Goal: Information Seeking & Learning: Learn about a topic

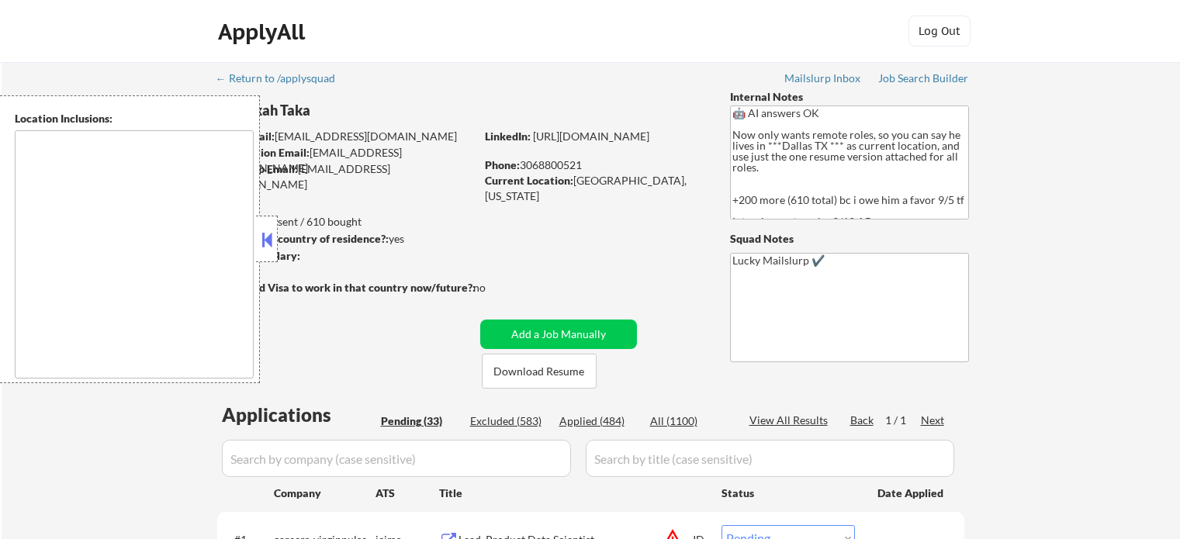
select select ""pending""
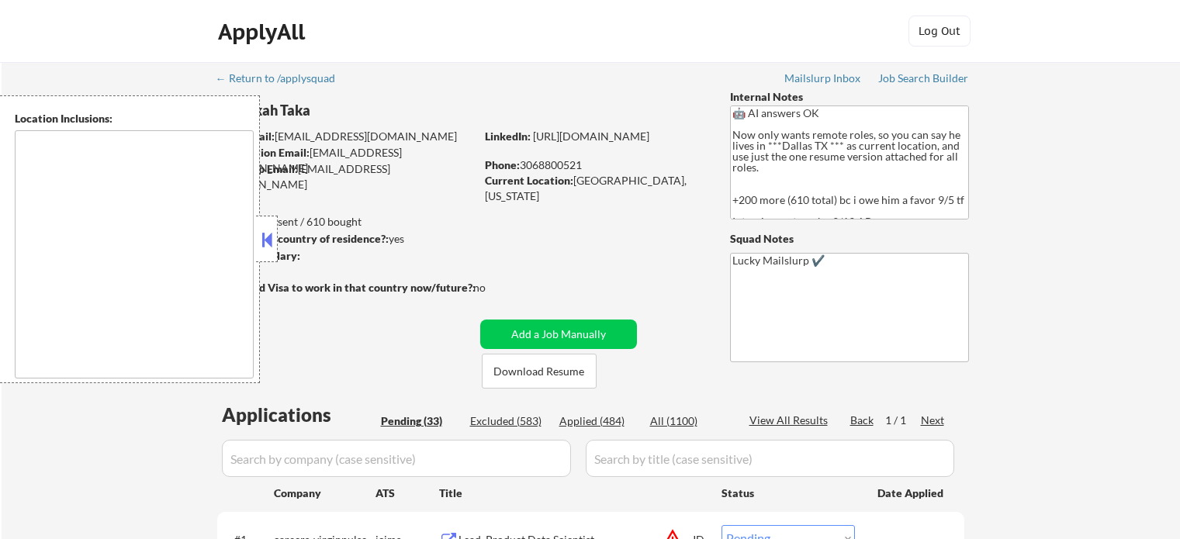
select select ""pending""
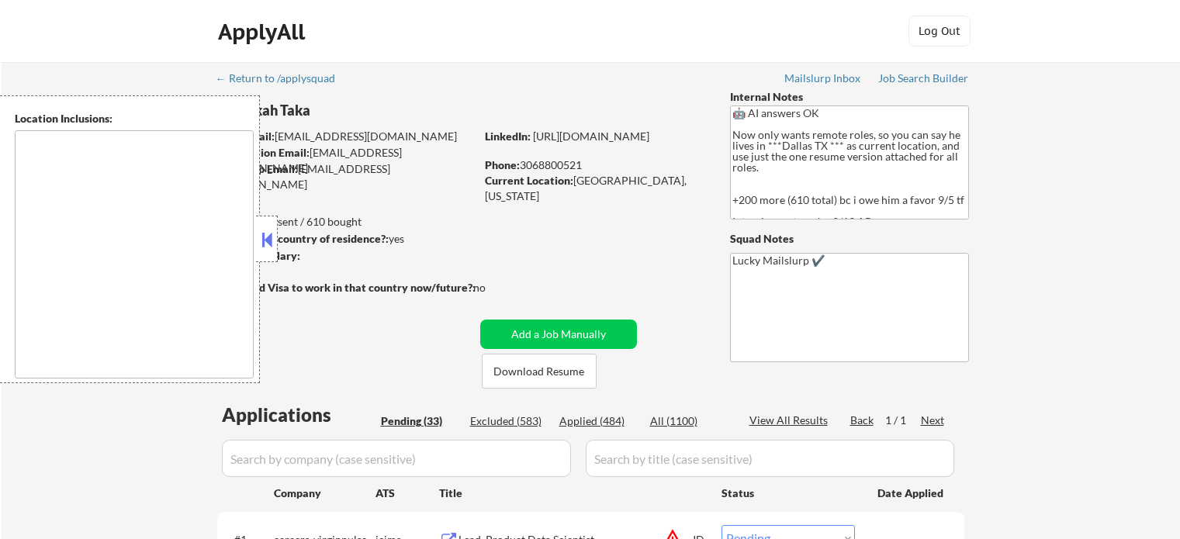
select select ""pending""
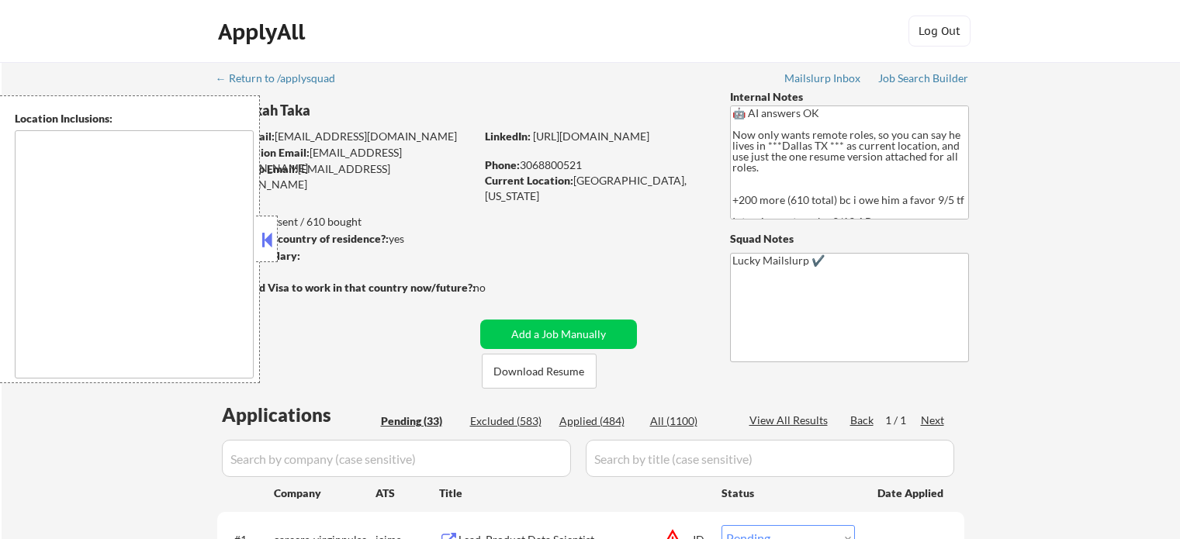
select select ""pending""
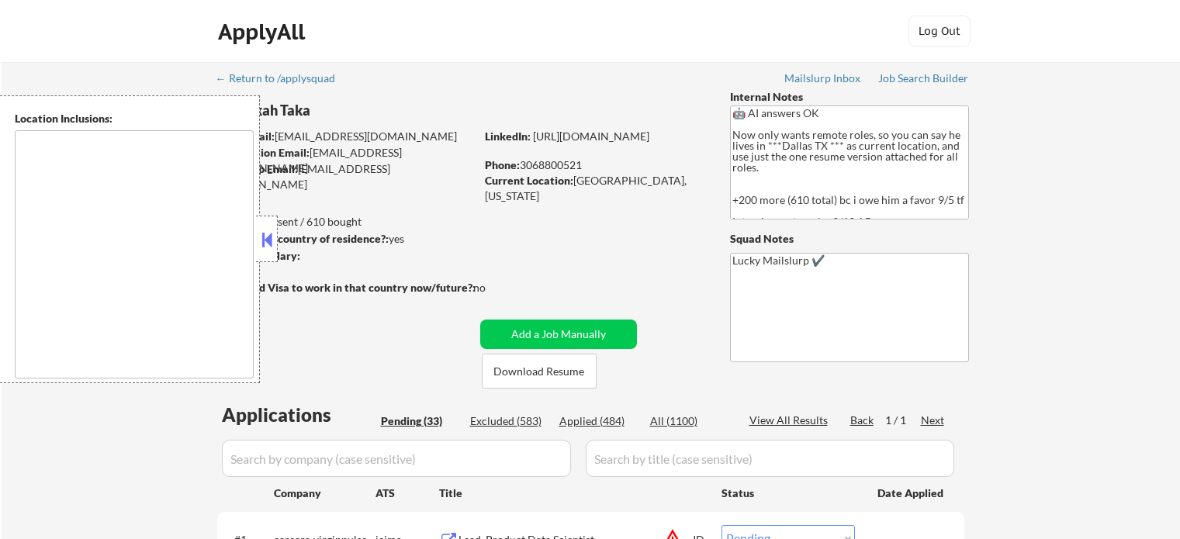
select select ""pending""
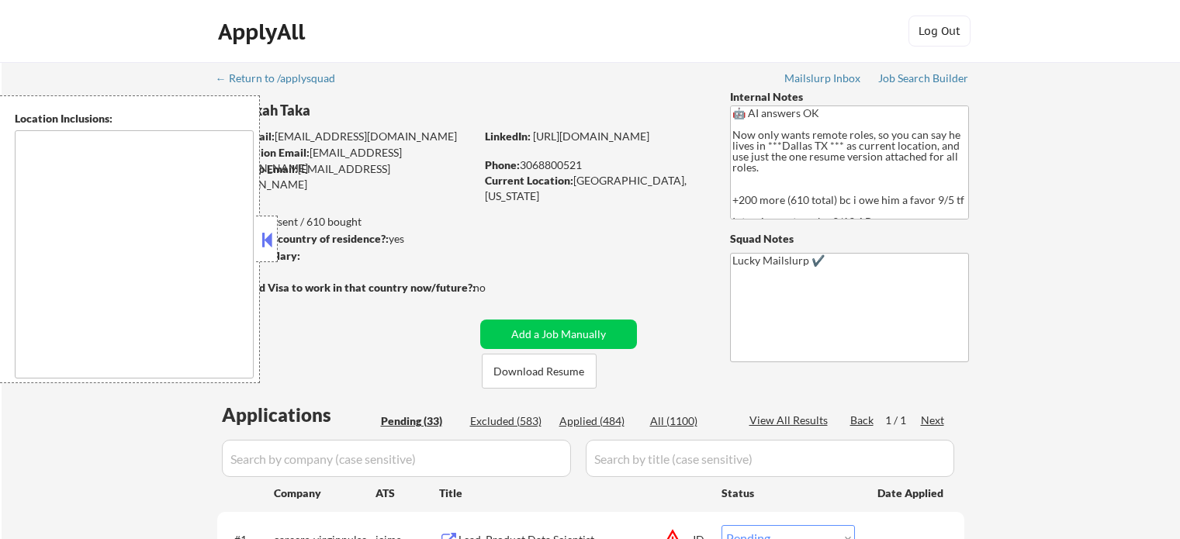
select select ""pending""
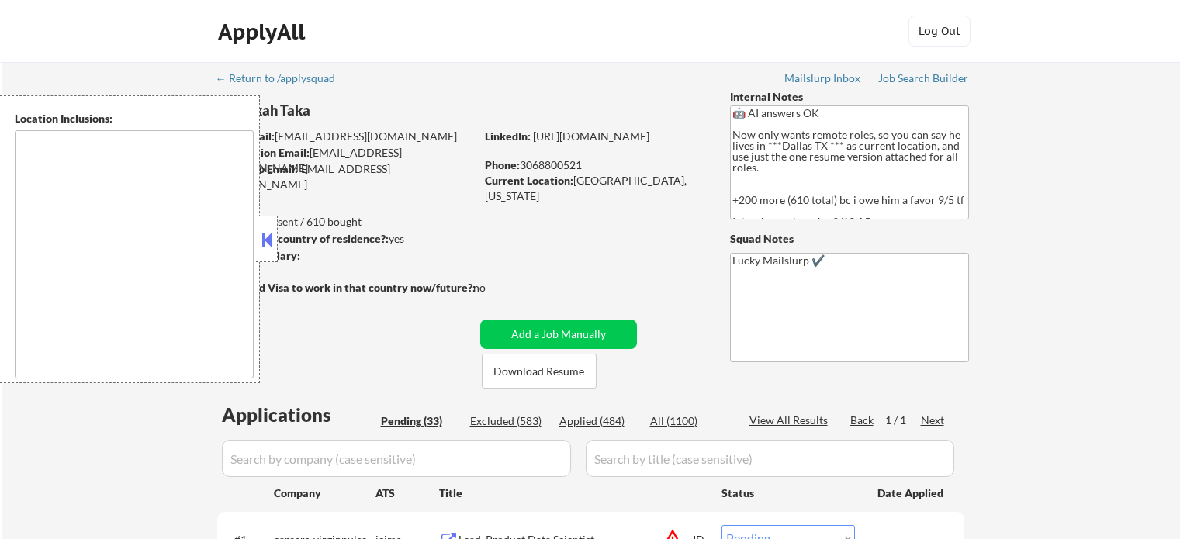
select select ""pending""
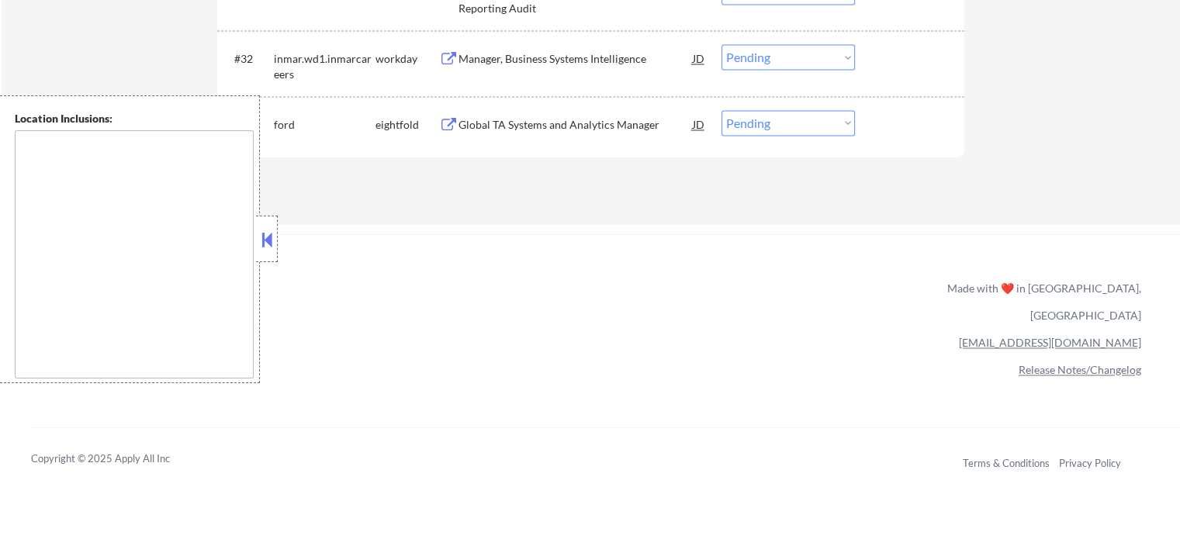
scroll to position [2327, 0]
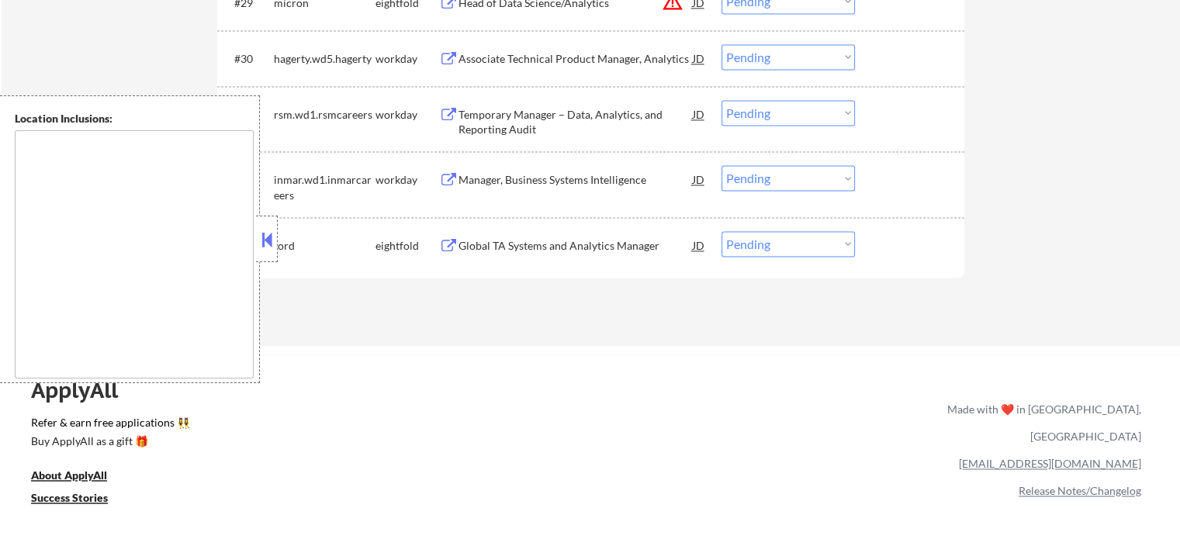
click at [528, 179] on div "Manager, Business Systems Intelligence" at bounding box center [575, 180] width 234 height 16
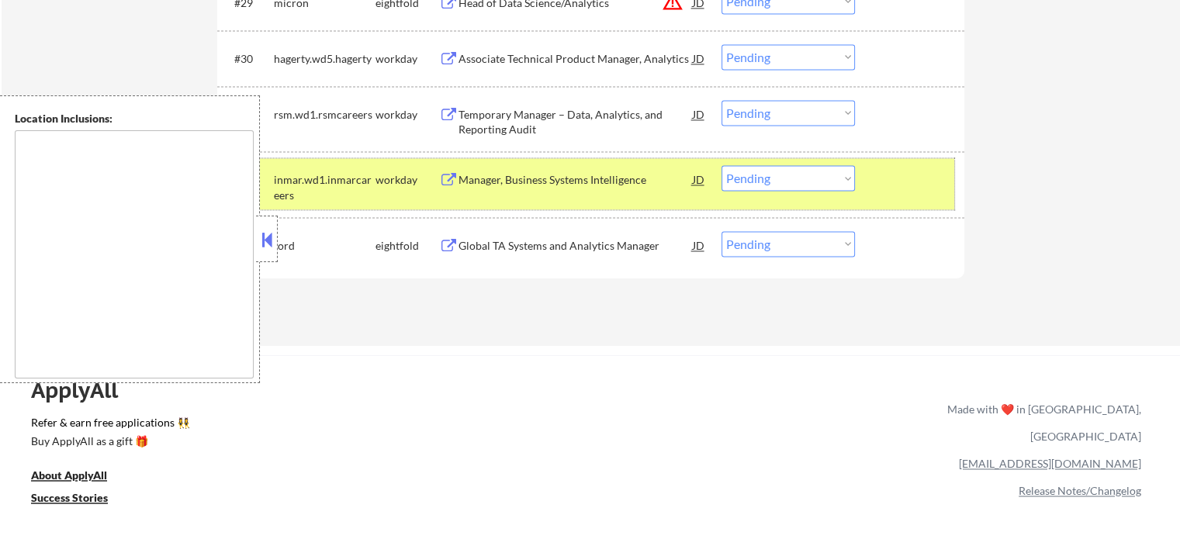
click at [941, 177] on div at bounding box center [911, 179] width 68 height 28
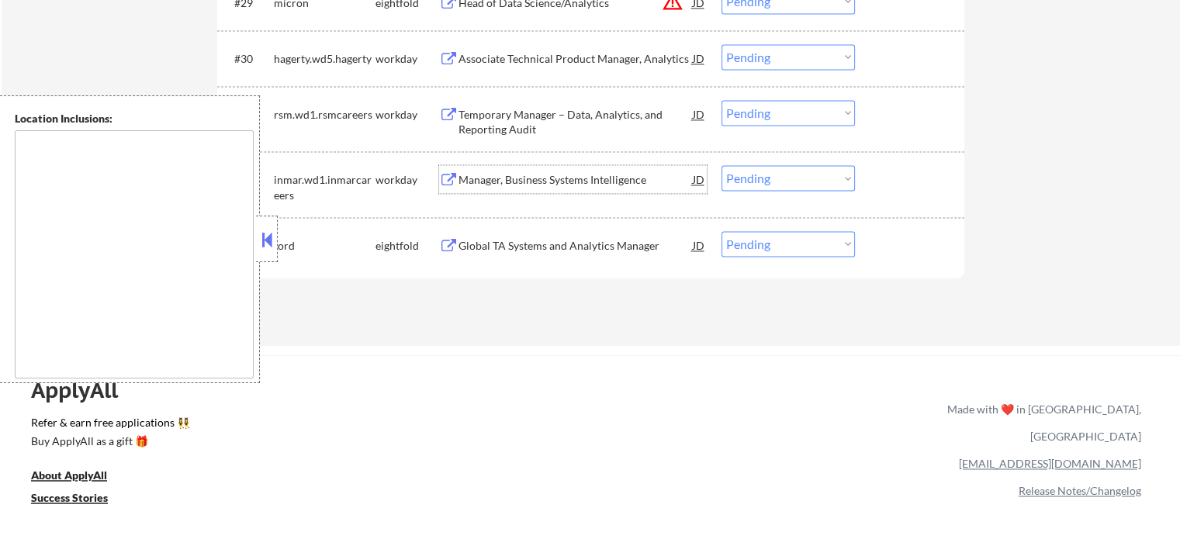
click at [588, 182] on div "Manager, Business Systems Intelligence" at bounding box center [575, 180] width 234 height 16
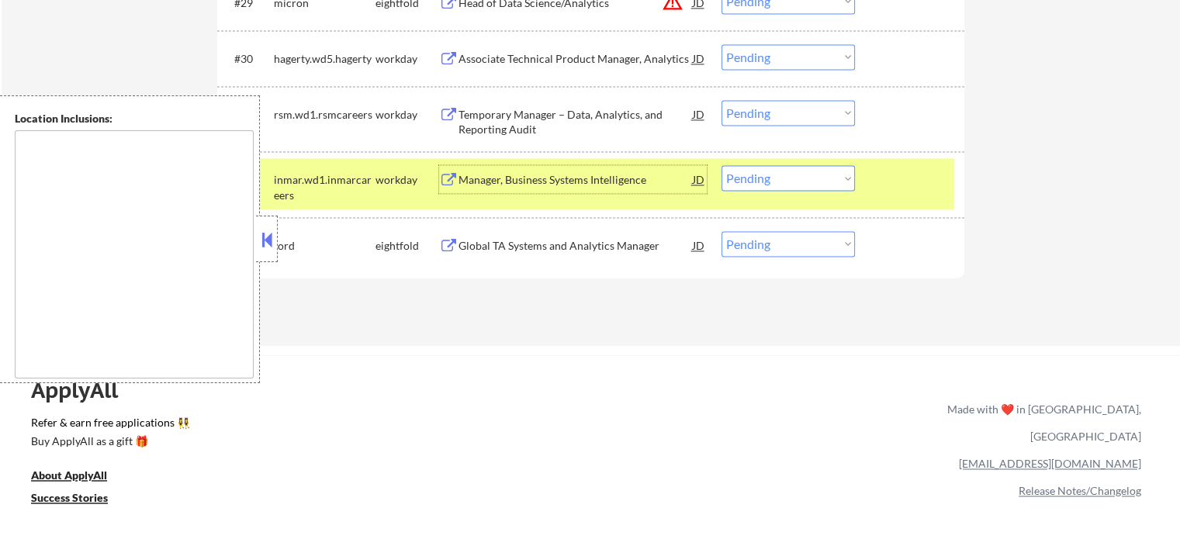
click at [785, 177] on select "Choose an option... Pending Applied Excluded (Questions) Excluded (Expired) Exc…" at bounding box center [787, 178] width 133 height 26
click at [721, 165] on select "Choose an option... Pending Applied Excluded (Questions) Excluded (Expired) Exc…" at bounding box center [787, 178] width 133 height 26
click at [903, 189] on div at bounding box center [911, 179] width 68 height 28
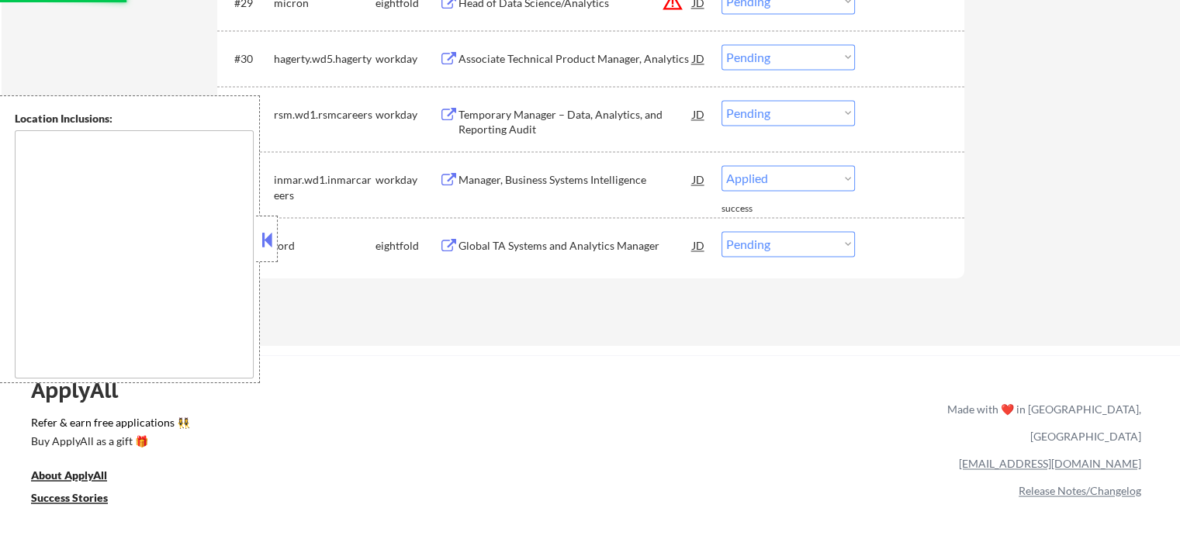
select select ""pending""
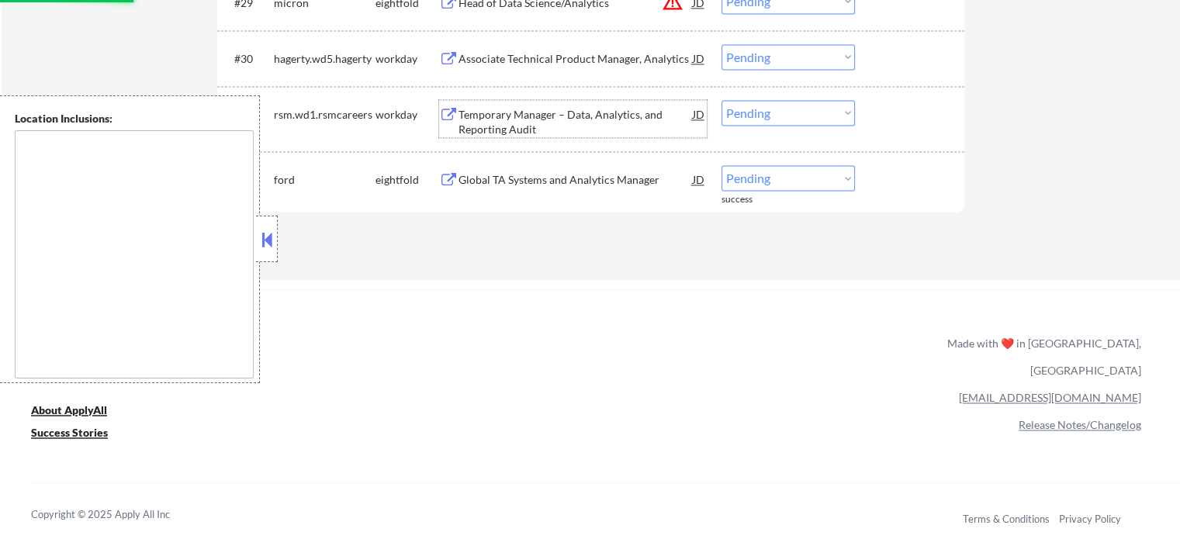
click at [626, 117] on div "Temporary Manager – Data, Analytics, and Reporting Audit" at bounding box center [575, 122] width 234 height 30
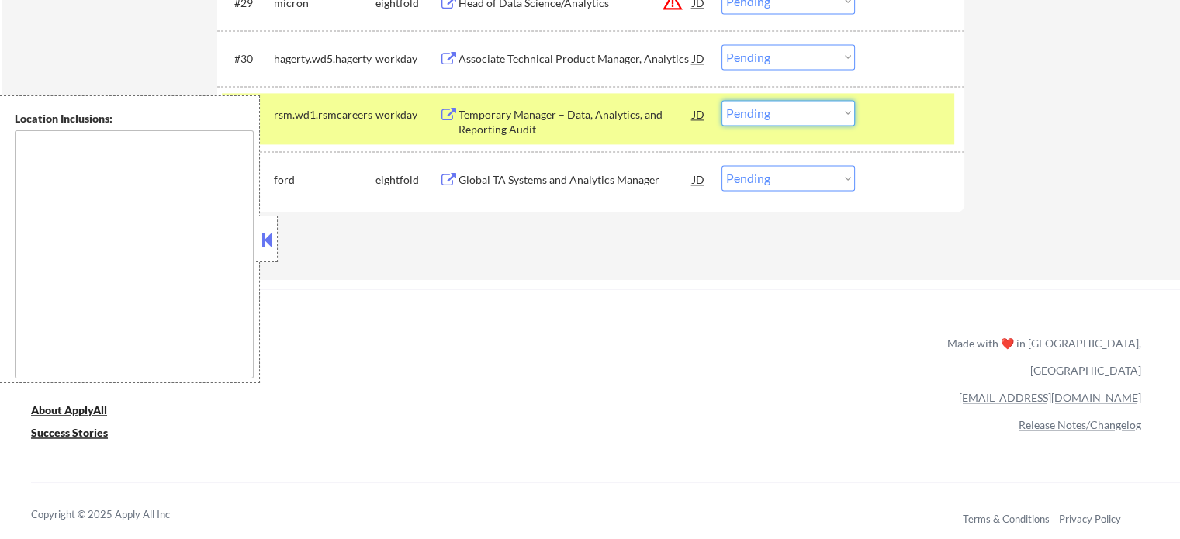
click at [775, 114] on select "Choose an option... Pending Applied Excluded (Questions) Excluded (Expired) Exc…" at bounding box center [787, 113] width 133 height 26
click at [721, 100] on select "Choose an option... Pending Applied Excluded (Questions) Excluded (Expired) Exc…" at bounding box center [787, 113] width 133 height 26
click at [885, 120] on div at bounding box center [911, 114] width 68 height 28
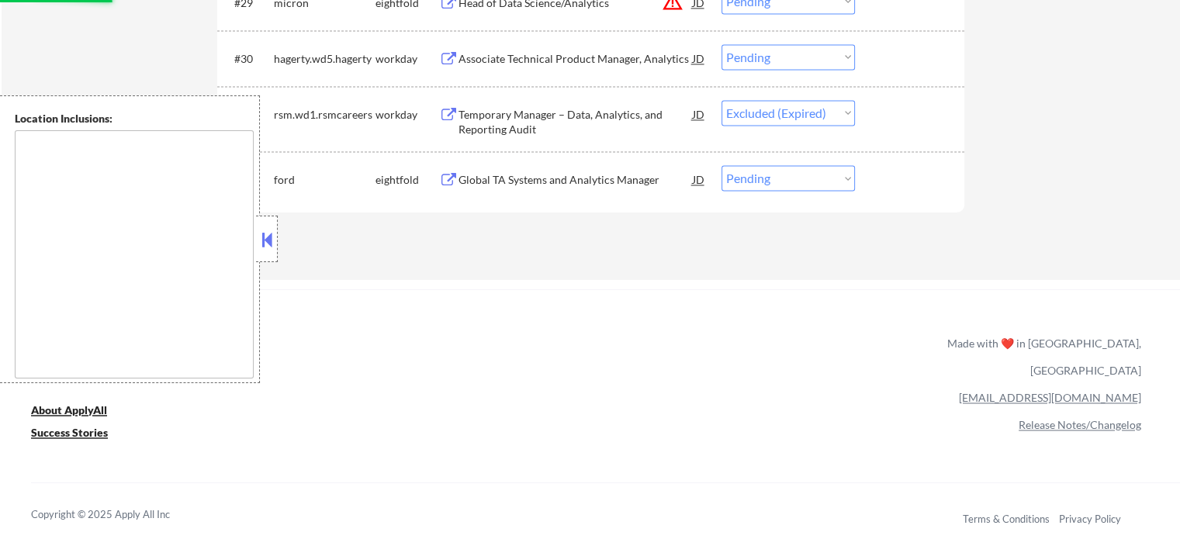
click at [568, 55] on div "Associate Technical Product Manager, Analytics" at bounding box center [575, 59] width 234 height 16
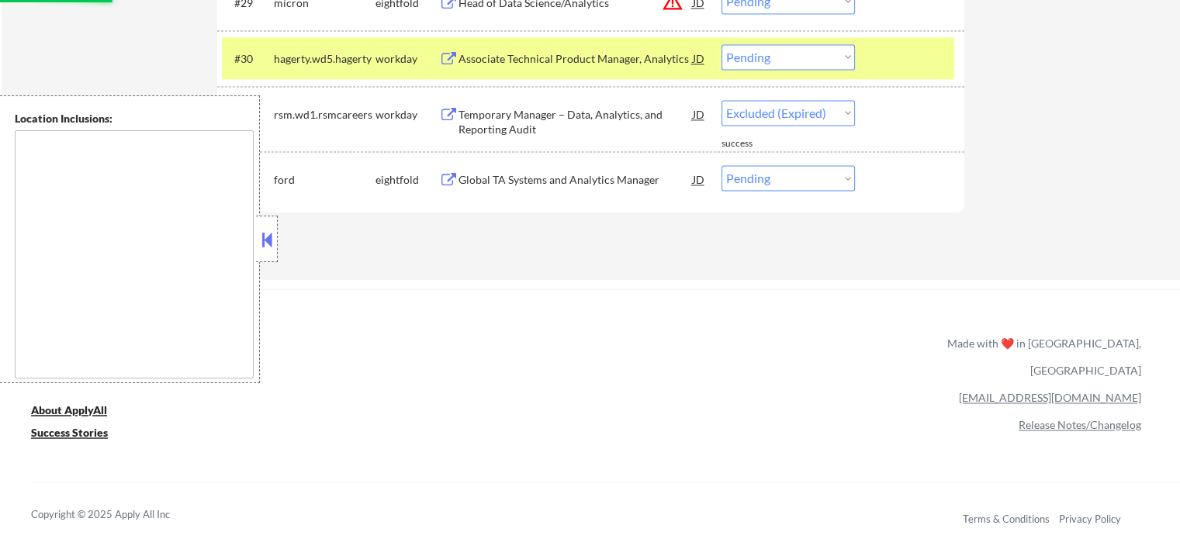
select select ""pending""
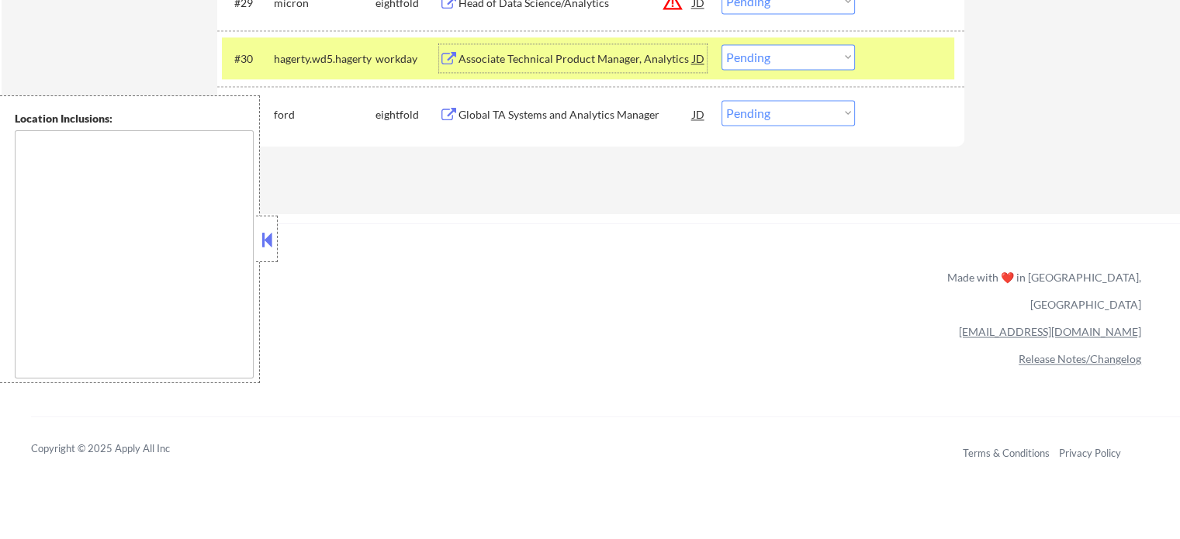
click at [779, 55] on select "Choose an option... Pending Applied Excluded (Questions) Excluded (Expired) Exc…" at bounding box center [787, 57] width 133 height 26
click at [721, 44] on select "Choose an option... Pending Applied Excluded (Questions) Excluded (Expired) Exc…" at bounding box center [787, 57] width 133 height 26
click at [892, 69] on div at bounding box center [911, 58] width 68 height 28
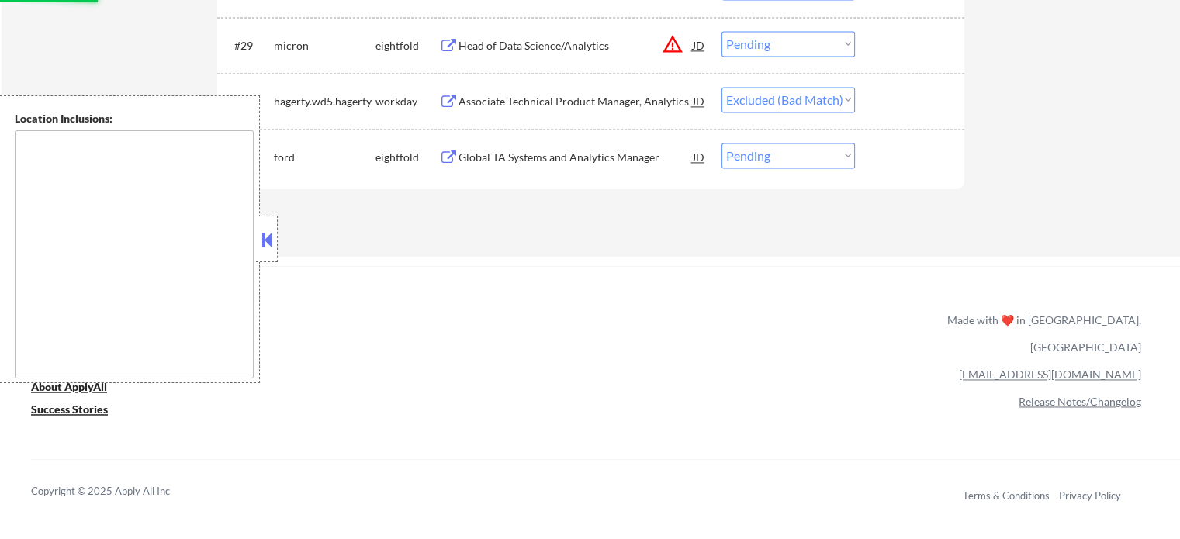
scroll to position [2172, 0]
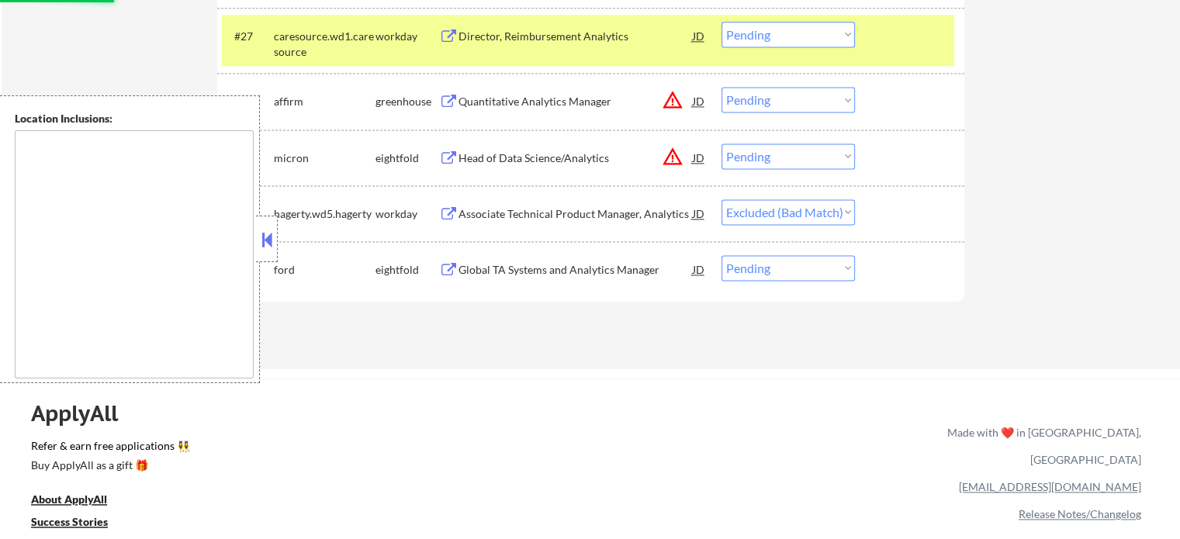
click at [514, 105] on div "Quantitative Analytics Manager" at bounding box center [575, 102] width 234 height 16
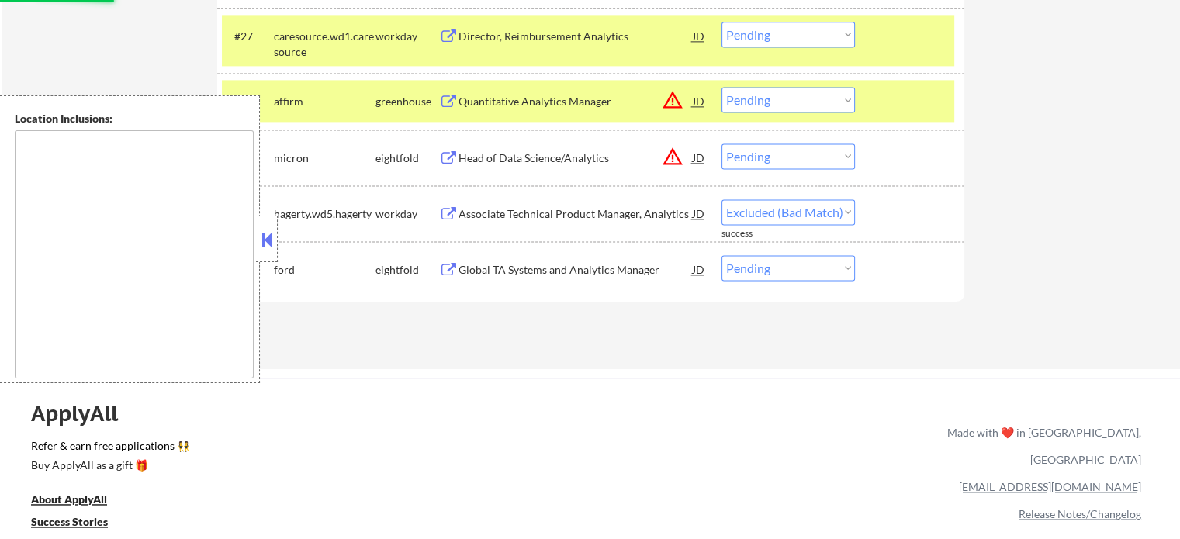
select select ""pending""
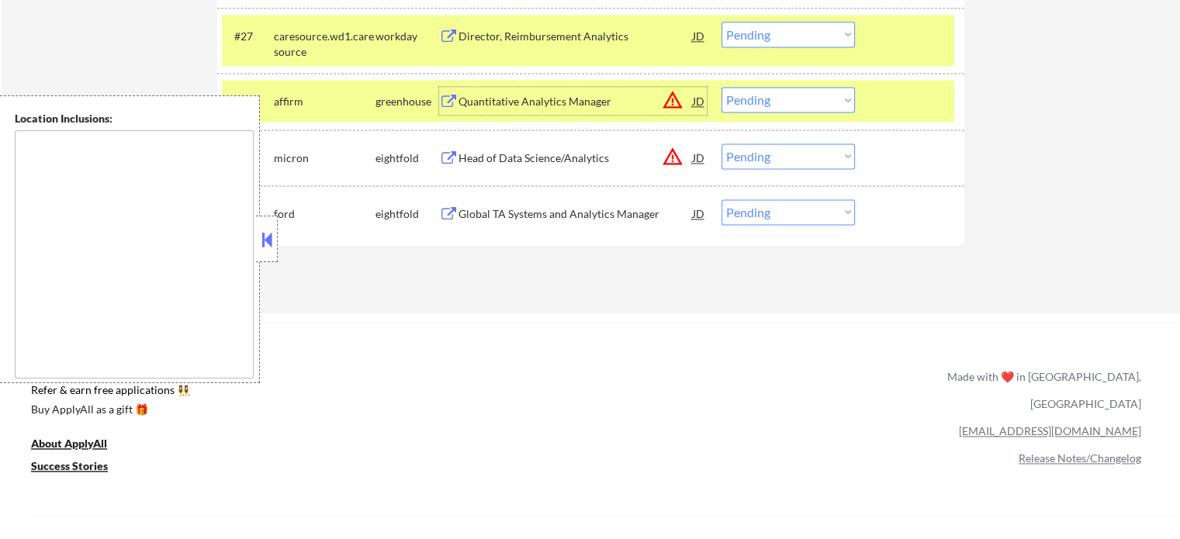
click at [942, 105] on div at bounding box center [911, 101] width 68 height 28
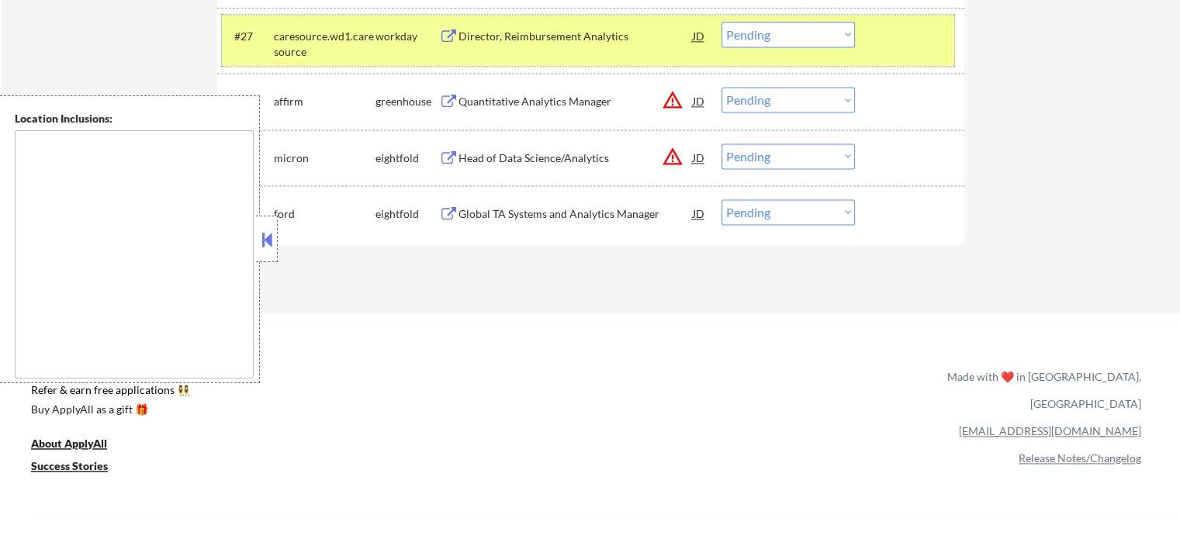
click at [921, 36] on div at bounding box center [911, 36] width 68 height 28
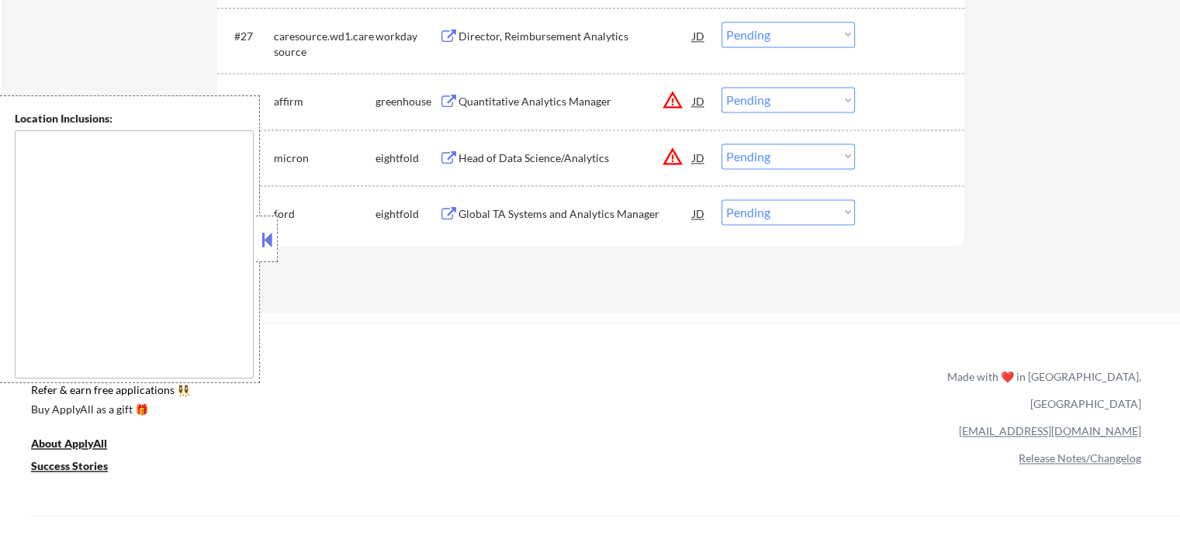
scroll to position [2017, 0]
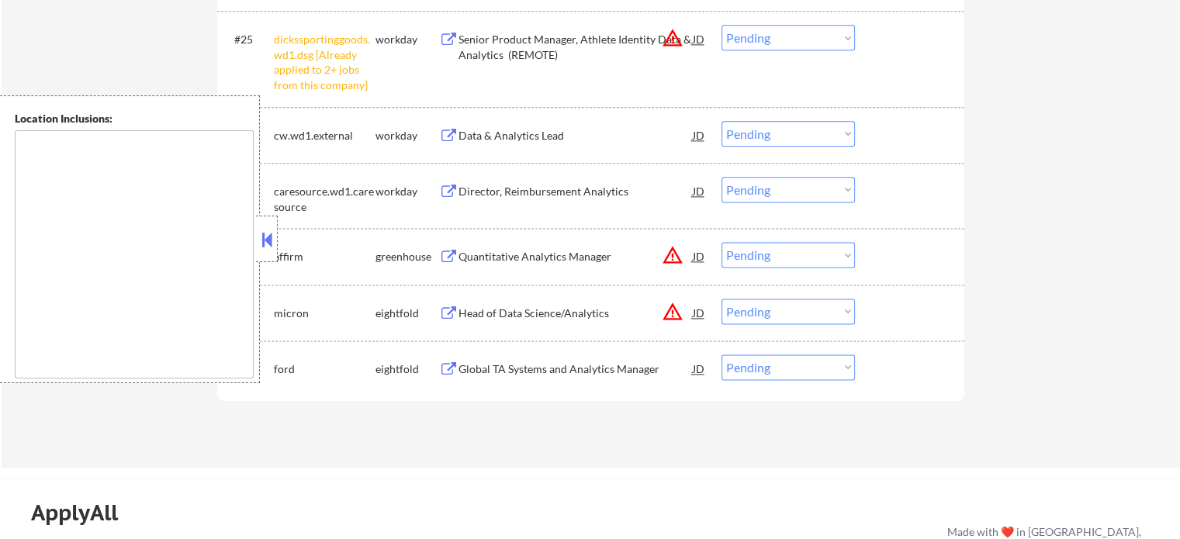
click at [821, 35] on select "Choose an option... Pending Applied Excluded (Questions) Excluded (Expired) Exc…" at bounding box center [787, 38] width 133 height 26
click at [721, 25] on select "Choose an option... Pending Applied Excluded (Questions) Excluded (Expired) Exc…" at bounding box center [787, 38] width 133 height 26
drag, startPoint x: 929, startPoint y: 60, endPoint x: 877, endPoint y: 74, distance: 54.0
click at [929, 61] on div "#25 dickssportinggoods.wd1.dsg [Already applied to 2+ jobs from this company] w…" at bounding box center [588, 58] width 732 height 81
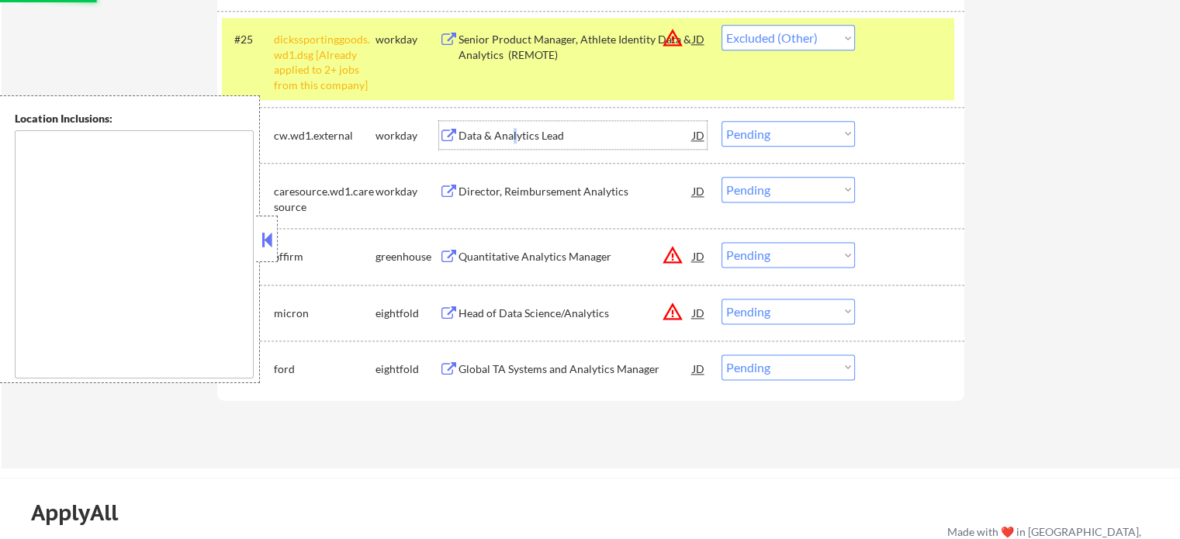
click at [514, 131] on div "Data & Analytics Lead" at bounding box center [575, 136] width 234 height 16
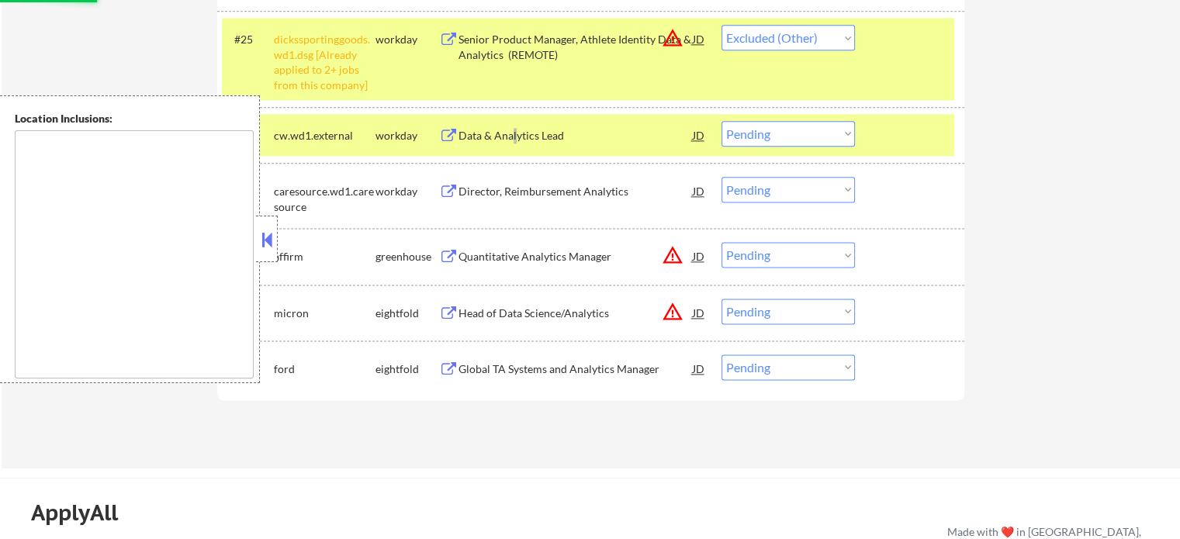
select select ""pending""
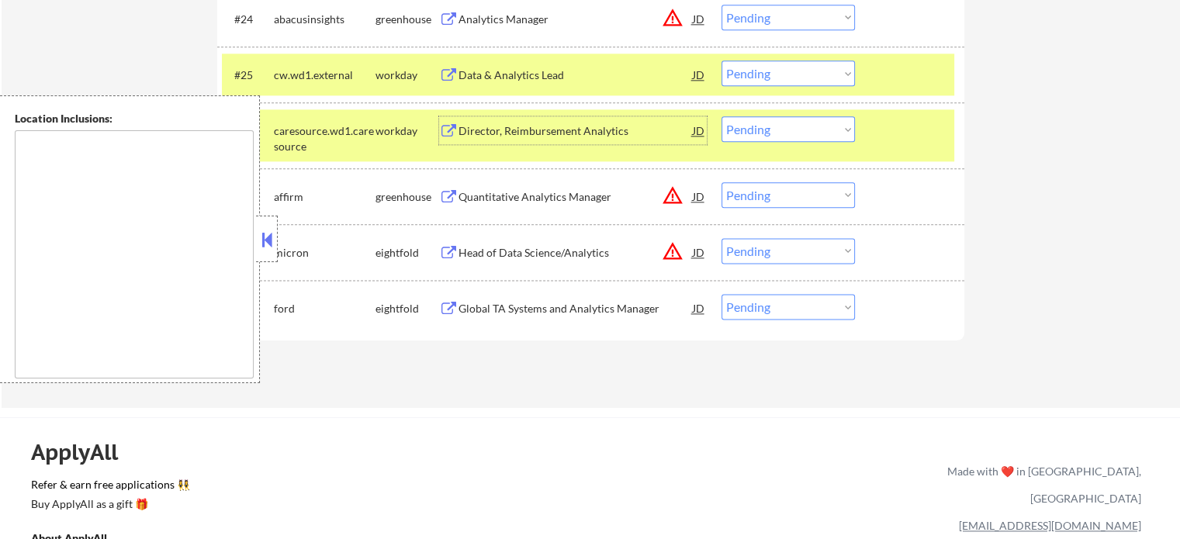
scroll to position [1784, 0]
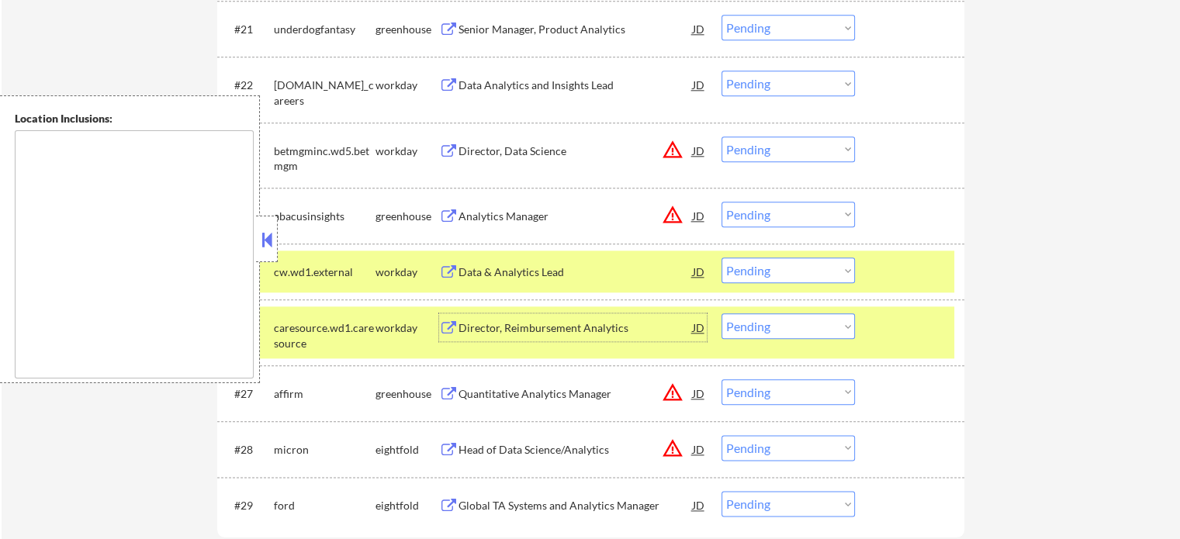
click at [932, 345] on div "#26 caresource.wd1.caresource workday Director, Reimbursement Analytics JD Choo…" at bounding box center [588, 331] width 732 height 51
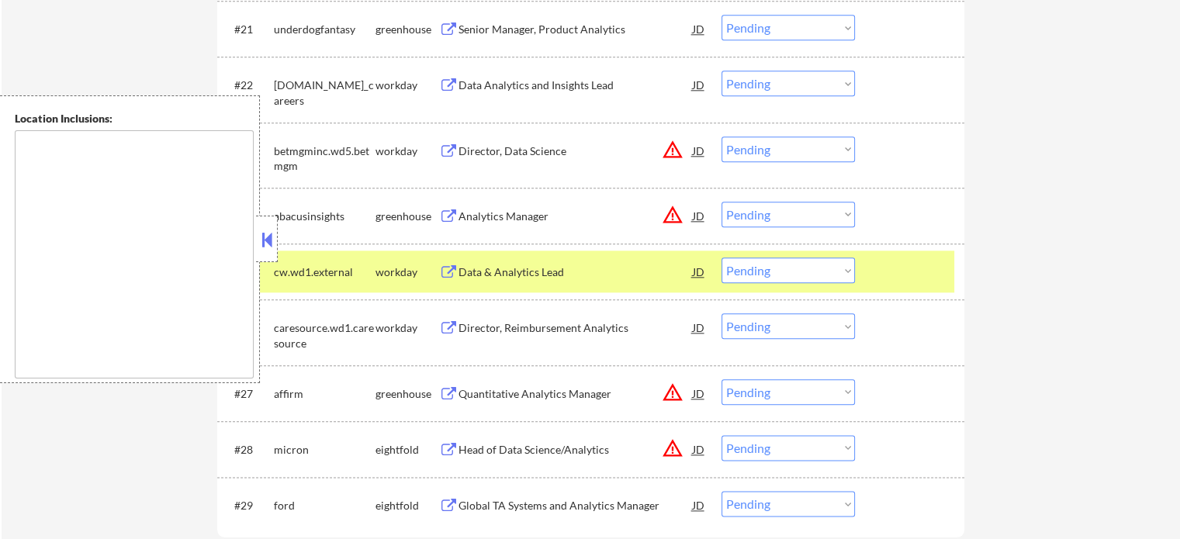
click at [932, 279] on div at bounding box center [911, 272] width 68 height 28
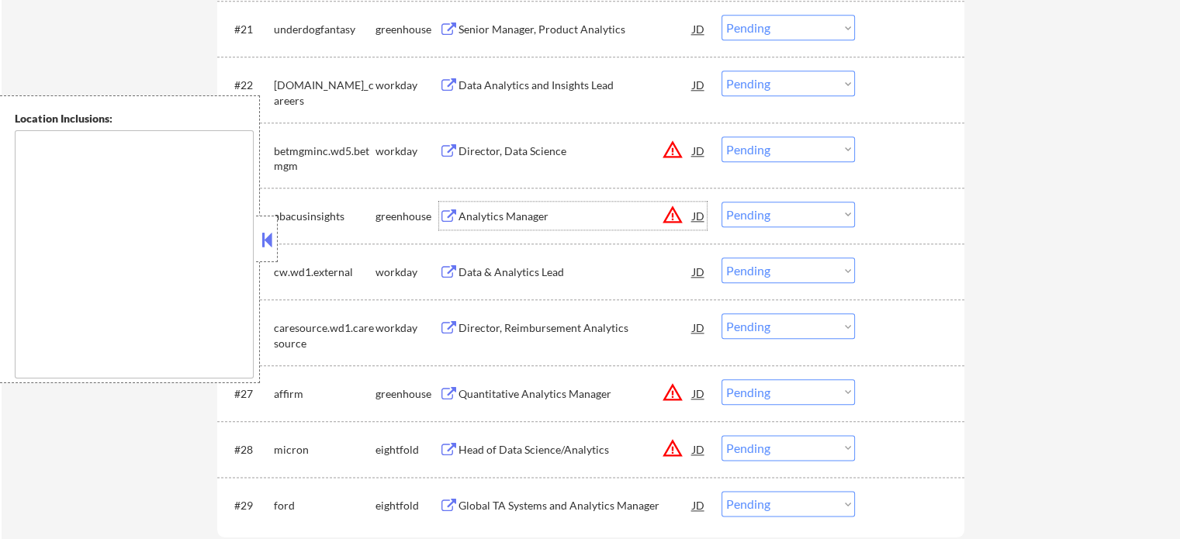
click at [500, 226] on div "Analytics Manager" at bounding box center [575, 216] width 234 height 28
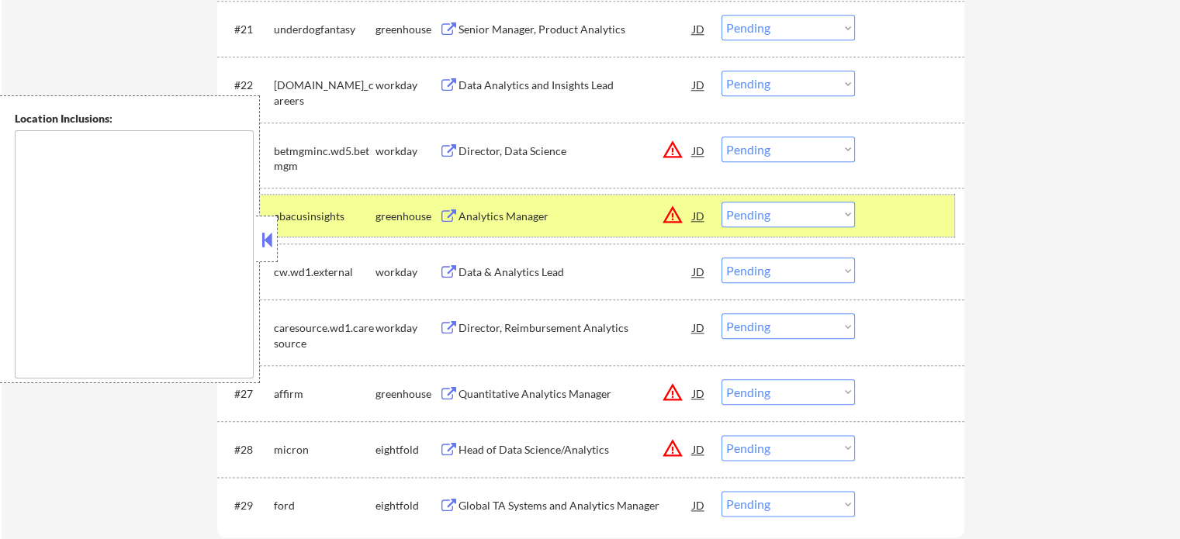
click at [928, 229] on div at bounding box center [911, 216] width 68 height 28
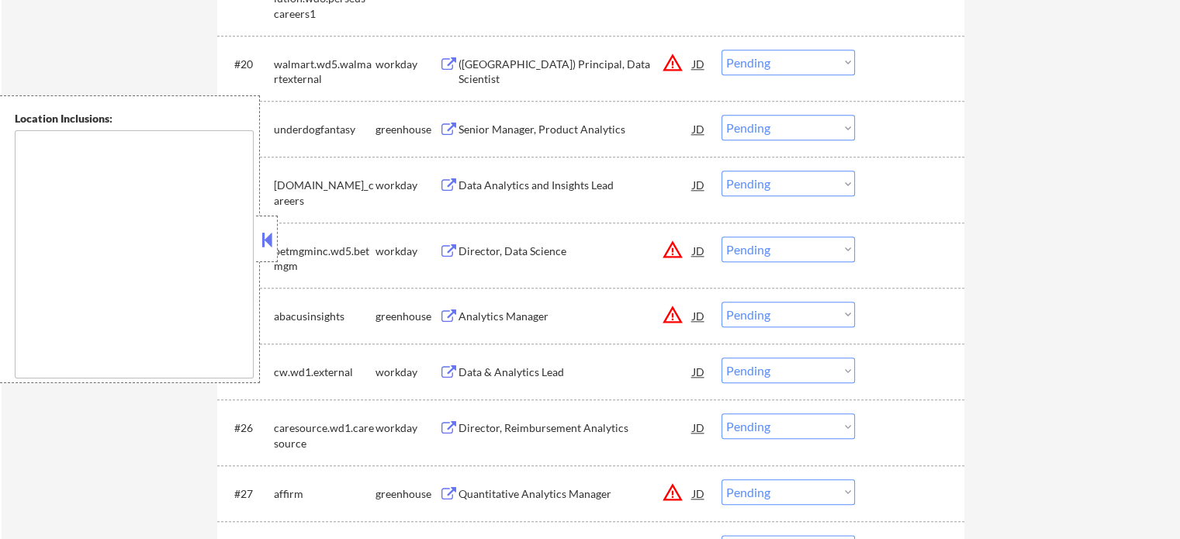
scroll to position [1629, 0]
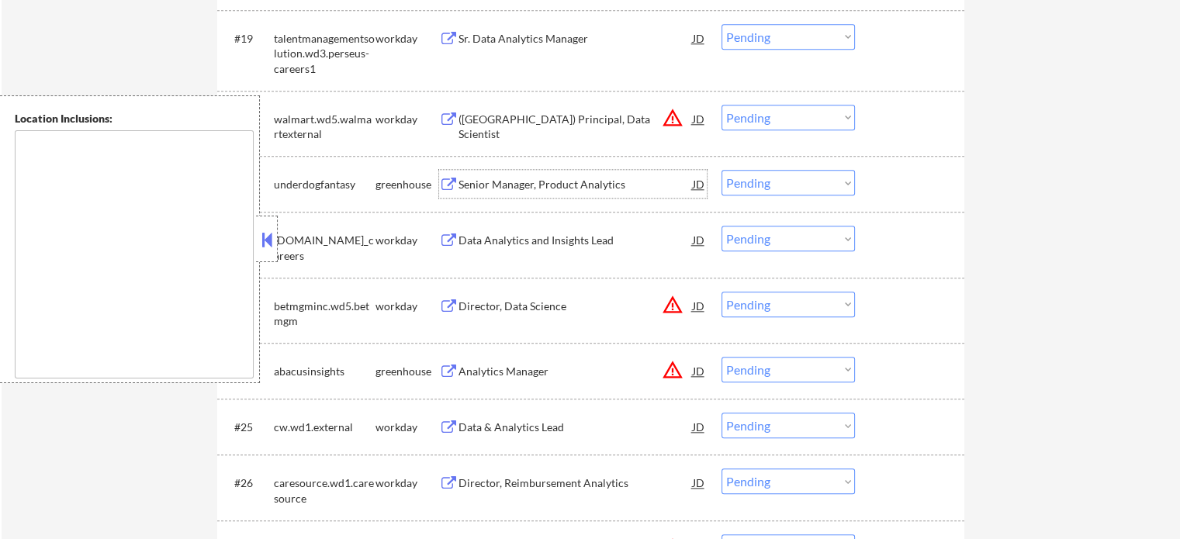
click at [530, 179] on div "Senior Manager, Product Analytics" at bounding box center [575, 185] width 234 height 16
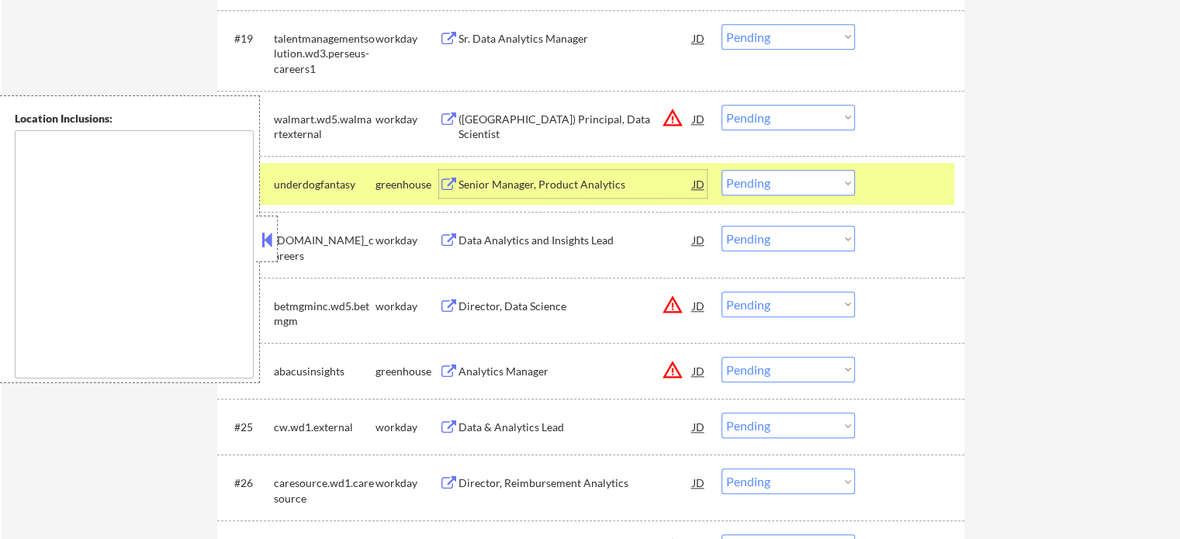
click at [893, 175] on div at bounding box center [911, 184] width 68 height 28
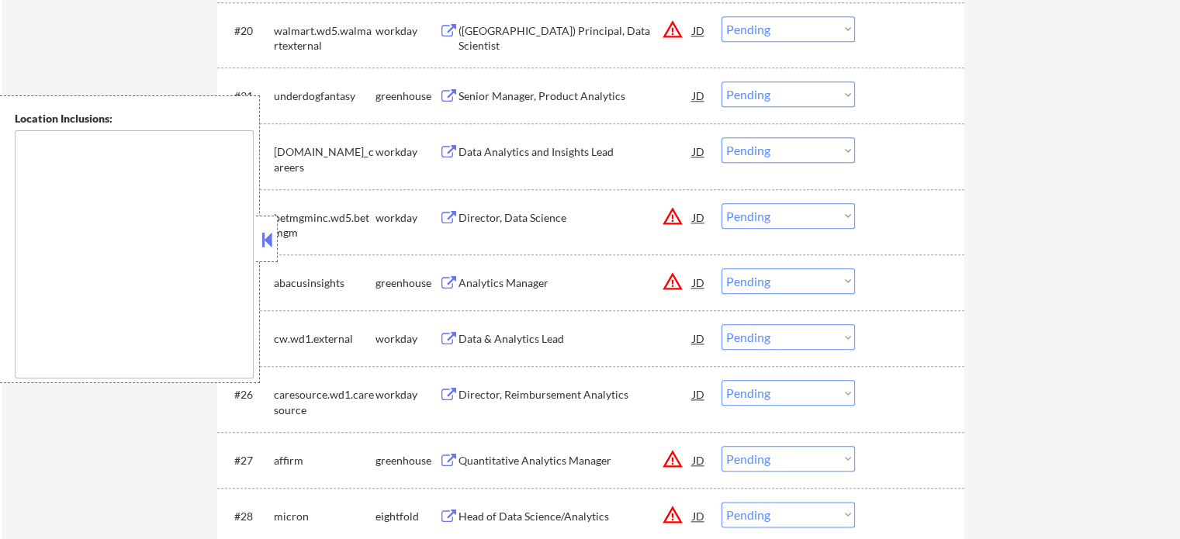
scroll to position [1784, 0]
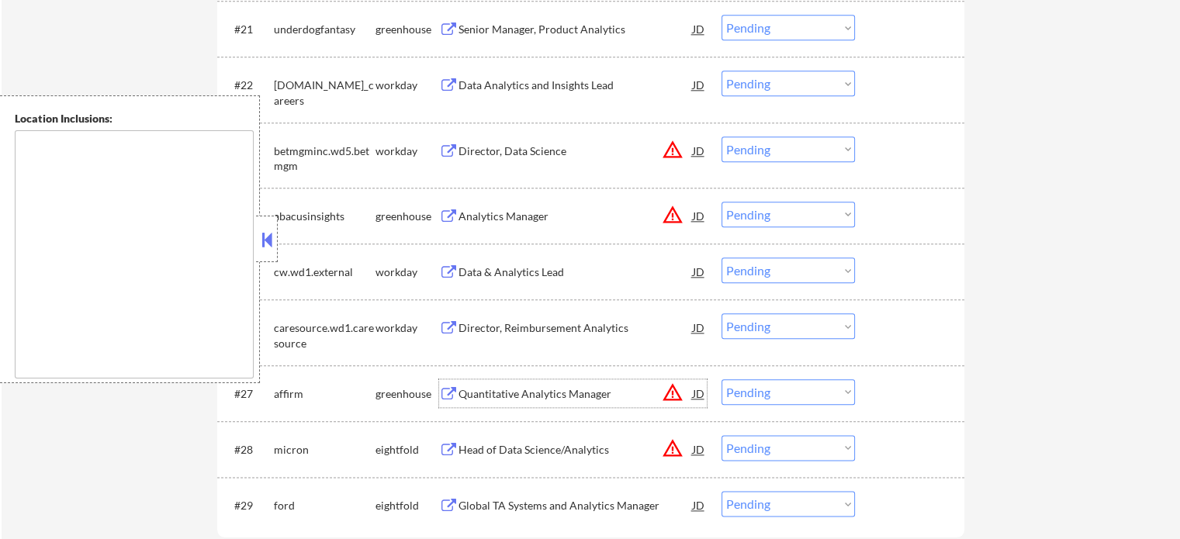
click at [517, 390] on div "Quantitative Analytics Manager" at bounding box center [575, 394] width 234 height 16
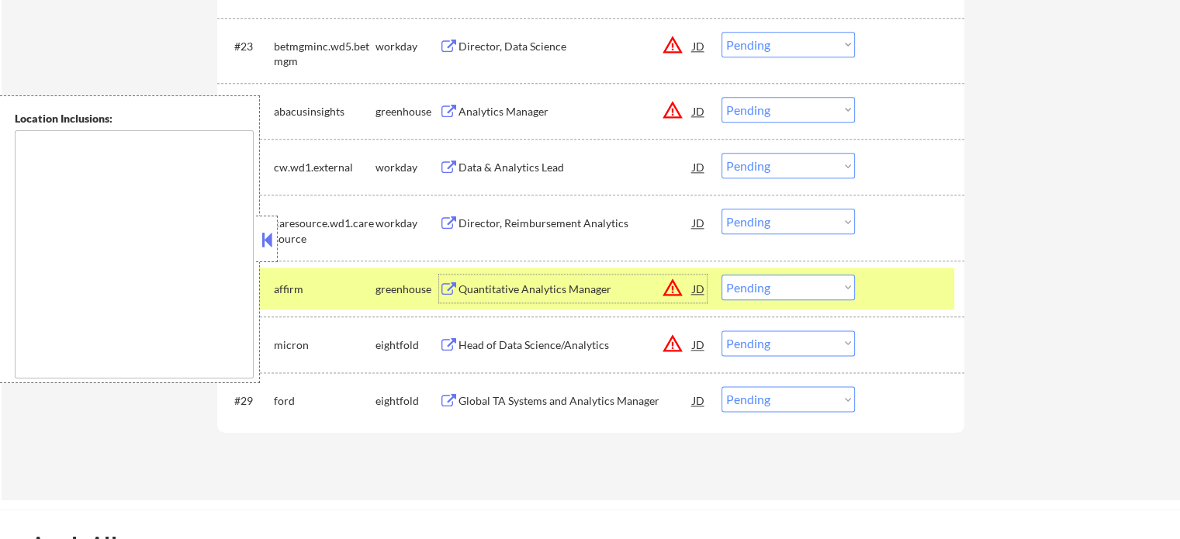
scroll to position [2017, 0]
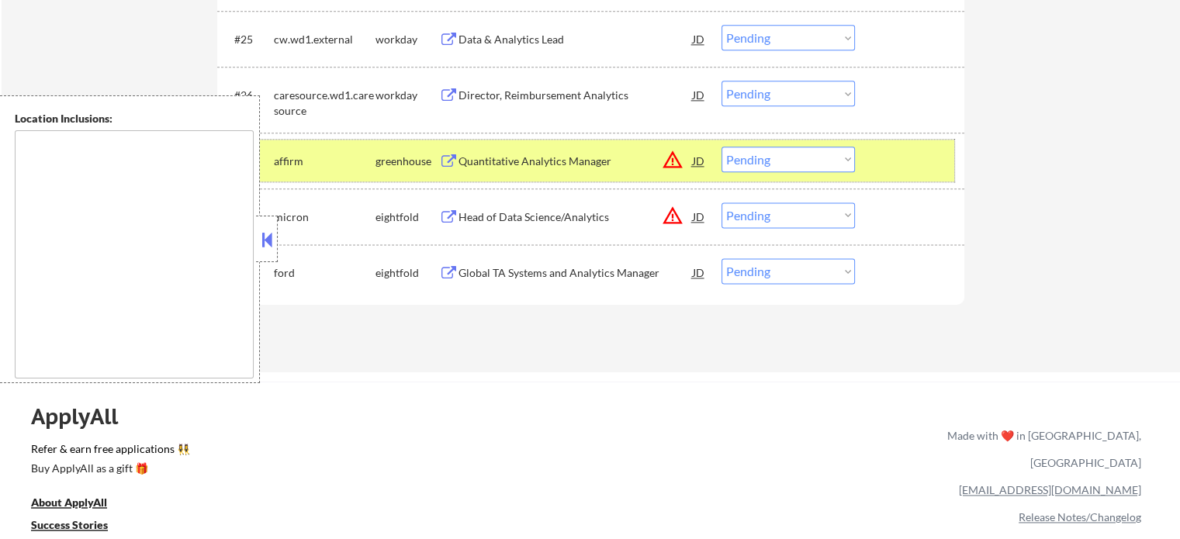
click at [875, 161] on div "#27 affirm greenhouse Quantitative Analytics Manager JD warning_amber Choose an…" at bounding box center [588, 161] width 732 height 42
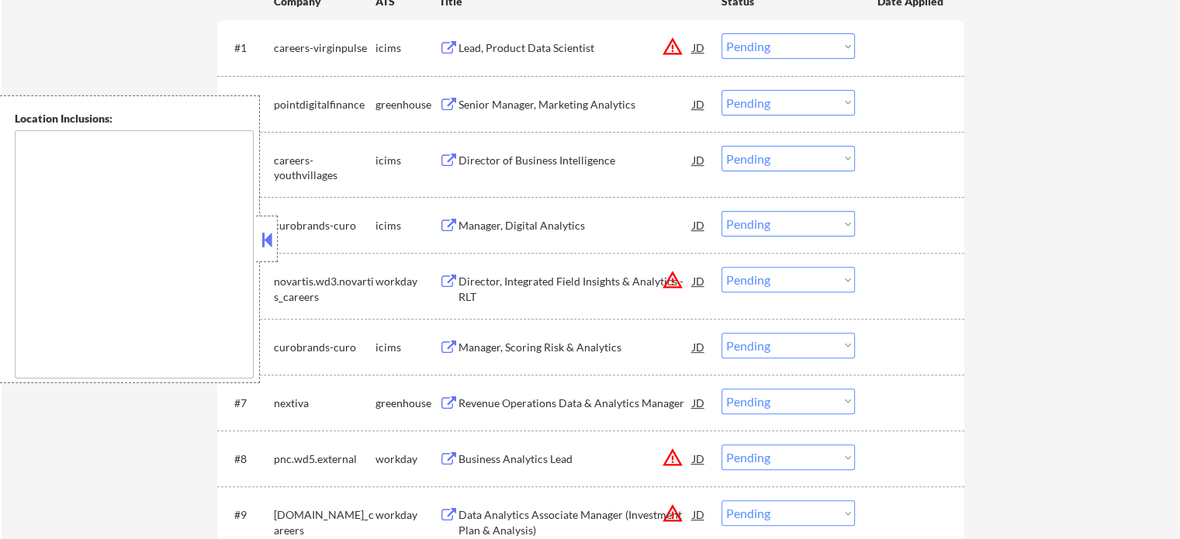
scroll to position [465, 0]
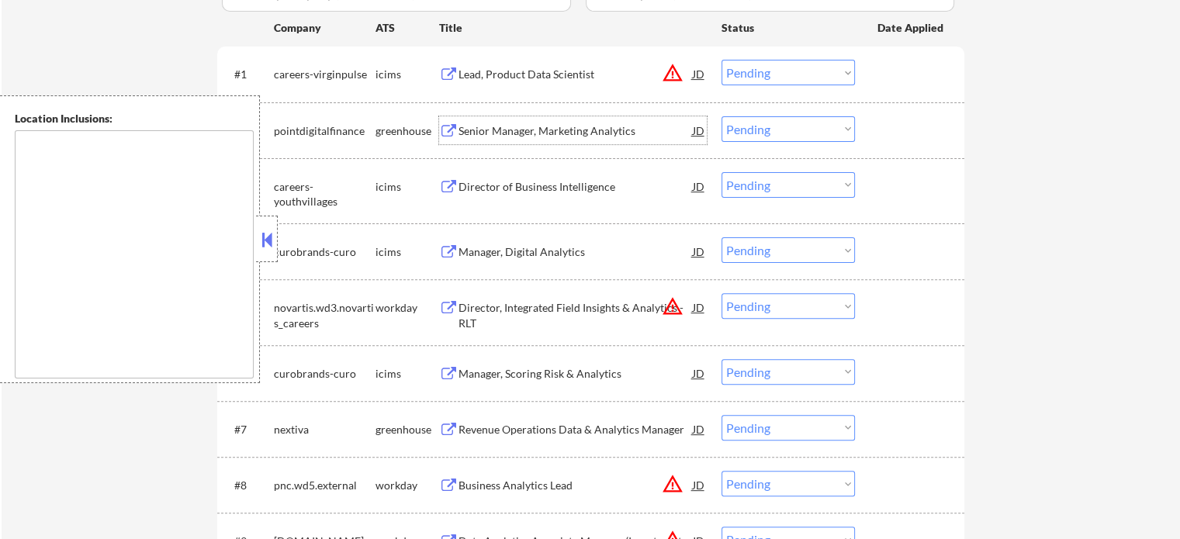
click at [551, 120] on div "Senior Manager, Marketing Analytics" at bounding box center [575, 130] width 234 height 28
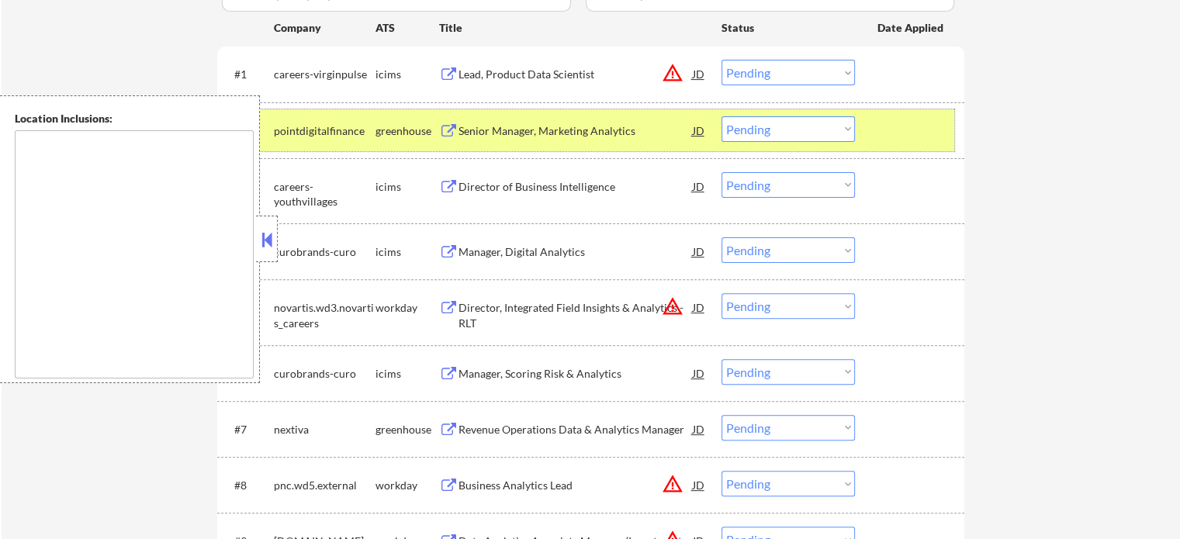
click at [877, 130] on div at bounding box center [911, 130] width 68 height 28
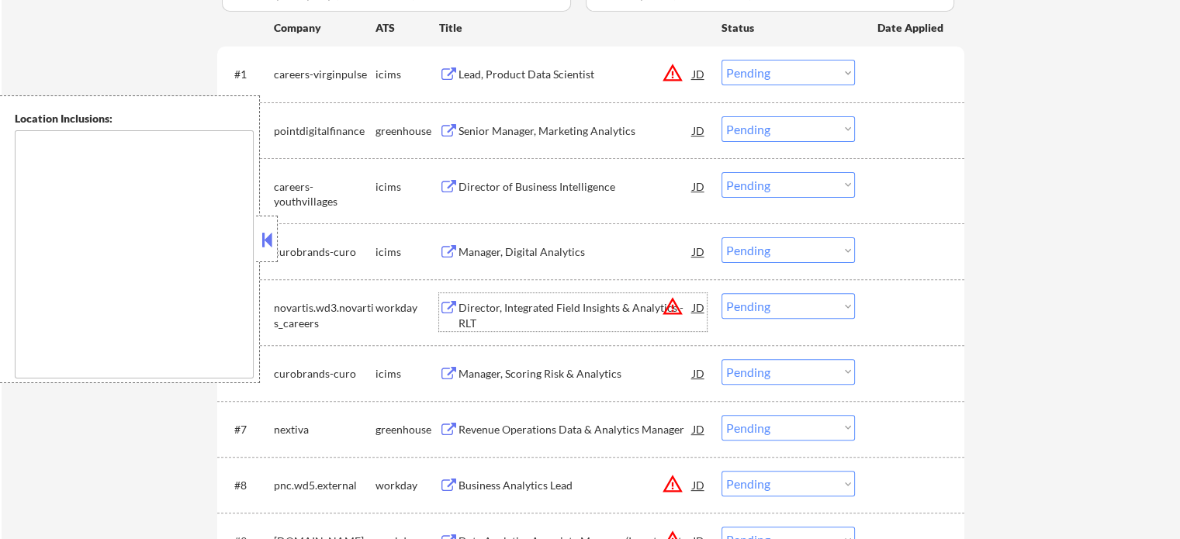
click at [576, 309] on div "Director, Integrated Field Insights & Analytics - RLT" at bounding box center [575, 315] width 234 height 30
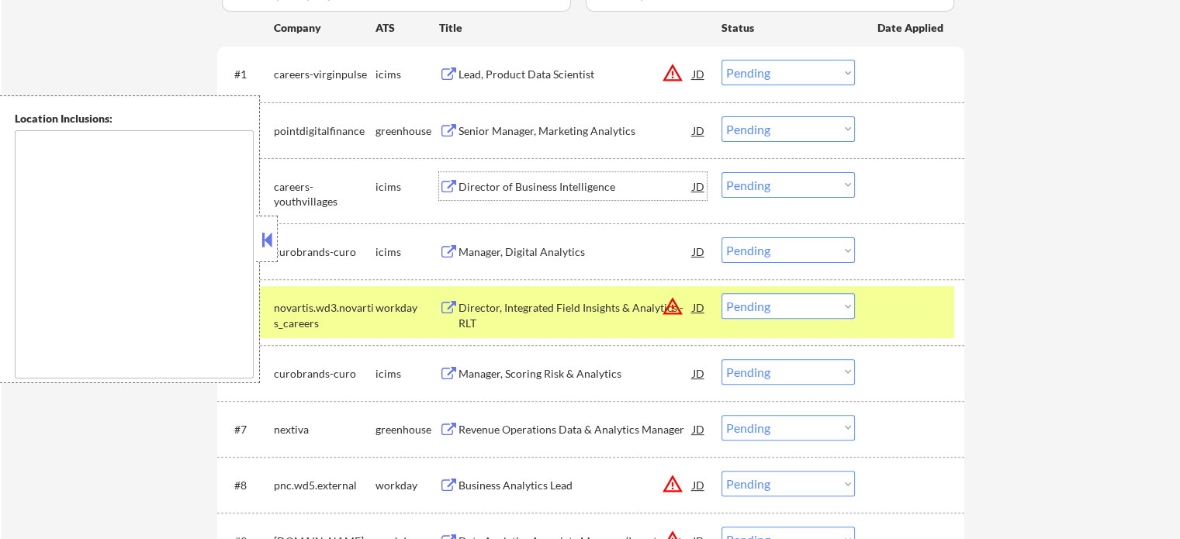
click at [578, 182] on div "Director of Business Intelligence" at bounding box center [575, 187] width 234 height 16
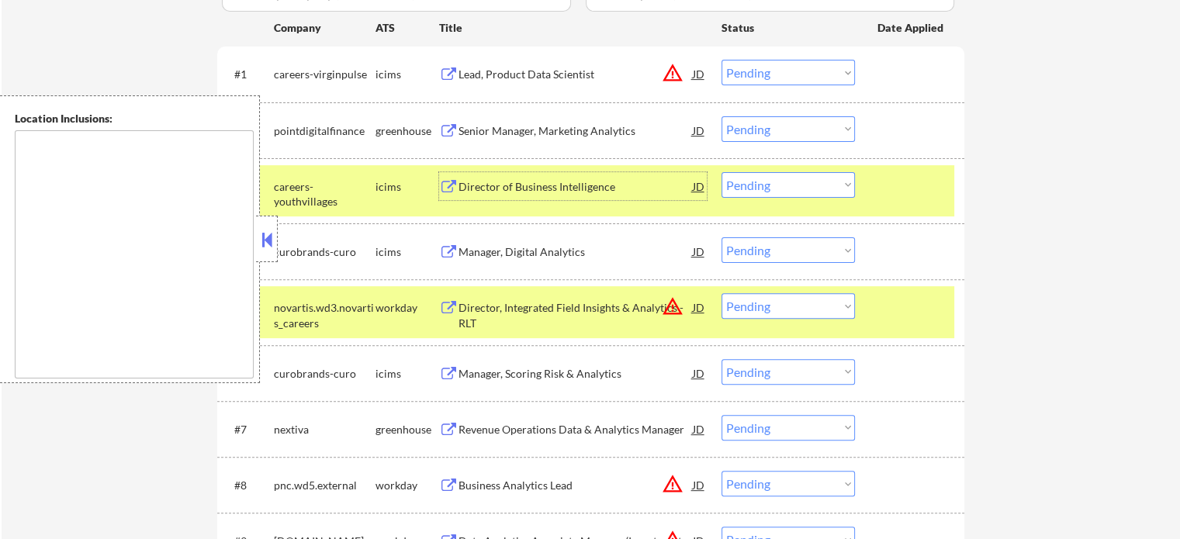
click at [945, 182] on div at bounding box center [911, 186] width 68 height 28
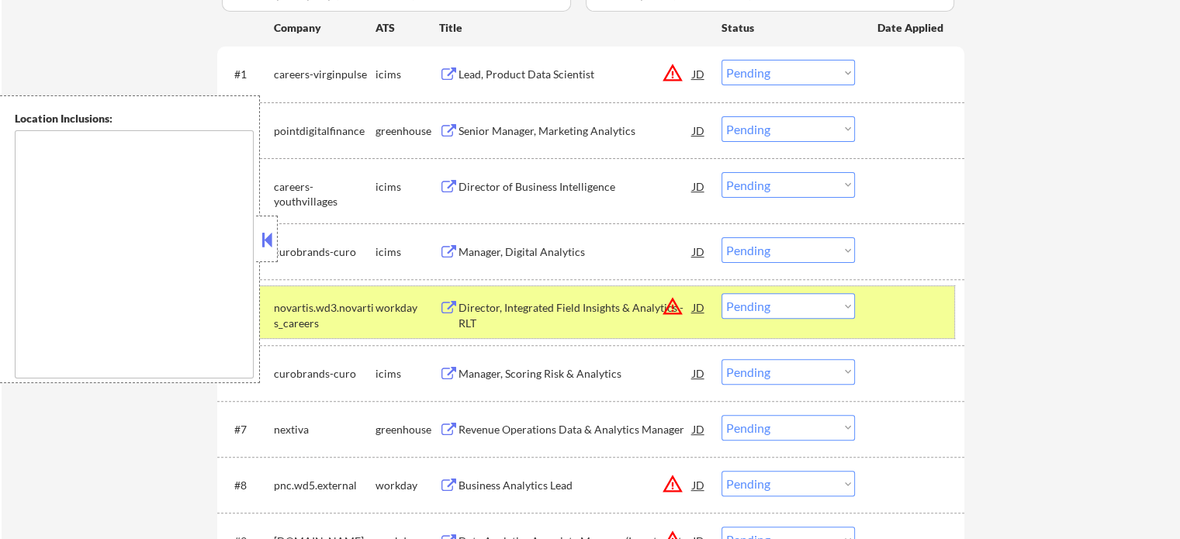
click at [943, 293] on div at bounding box center [911, 307] width 68 height 28
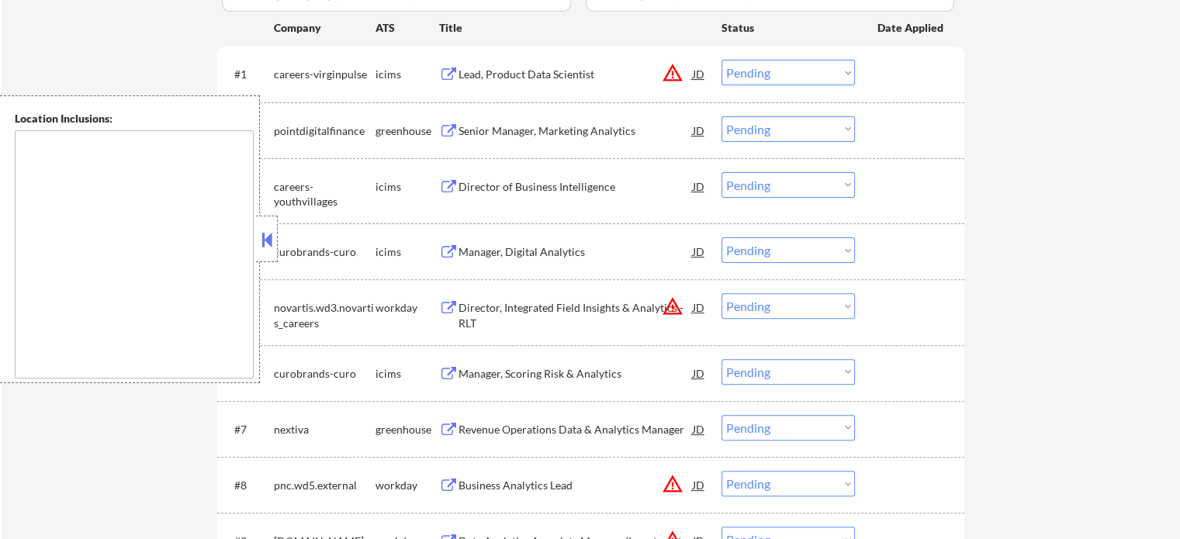
click at [484, 77] on div "Lead, Product Data Scientist" at bounding box center [575, 75] width 234 height 16
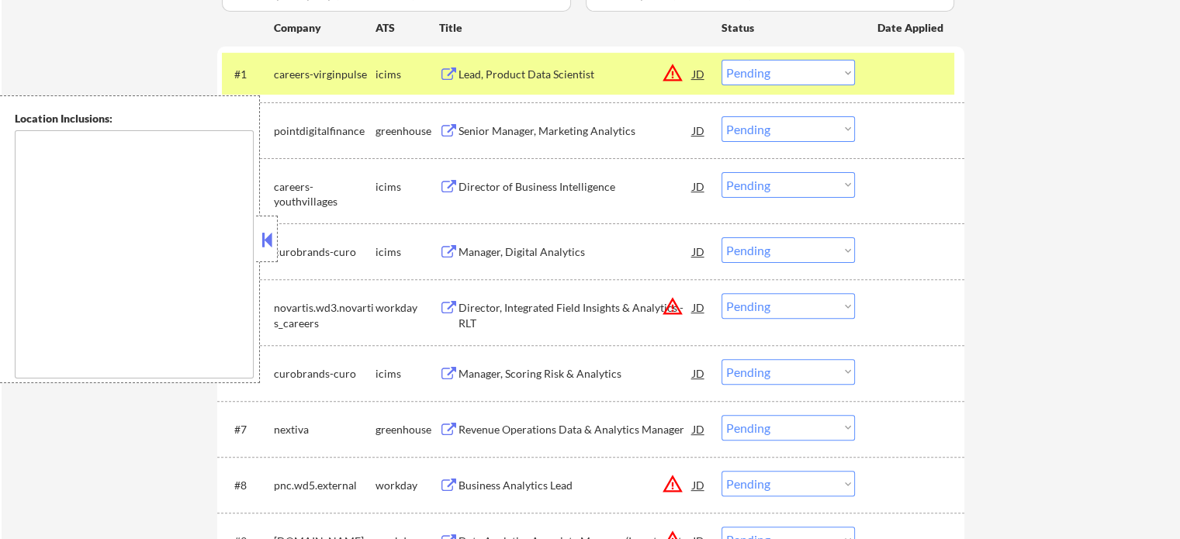
click at [926, 95] on div "#1 careers-virginpulse icims Lead, Product Data Scientist JD warning_amber Choo…" at bounding box center [590, 74] width 747 height 55
click at [876, 70] on div "#1 careers-virginpulse icims Lead, Product Data Scientist JD warning_amber Choo…" at bounding box center [588, 74] width 732 height 42
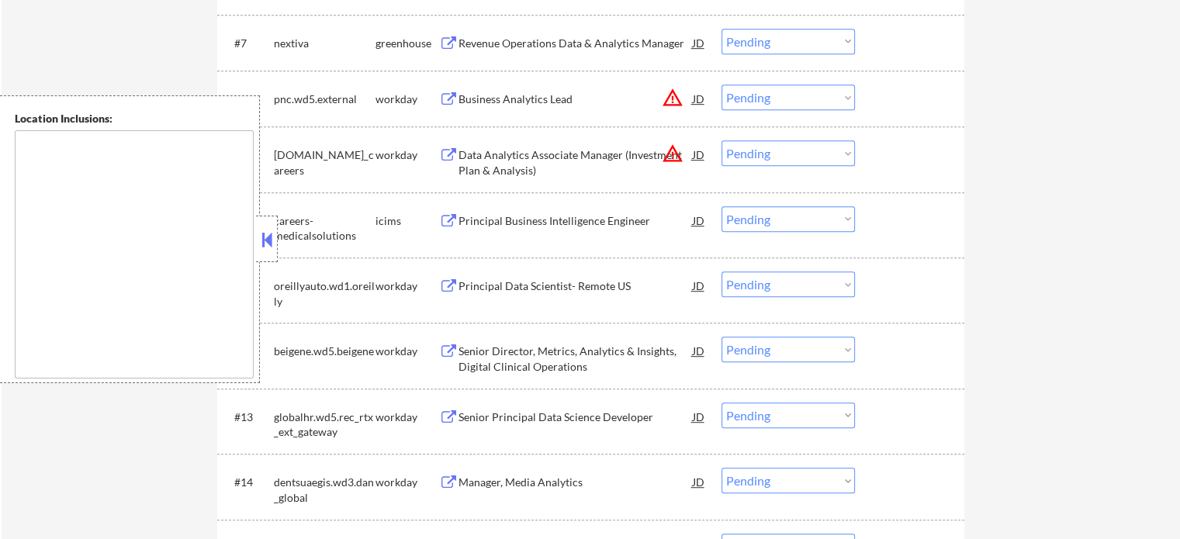
scroll to position [853, 0]
click at [586, 285] on div "Principal Data Scientist- Remote US" at bounding box center [575, 285] width 234 height 16
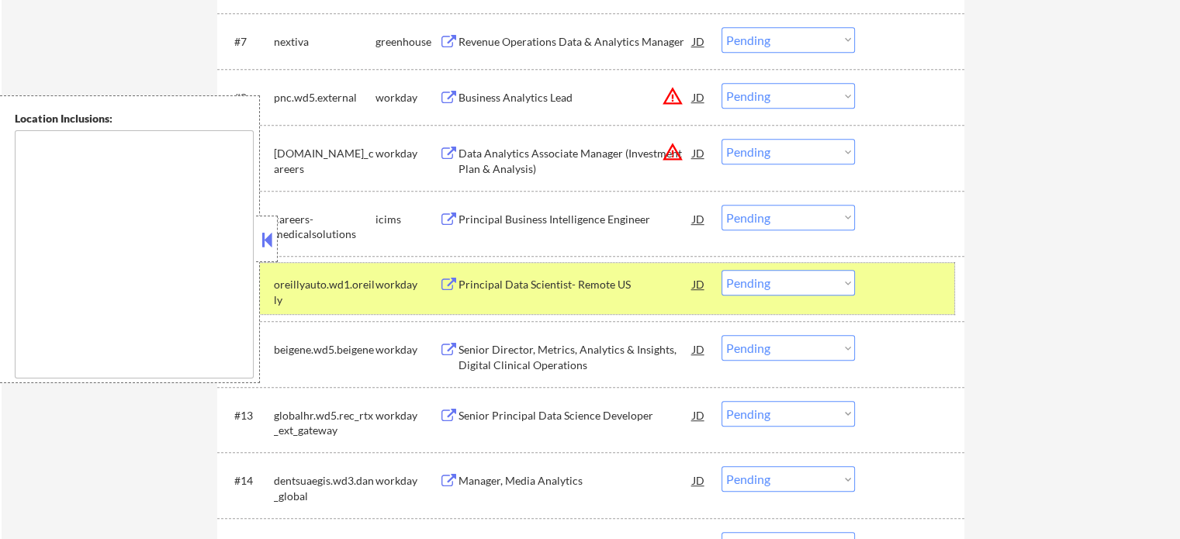
drag, startPoint x: 915, startPoint y: 276, endPoint x: 825, endPoint y: 297, distance: 93.1
click at [915, 278] on div at bounding box center [911, 284] width 68 height 28
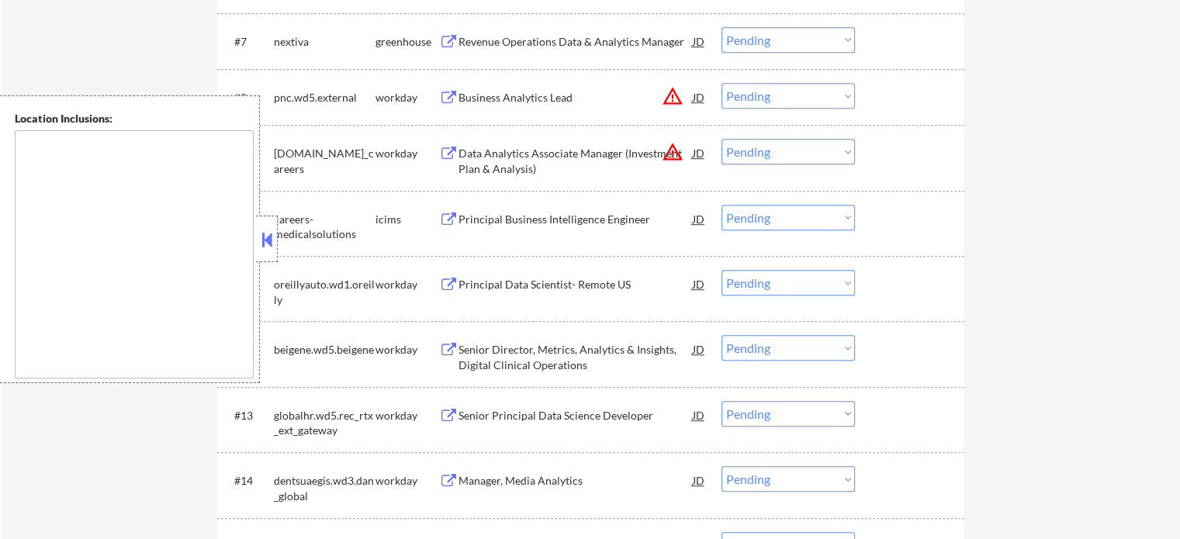
click at [586, 409] on div "Senior Principal Data Science Developer" at bounding box center [575, 416] width 234 height 16
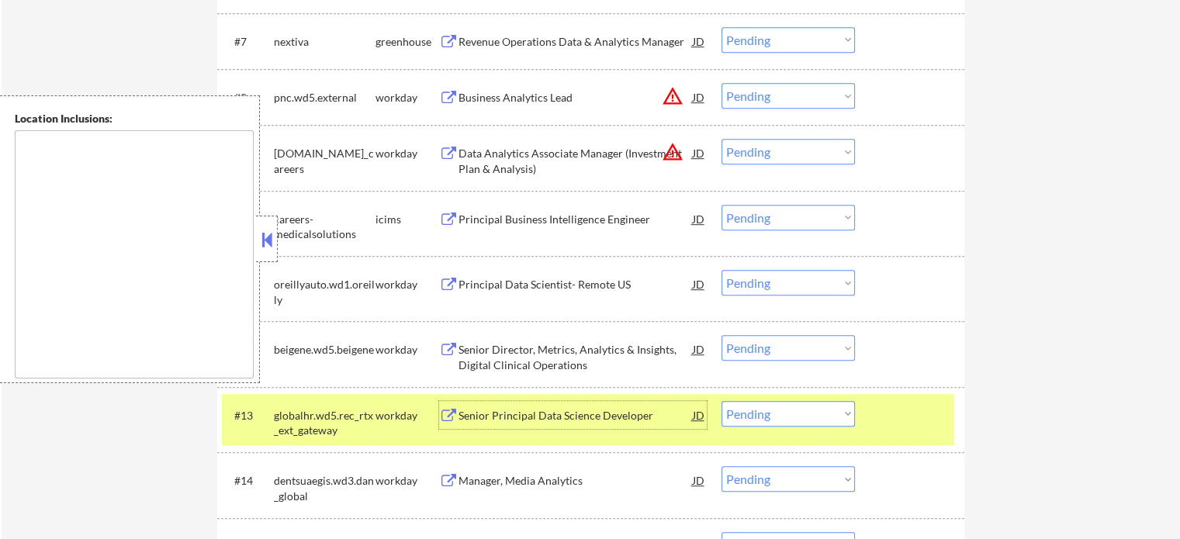
click at [937, 413] on div at bounding box center [911, 415] width 68 height 28
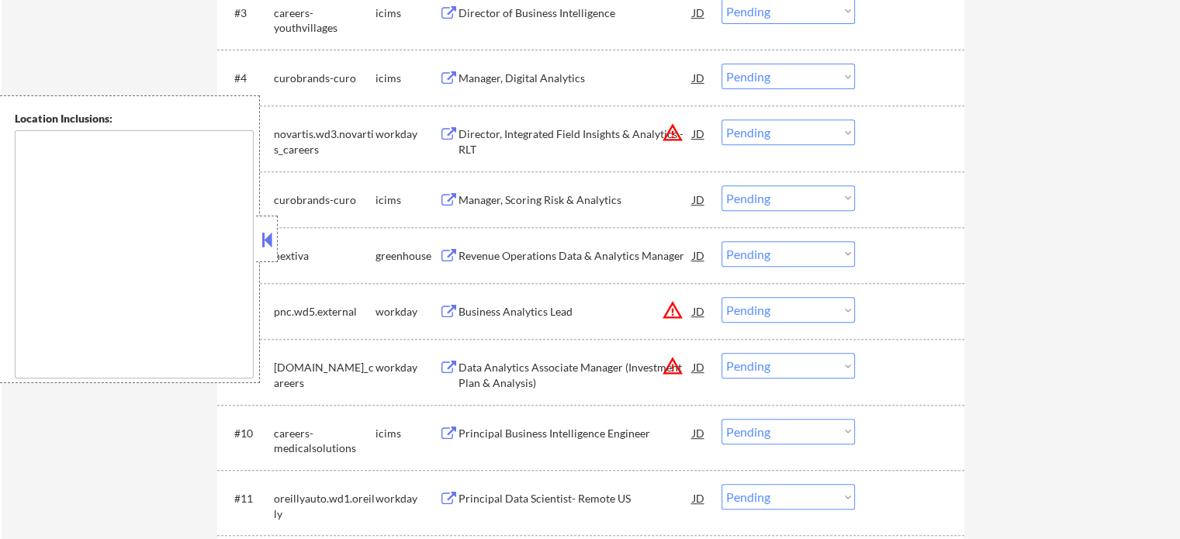
scroll to position [621, 0]
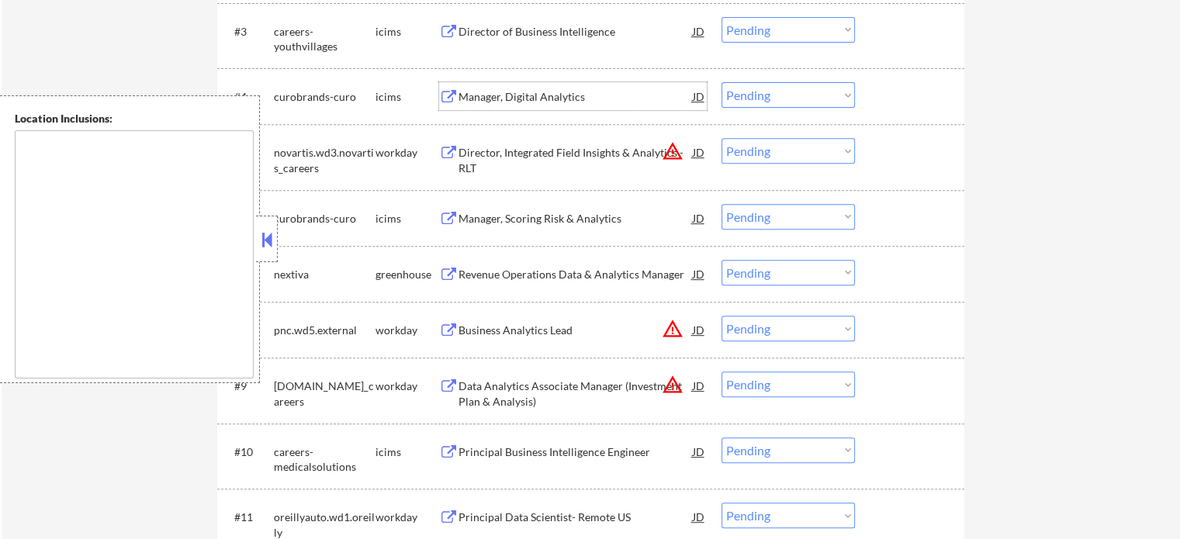
click at [512, 104] on div "Manager, Digital Analytics" at bounding box center [575, 97] width 234 height 16
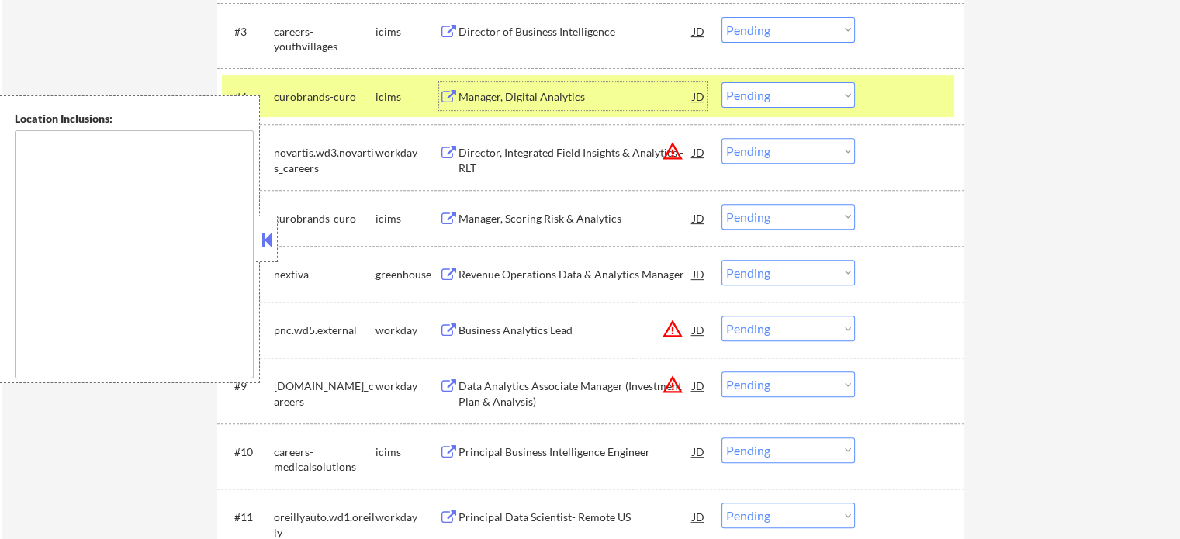
click at [934, 120] on div "#4 curobrands-curo icims Manager, Digital Analytics JD Choose an option... Pend…" at bounding box center [590, 96] width 747 height 56
click at [874, 99] on div "#4 curobrands-curo icims Manager, Digital Analytics JD Choose an option... Pend…" at bounding box center [588, 96] width 732 height 42
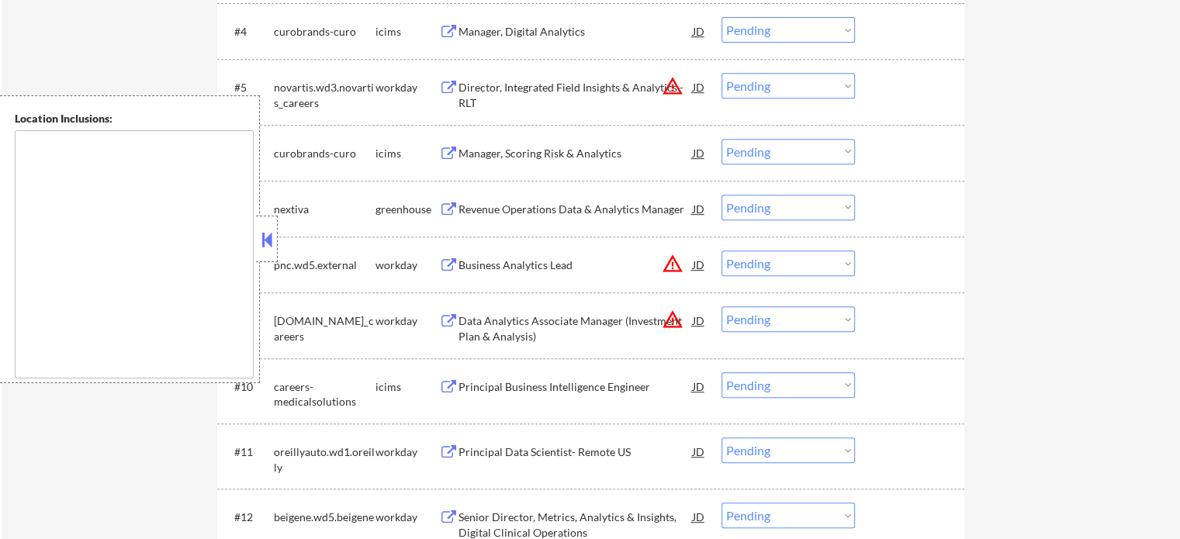
scroll to position [776, 0]
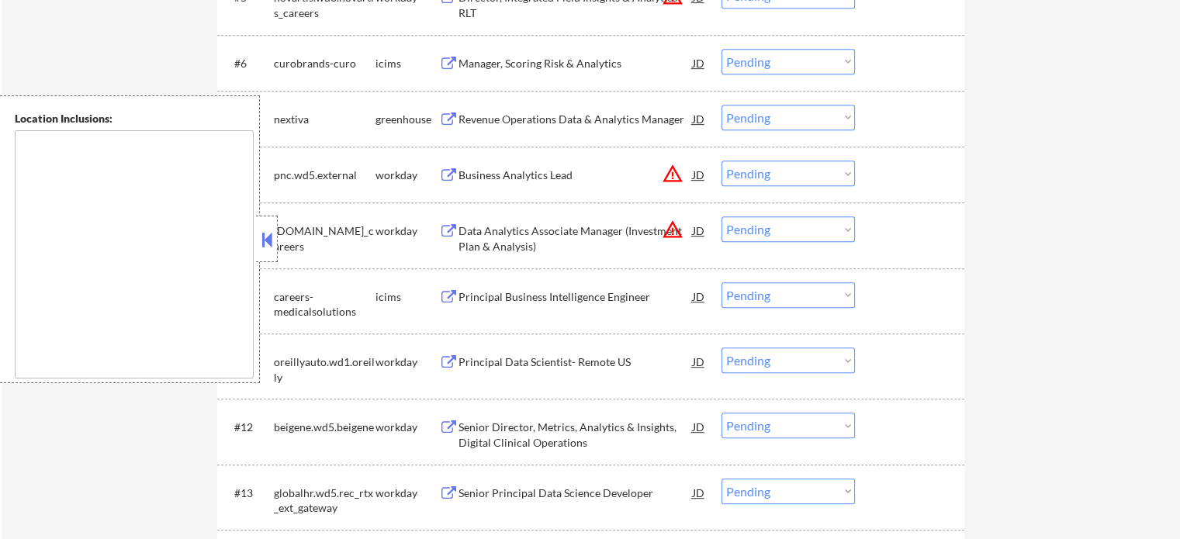
click at [590, 493] on div "Senior Principal Data Science Developer" at bounding box center [575, 494] width 234 height 16
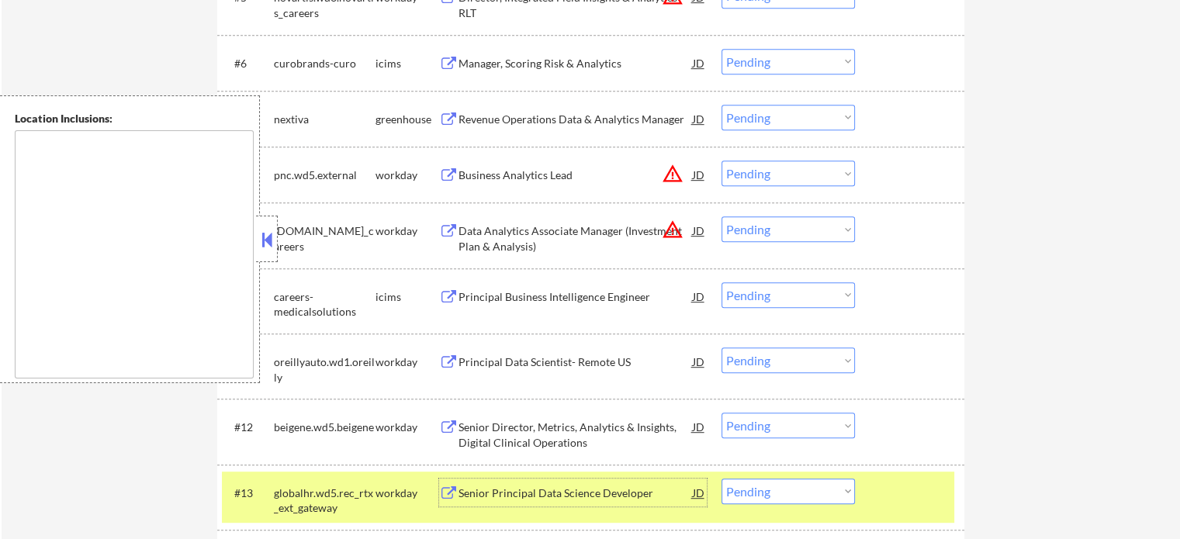
drag, startPoint x: 928, startPoint y: 511, endPoint x: 907, endPoint y: 495, distance: 26.5
click at [928, 508] on div "#13 globalhr.wd5.rec_rtx_ext_gateway workday Senior Principal Data Science Deve…" at bounding box center [588, 497] width 732 height 51
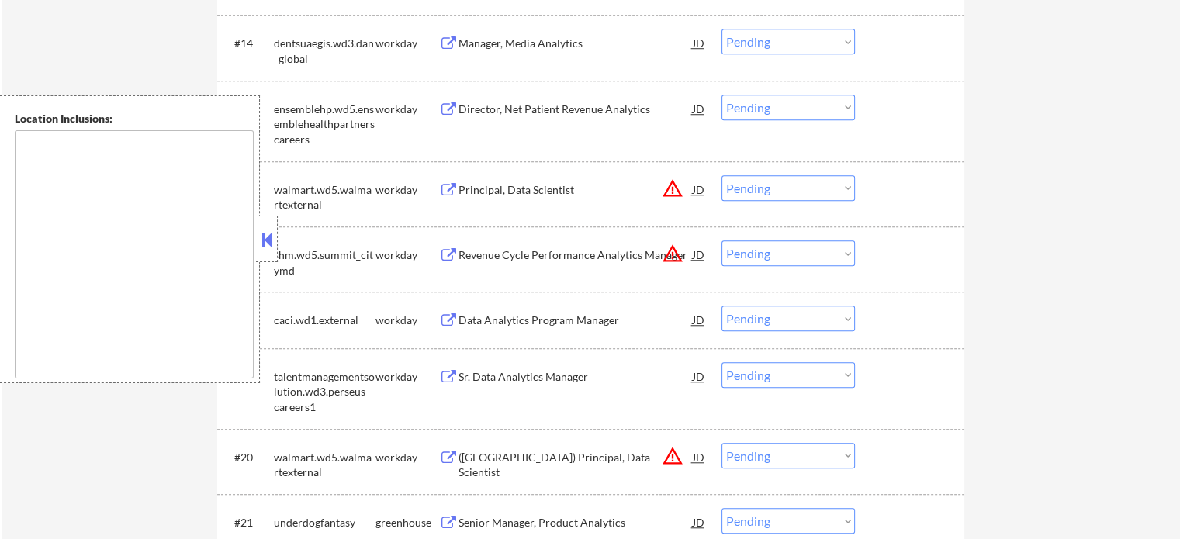
scroll to position [1396, 0]
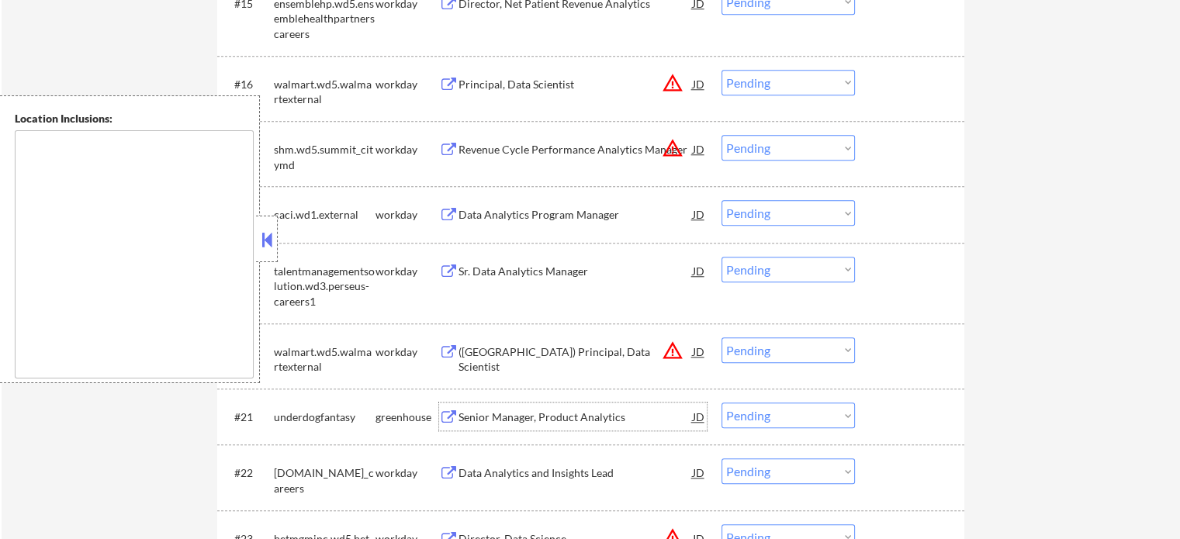
click at [609, 424] on div "Senior Manager, Product Analytics" at bounding box center [575, 417] width 234 height 28
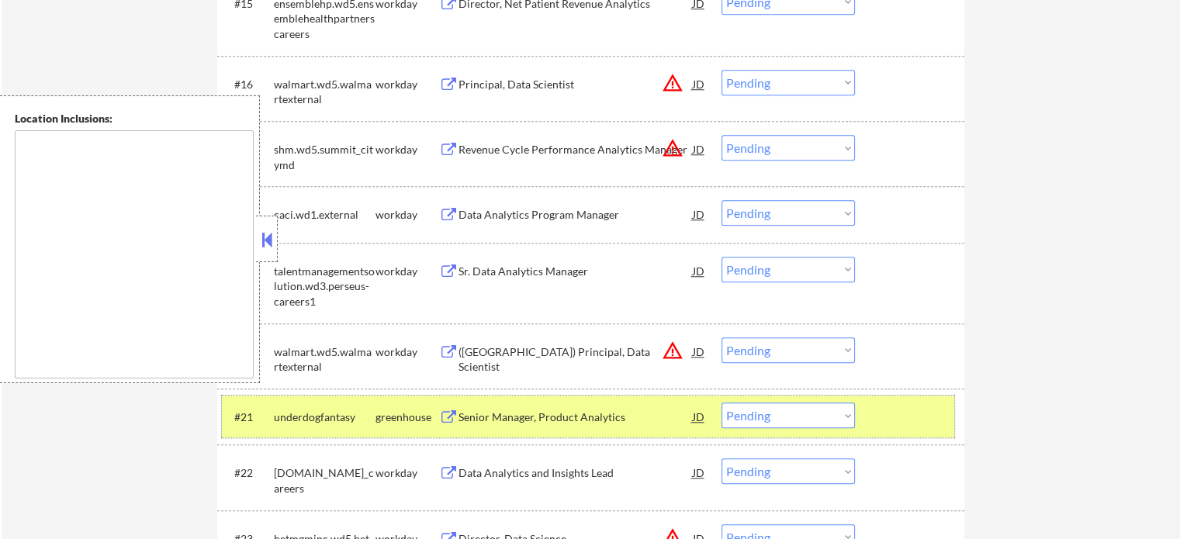
click at [878, 409] on div at bounding box center [911, 417] width 68 height 28
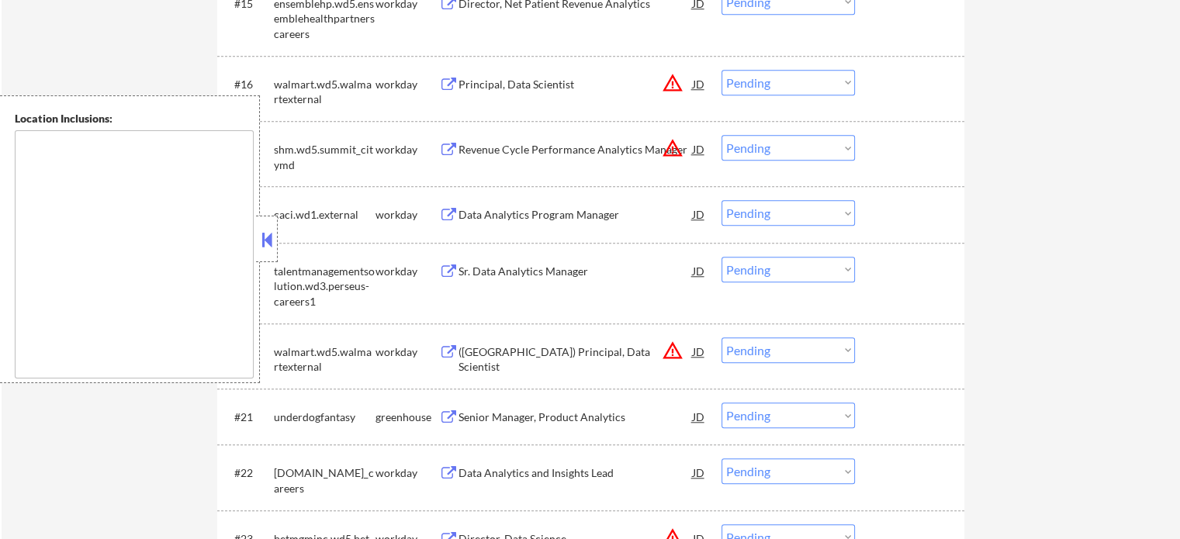
click at [612, 470] on div "Data Analytics and Insights Lead" at bounding box center [575, 473] width 234 height 16
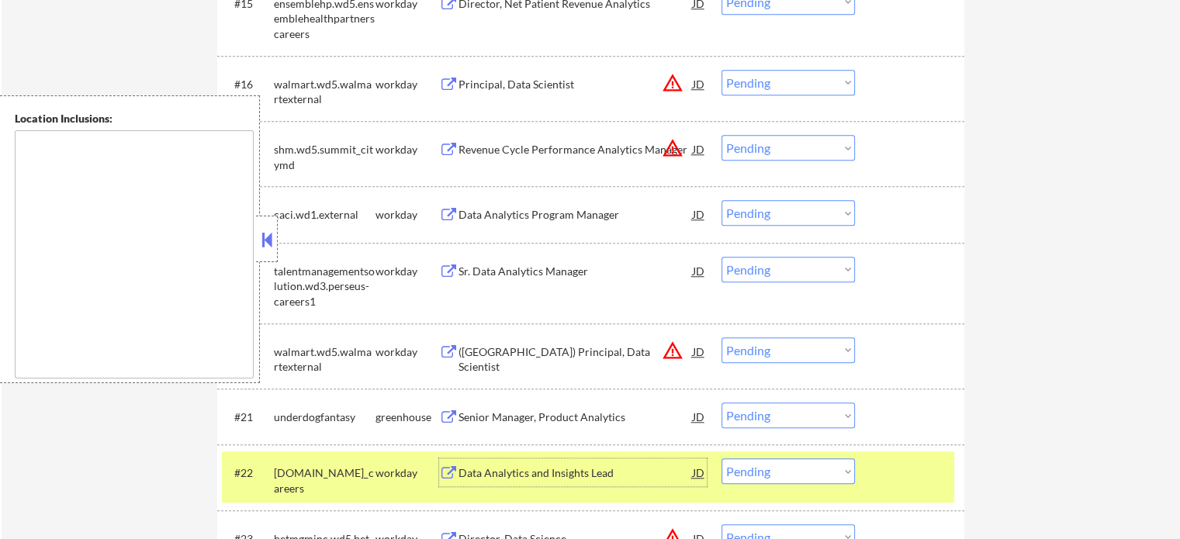
click at [906, 486] on div at bounding box center [911, 472] width 68 height 28
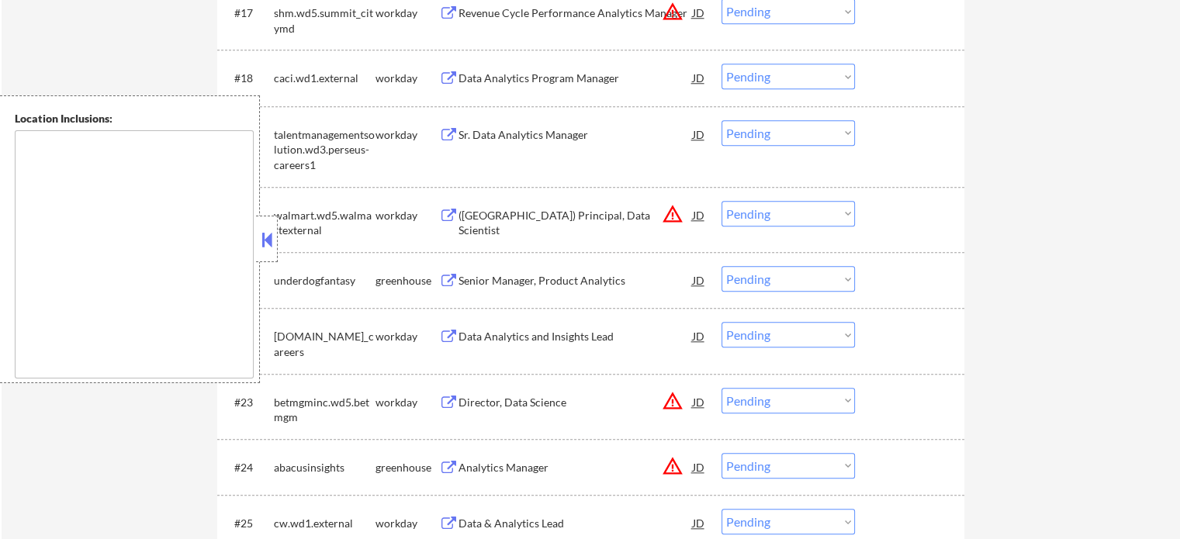
scroll to position [1629, 0]
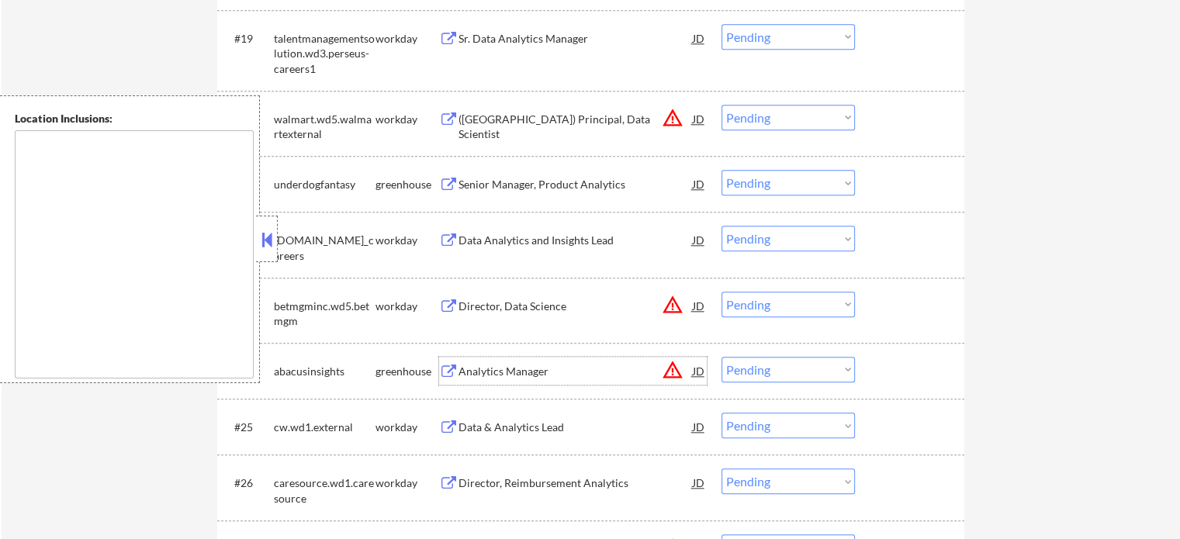
click at [525, 374] on div "Analytics Manager" at bounding box center [575, 372] width 234 height 16
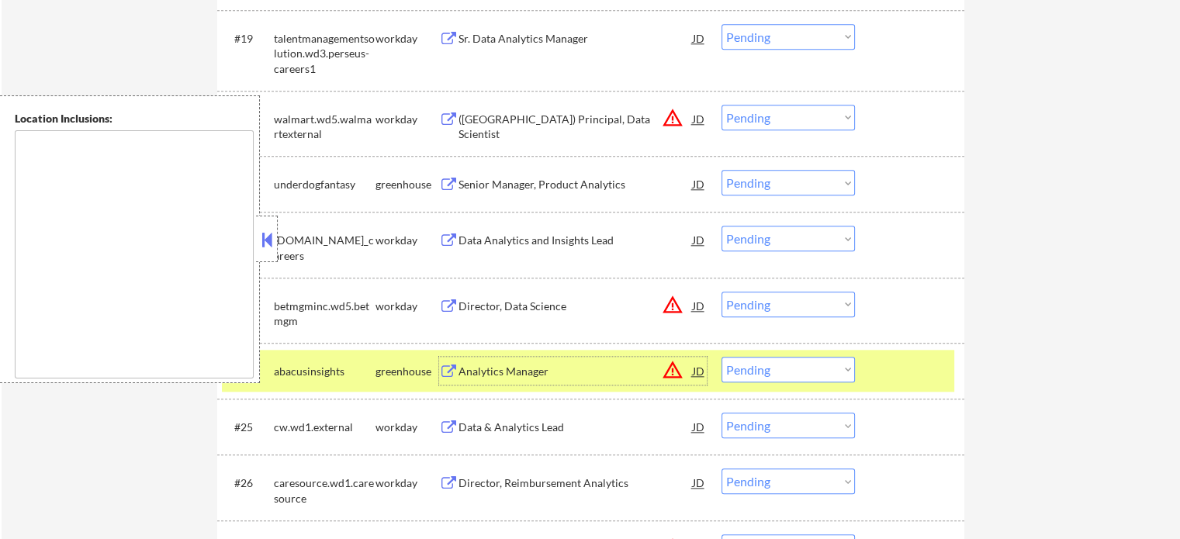
click at [911, 387] on div "#24 abacusinsights greenhouse Analytics Manager JD warning_amber Choose an opti…" at bounding box center [588, 371] width 732 height 42
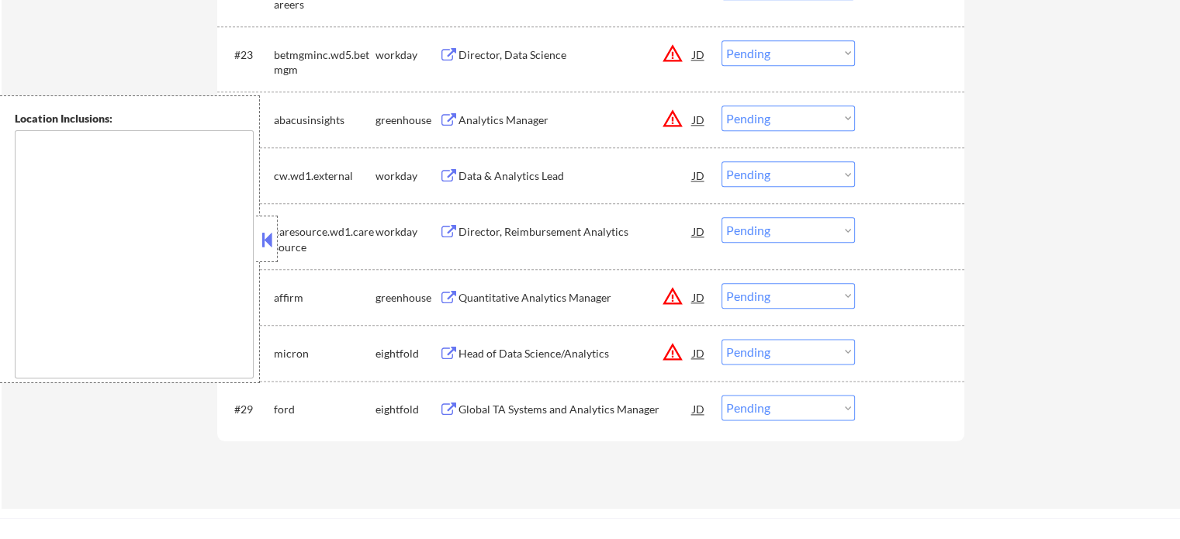
scroll to position [2017, 0]
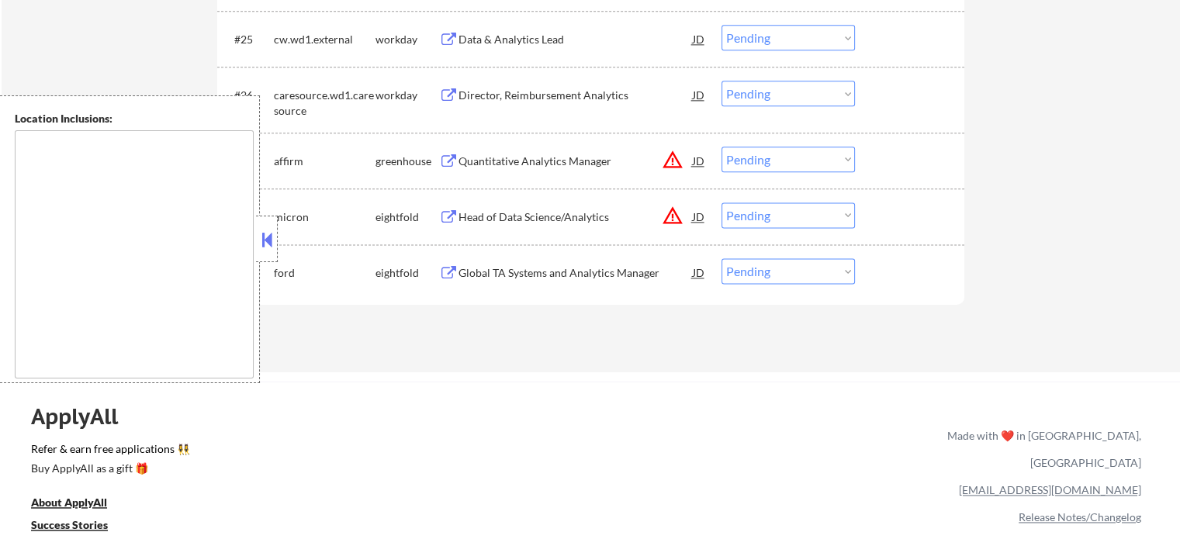
click at [562, 269] on div "Global TA Systems and Analytics Manager" at bounding box center [575, 273] width 234 height 16
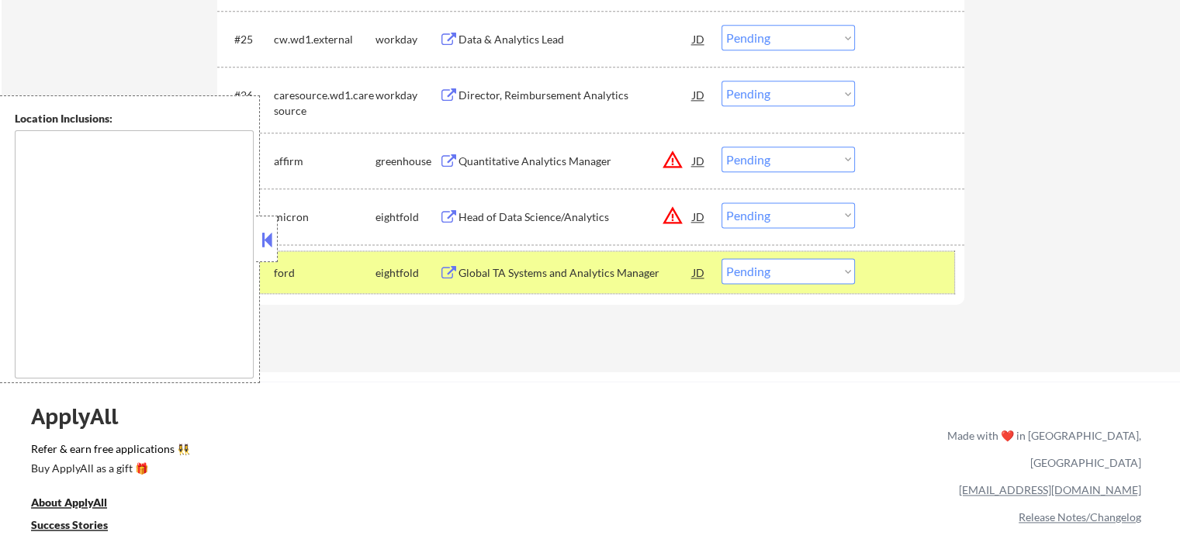
click at [953, 275] on div "#29 ford eightfold Global TA Systems and Analytics Manager JD warning_amber Cho…" at bounding box center [588, 272] width 732 height 42
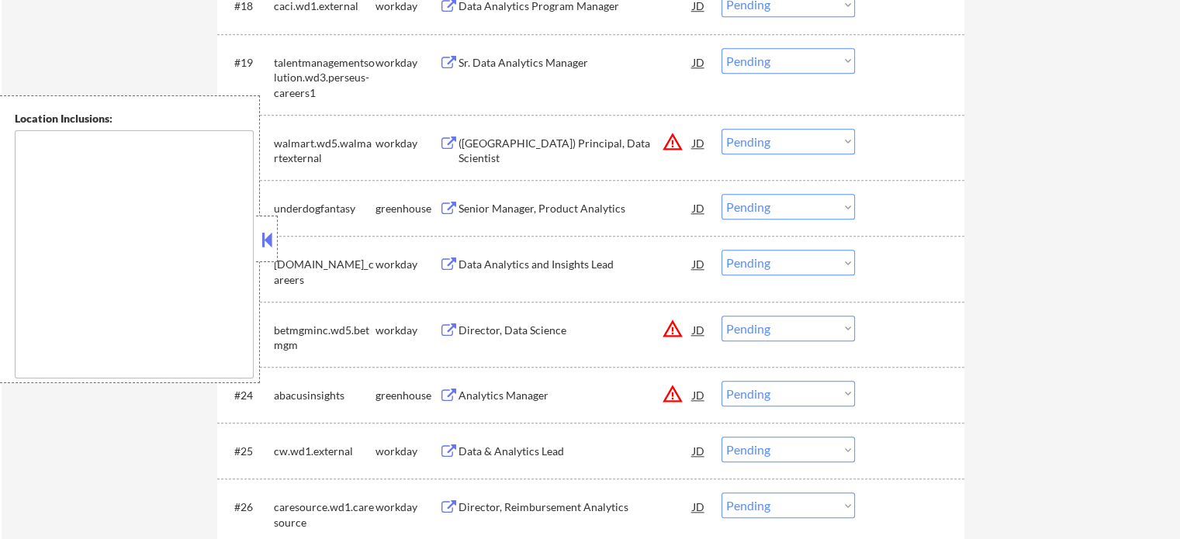
scroll to position [1396, 0]
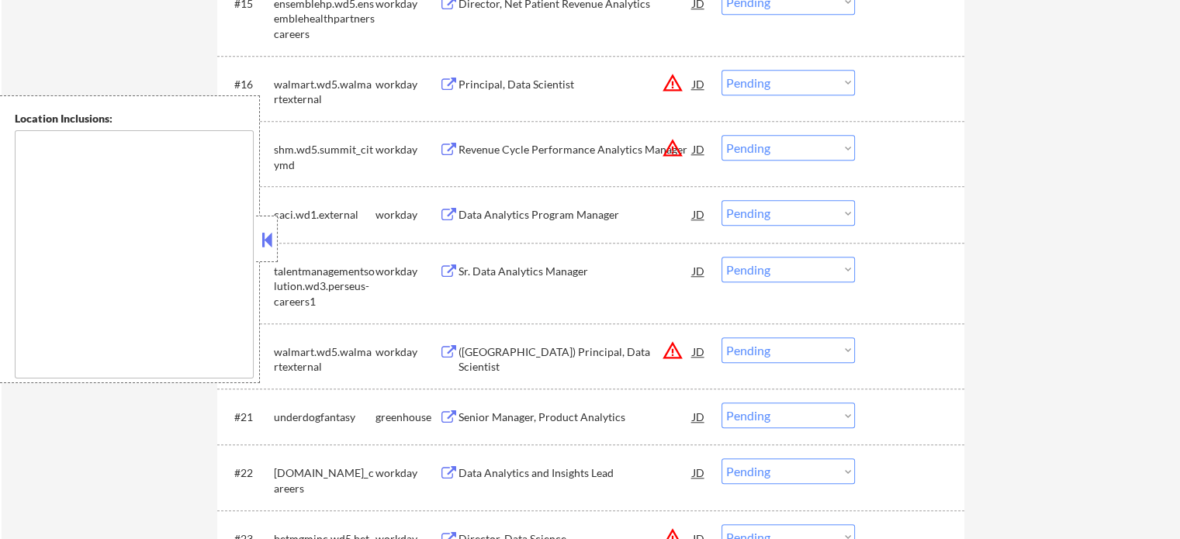
click at [492, 93] on div "Principal, Data Scientist" at bounding box center [575, 84] width 234 height 28
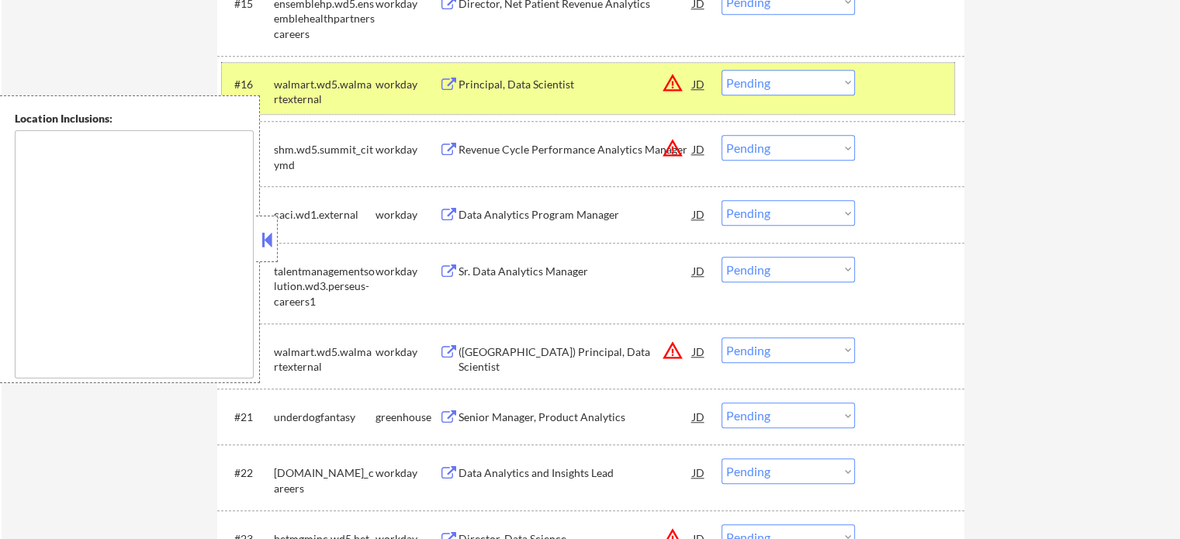
drag, startPoint x: 937, startPoint y: 97, endPoint x: 912, endPoint y: 126, distance: 38.5
click at [937, 97] on div at bounding box center [911, 84] width 68 height 28
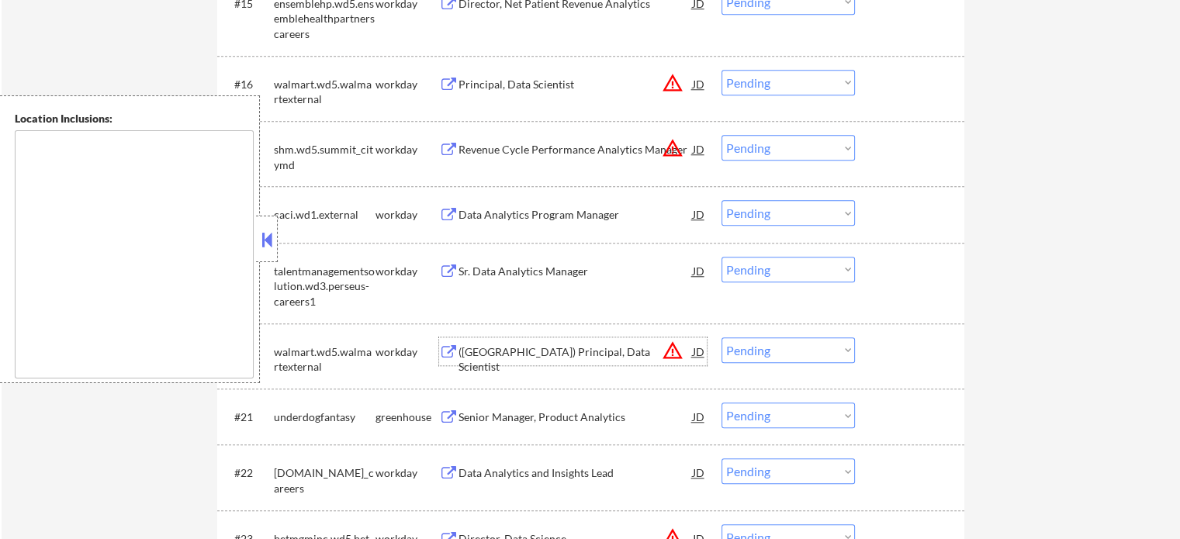
click at [513, 337] on div "([GEOGRAPHIC_DATA]) Principal, Data Scientist" at bounding box center [575, 351] width 234 height 28
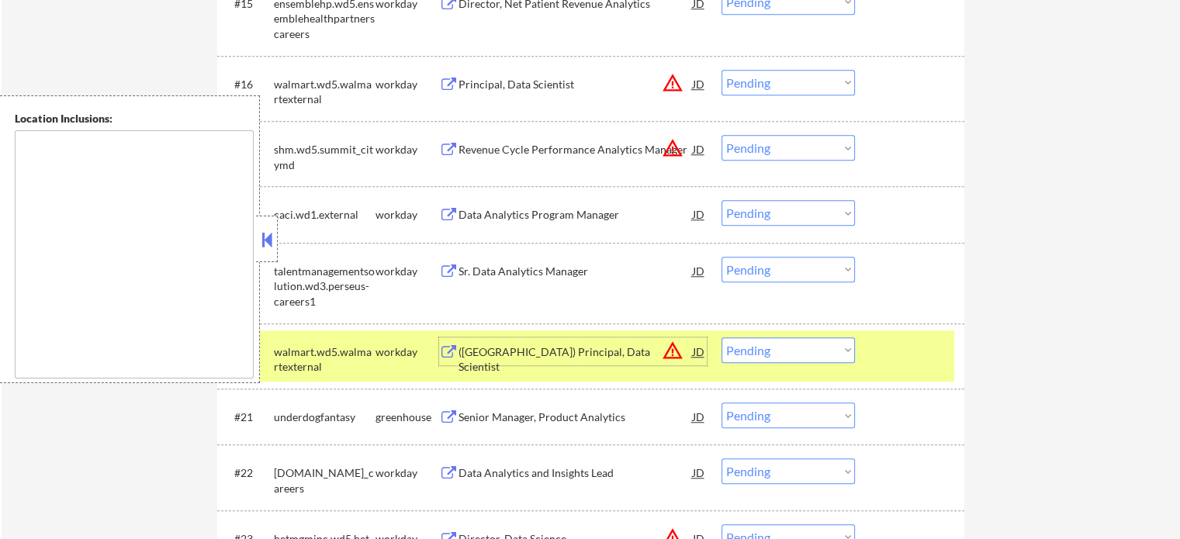
click at [892, 358] on div at bounding box center [911, 351] width 68 height 28
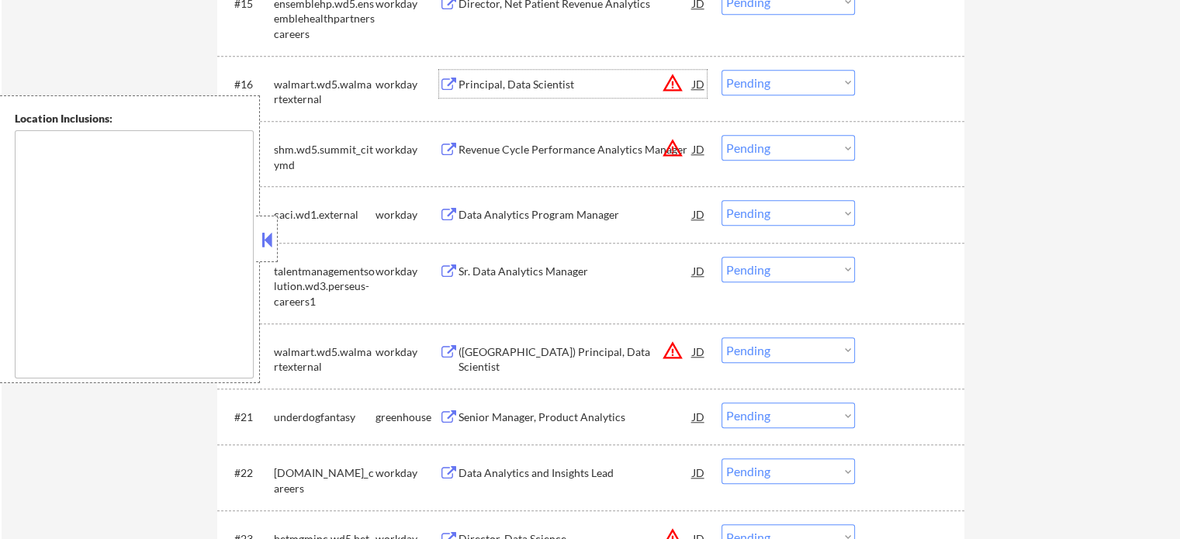
click at [543, 73] on div "Principal, Data Scientist" at bounding box center [575, 84] width 234 height 28
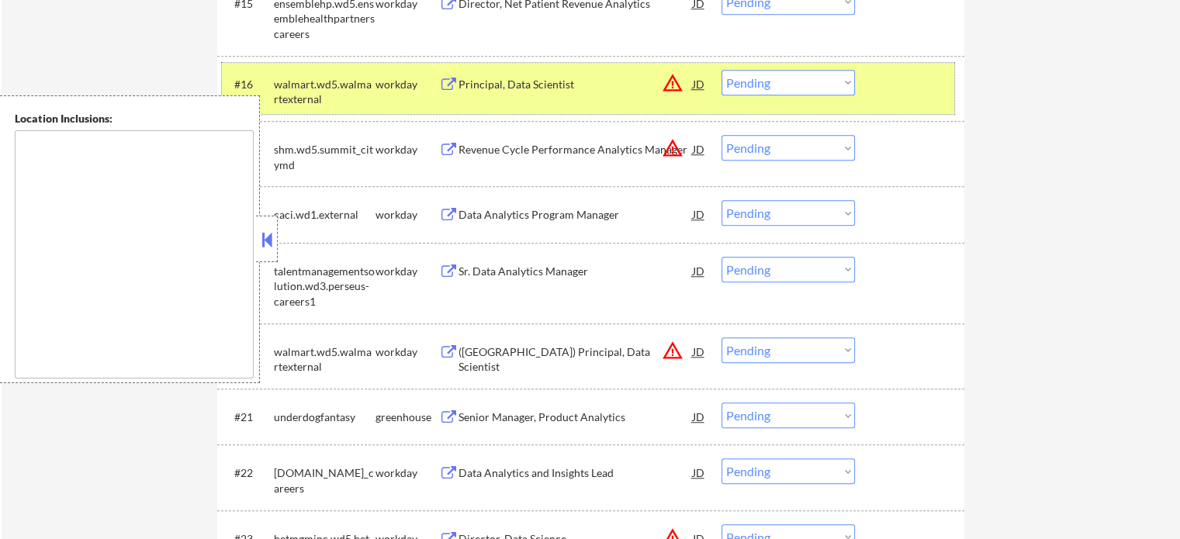
click at [900, 102] on div "#16 walmart.wd5.walmartexternal workday Principal, Data Scientist JD warning_am…" at bounding box center [588, 88] width 732 height 51
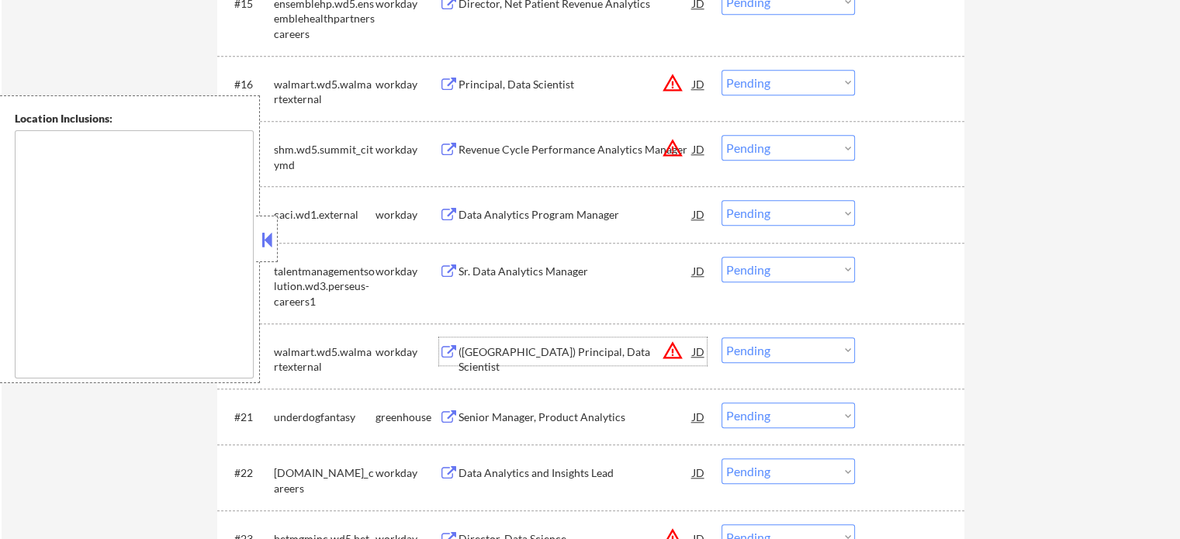
click at [590, 352] on div "([GEOGRAPHIC_DATA]) Principal, Data Scientist" at bounding box center [575, 359] width 234 height 30
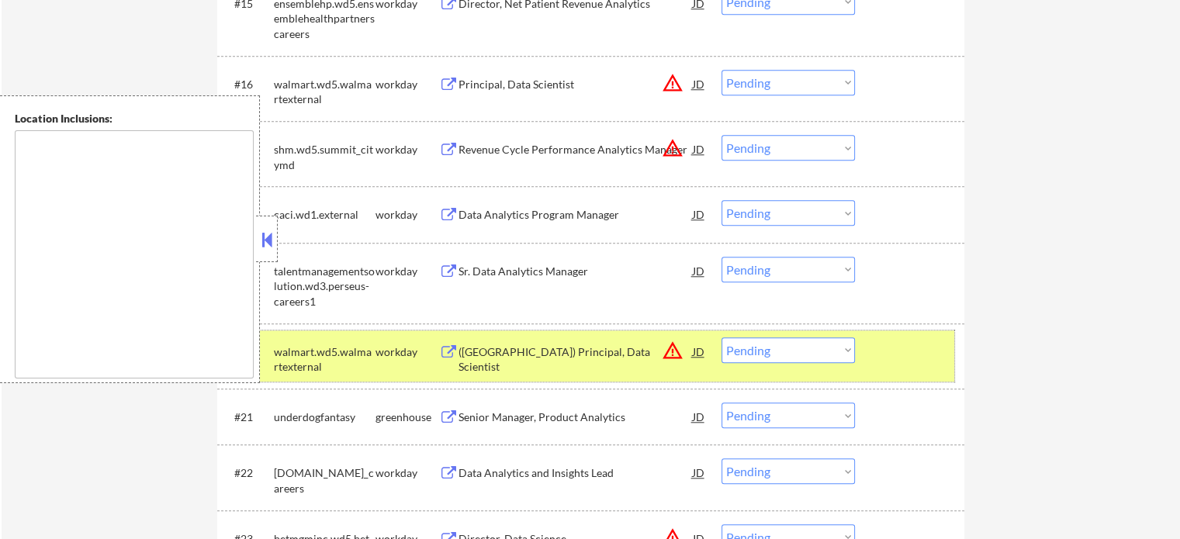
drag, startPoint x: 909, startPoint y: 357, endPoint x: 824, endPoint y: 346, distance: 86.0
click at [912, 357] on div at bounding box center [911, 351] width 68 height 28
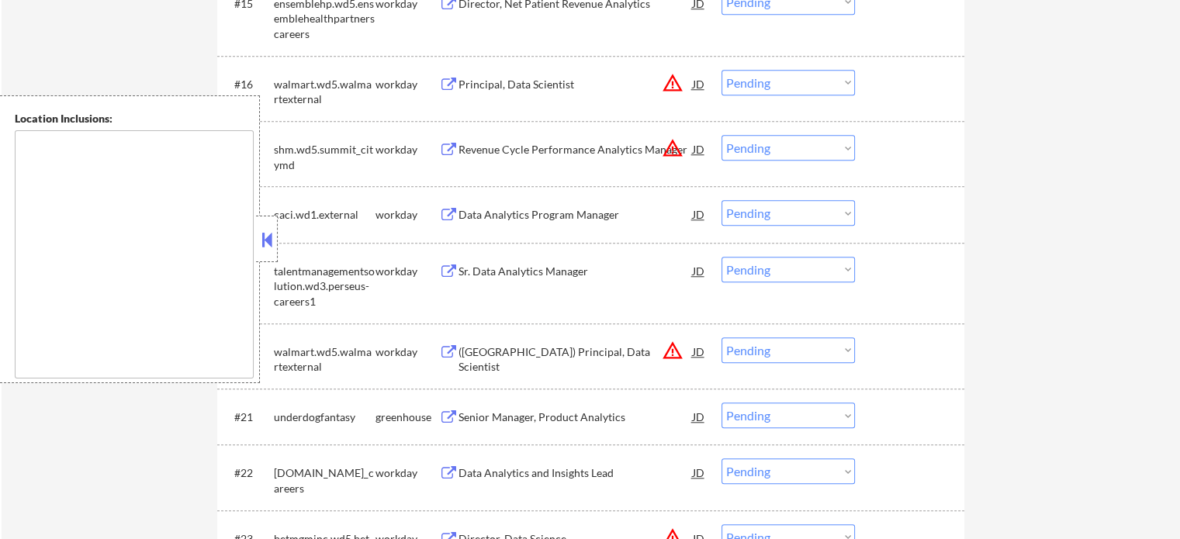
click at [574, 413] on div "Senior Manager, Product Analytics" at bounding box center [575, 418] width 234 height 16
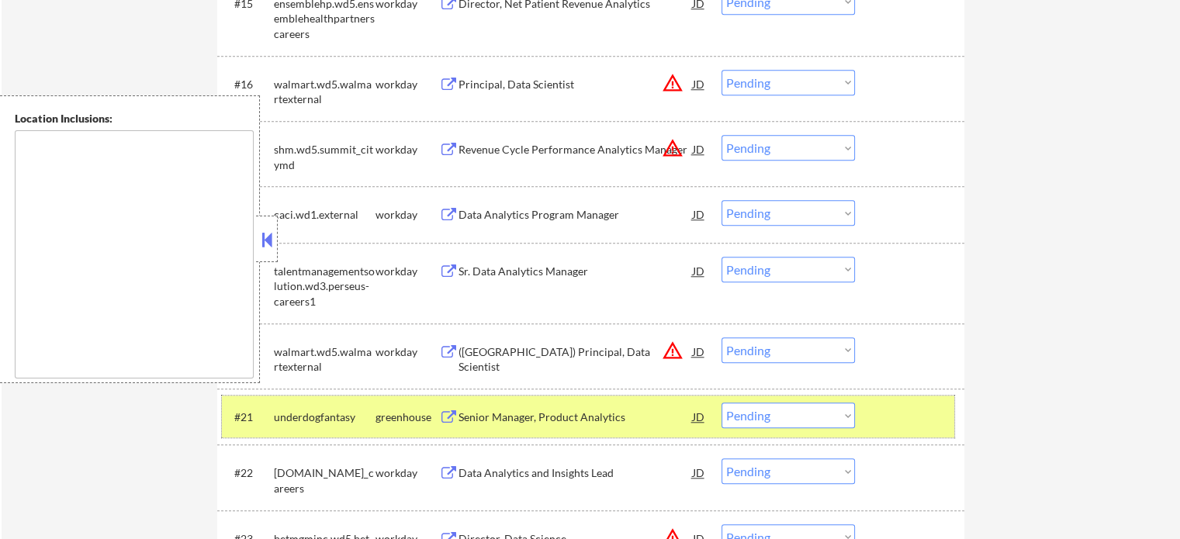
click at [884, 405] on div at bounding box center [911, 417] width 68 height 28
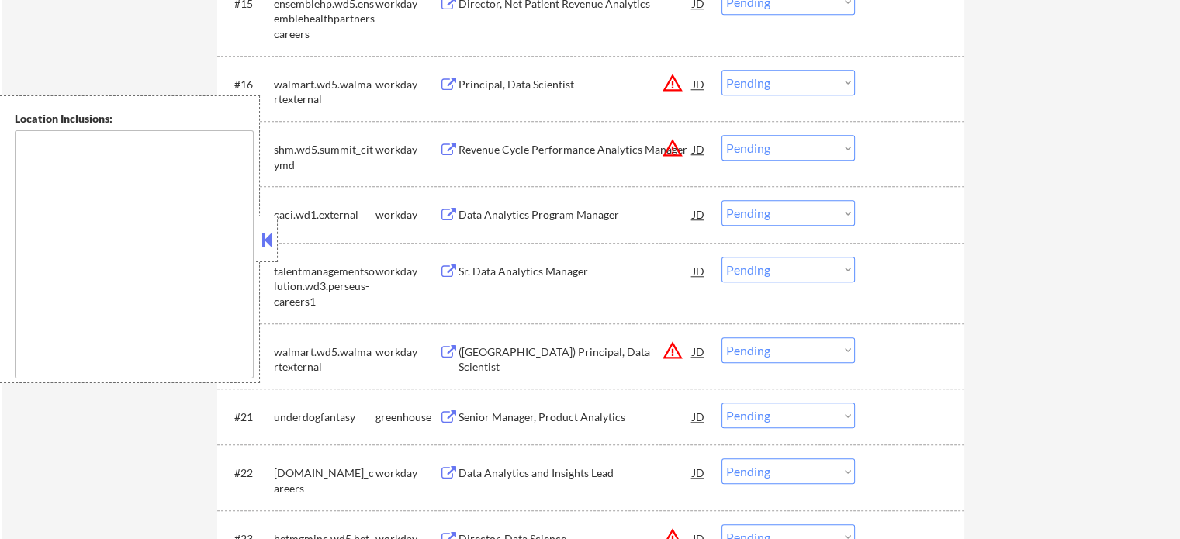
scroll to position [1629, 0]
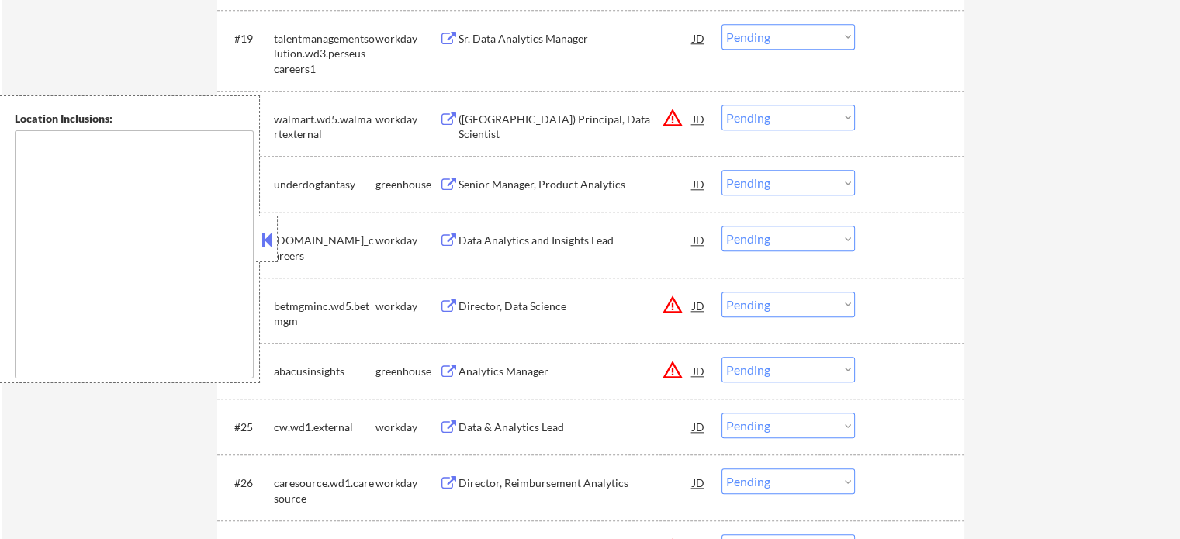
click at [548, 371] on div "Analytics Manager" at bounding box center [575, 372] width 234 height 16
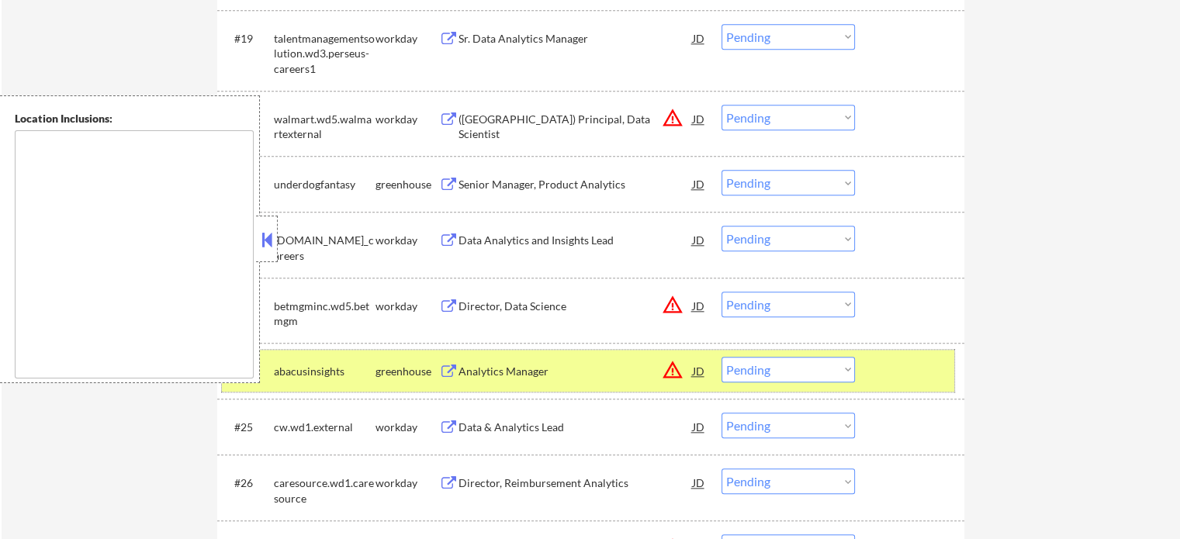
click at [903, 356] on div "#24 abacusinsights greenhouse Analytics Manager JD warning_amber Choose an opti…" at bounding box center [588, 371] width 732 height 42
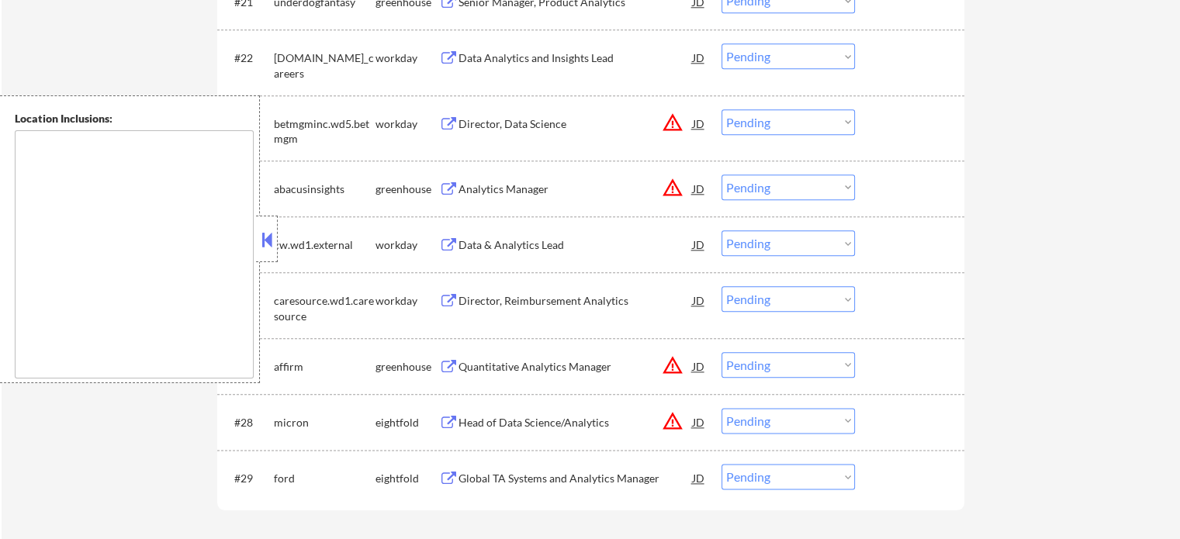
scroll to position [1939, 0]
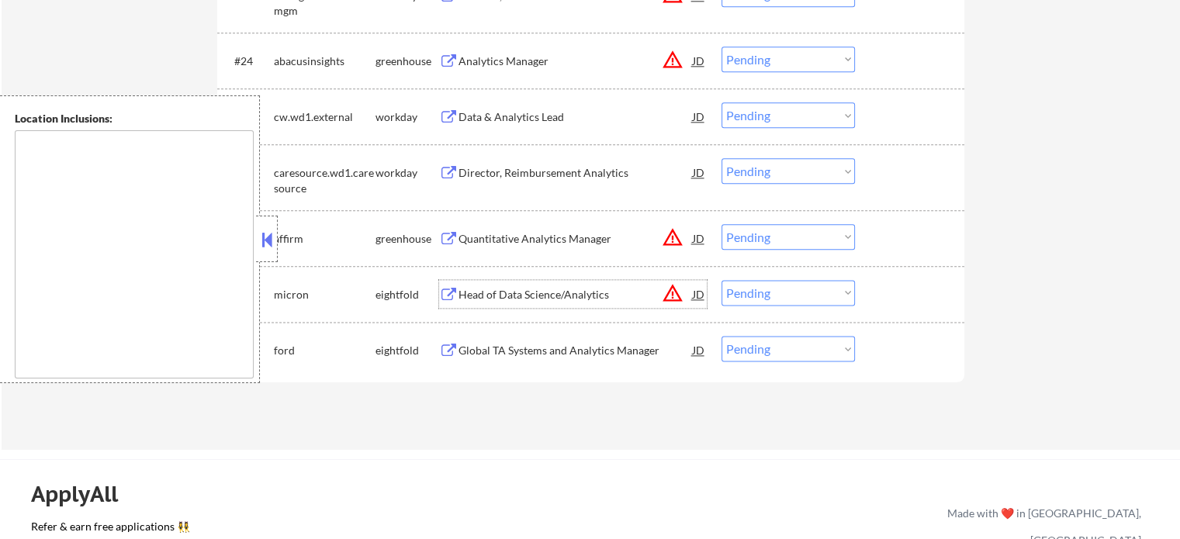
click at [557, 285] on div "Head of Data Science/Analytics" at bounding box center [575, 294] width 234 height 28
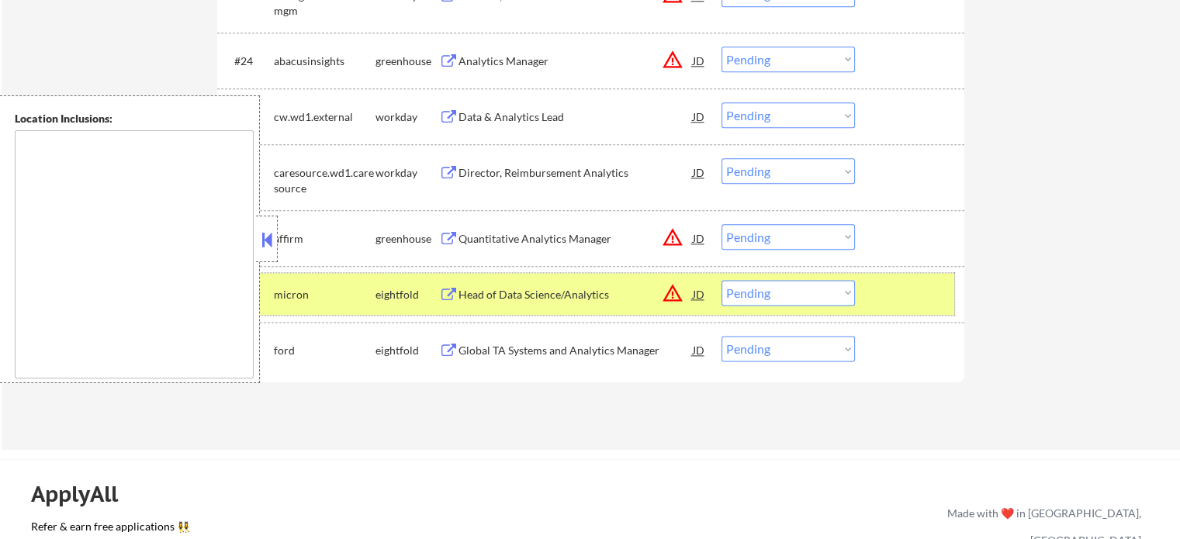
click at [894, 288] on div at bounding box center [911, 294] width 68 height 28
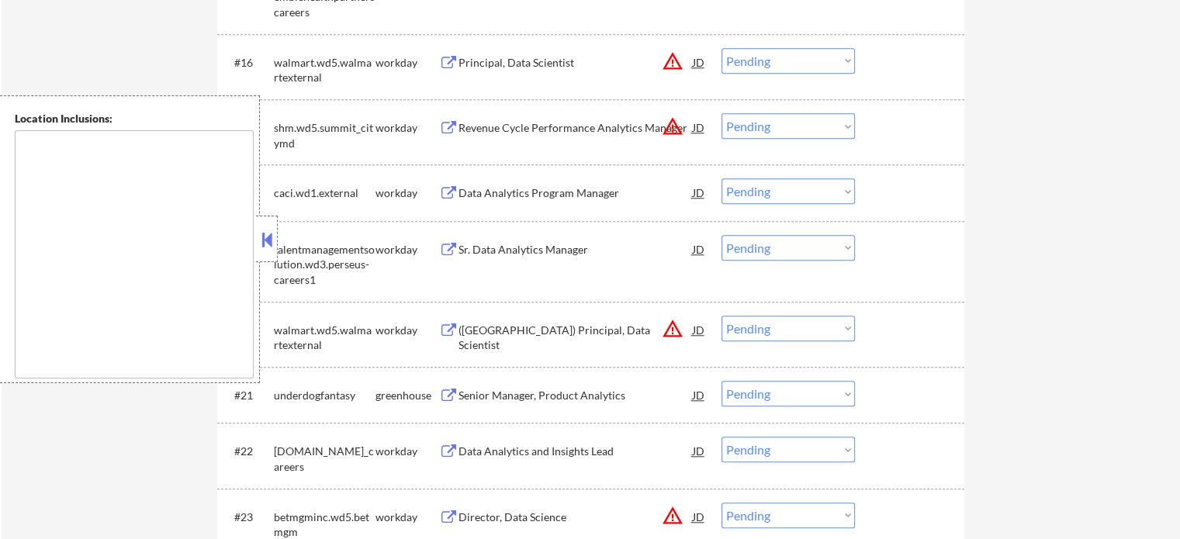
scroll to position [1396, 0]
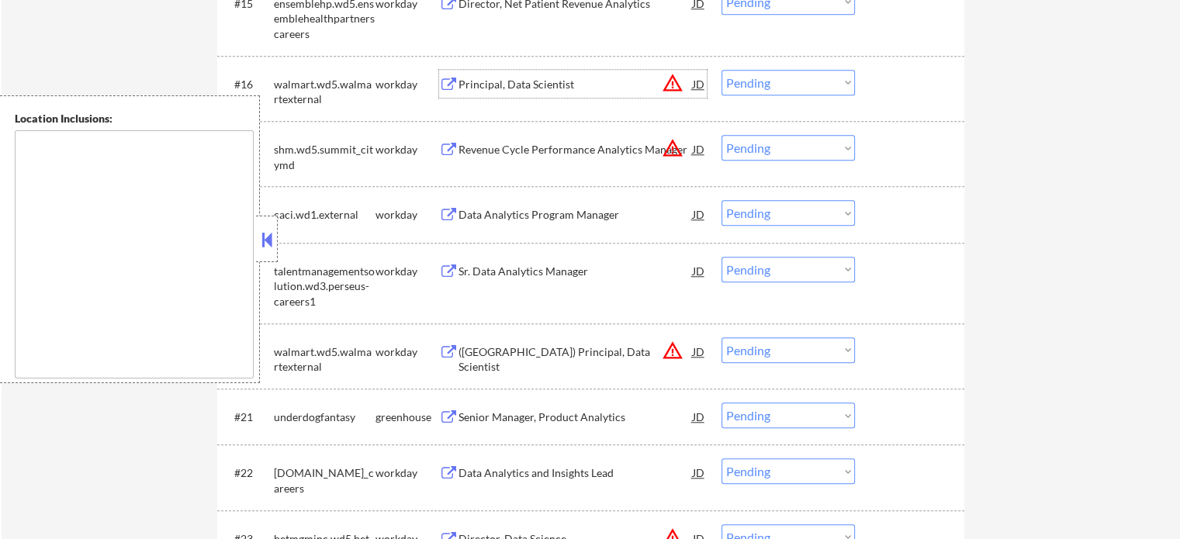
click at [534, 90] on div "Principal, Data Scientist" at bounding box center [575, 85] width 234 height 16
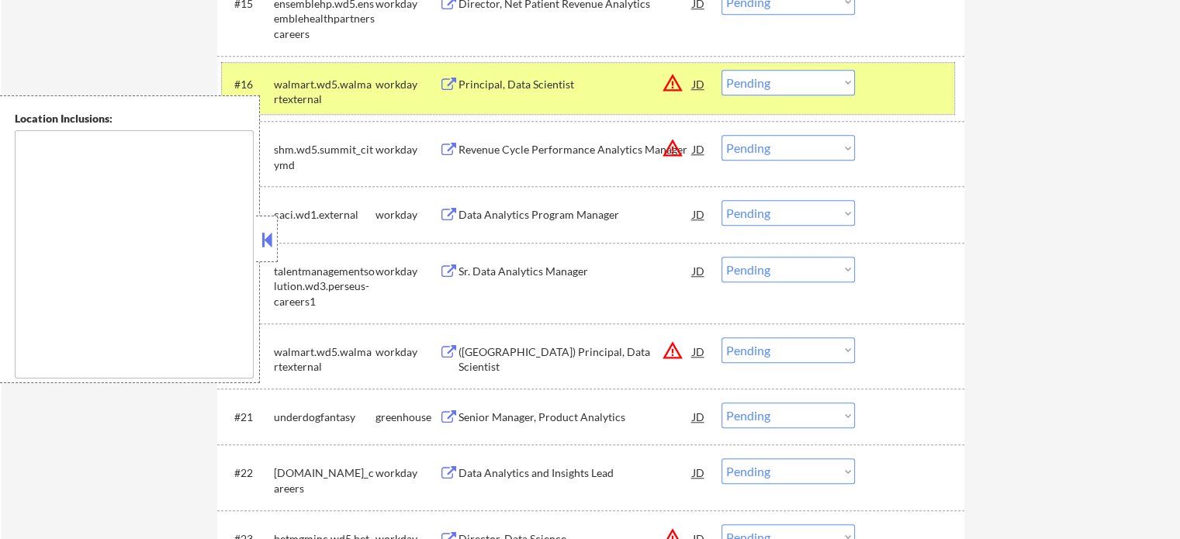
click at [904, 84] on div at bounding box center [911, 84] width 68 height 28
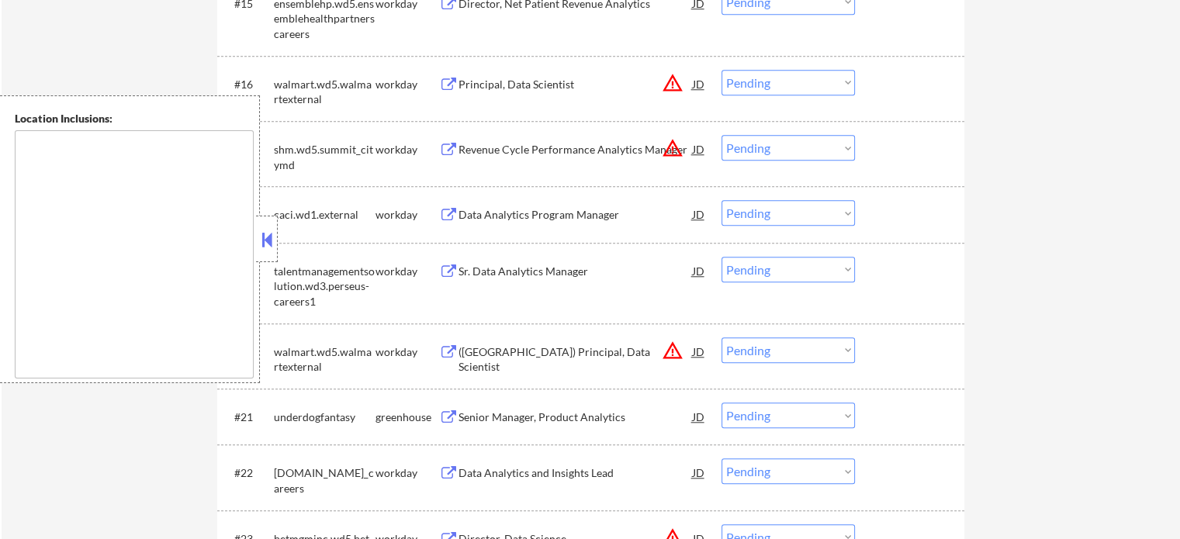
click at [554, 412] on div "Senior Manager, Product Analytics" at bounding box center [575, 417] width 234 height 28
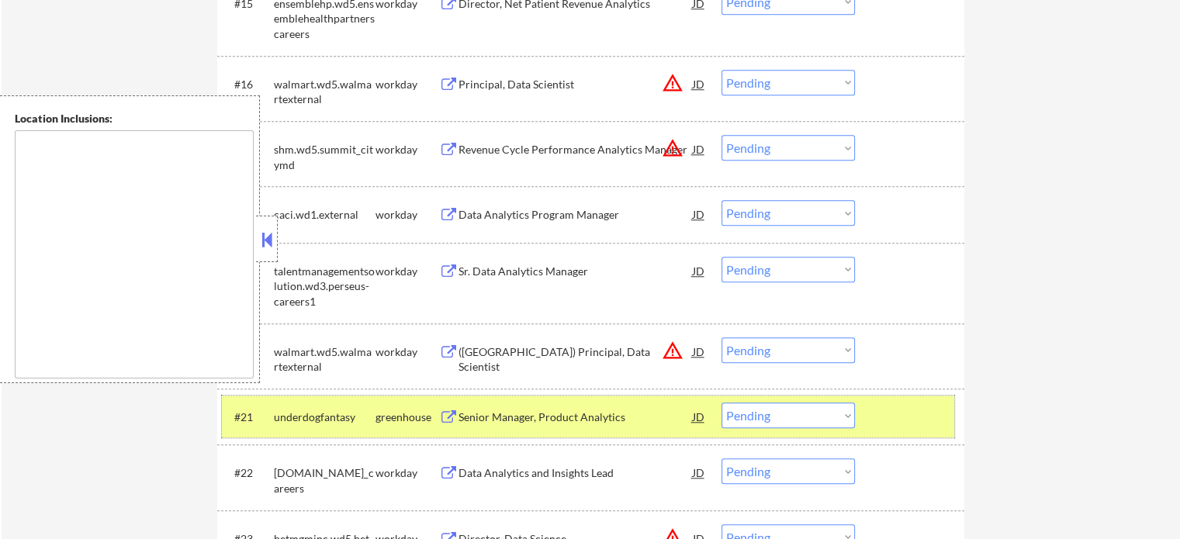
click at [911, 406] on div at bounding box center [911, 417] width 68 height 28
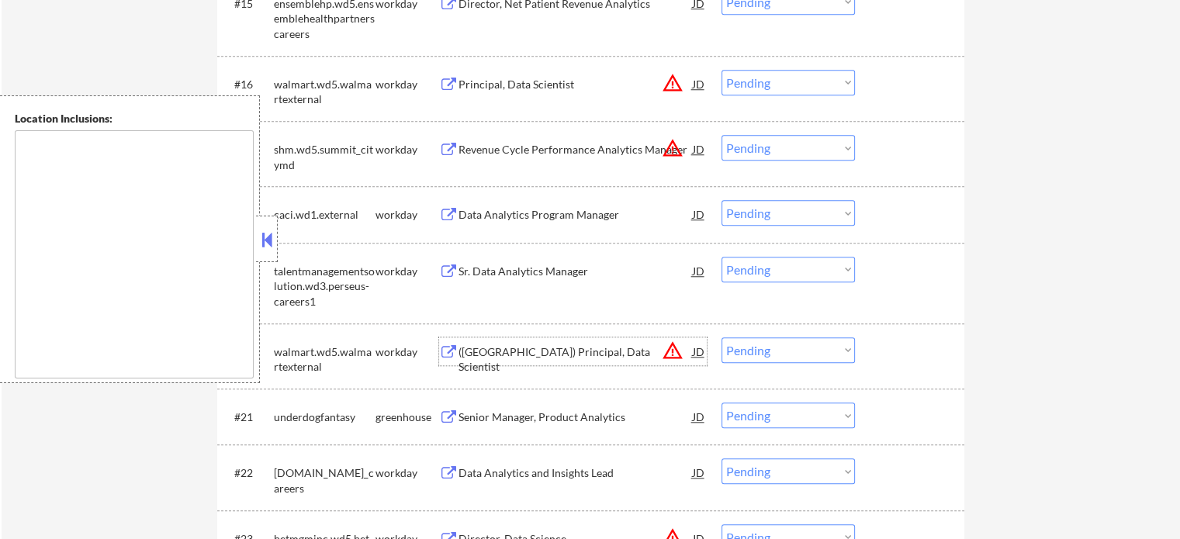
click at [559, 350] on div "([GEOGRAPHIC_DATA]) Principal, Data Scientist" at bounding box center [575, 359] width 234 height 30
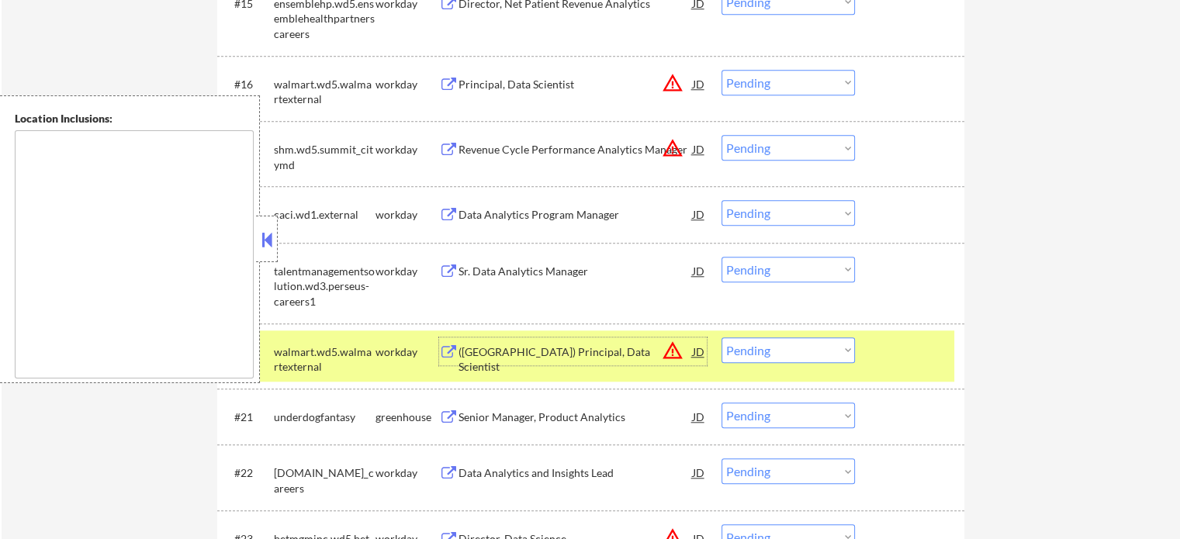
click at [878, 386] on div "#20 walmart.wd5.walmartexternal workday ([GEOGRAPHIC_DATA]) Principal, Data Sci…" at bounding box center [590, 355] width 747 height 65
click at [892, 365] on div "#20 walmart.wd5.walmartexternal workday ([GEOGRAPHIC_DATA]) Principal, Data Sci…" at bounding box center [588, 355] width 732 height 51
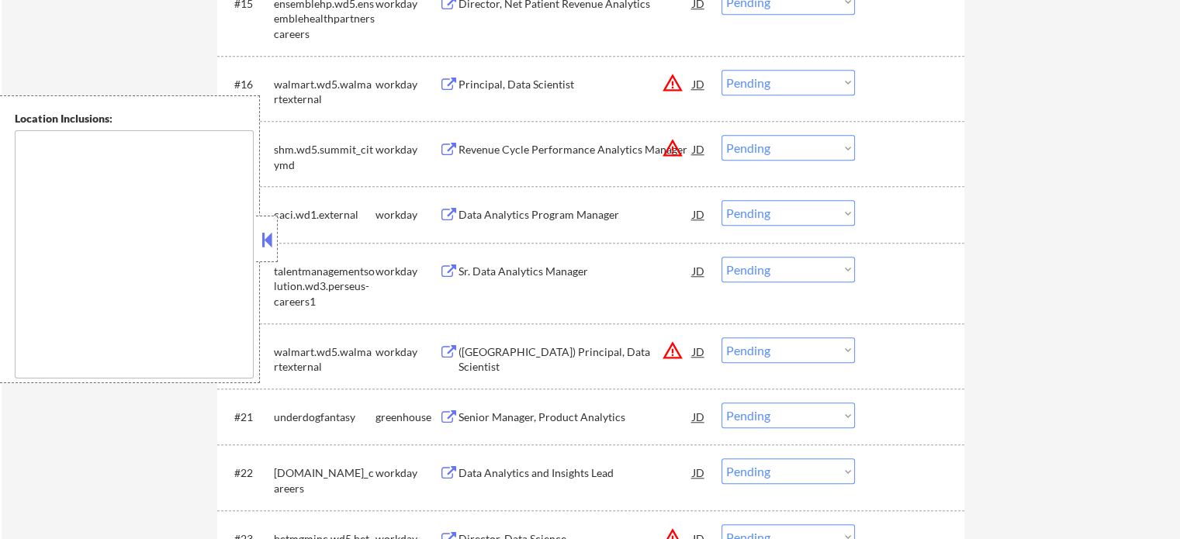
click at [555, 80] on div "Principal, Data Scientist" at bounding box center [575, 85] width 234 height 16
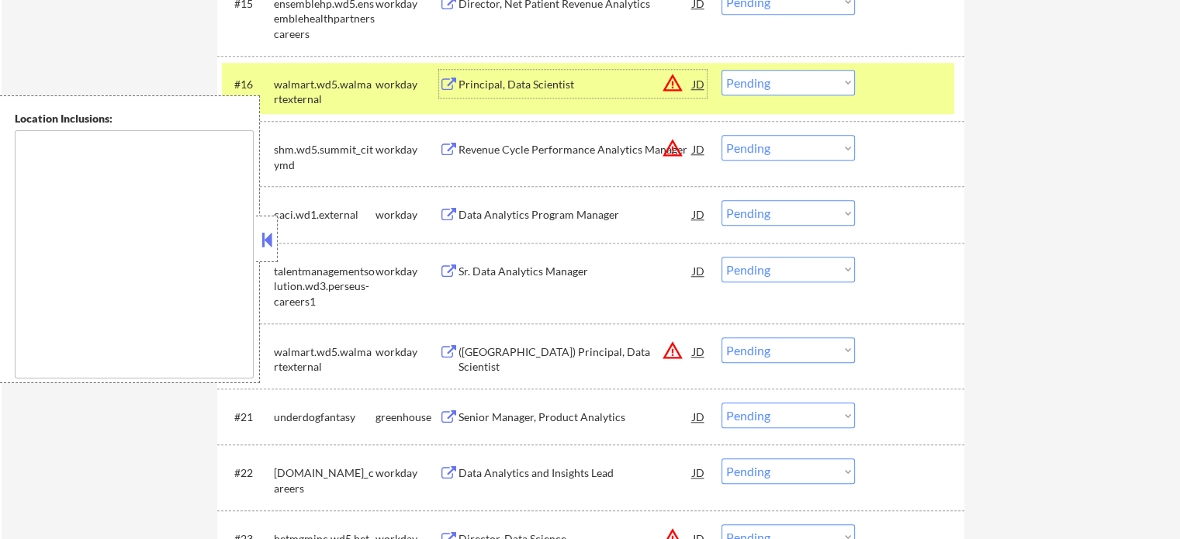
click at [886, 85] on div at bounding box center [911, 84] width 68 height 28
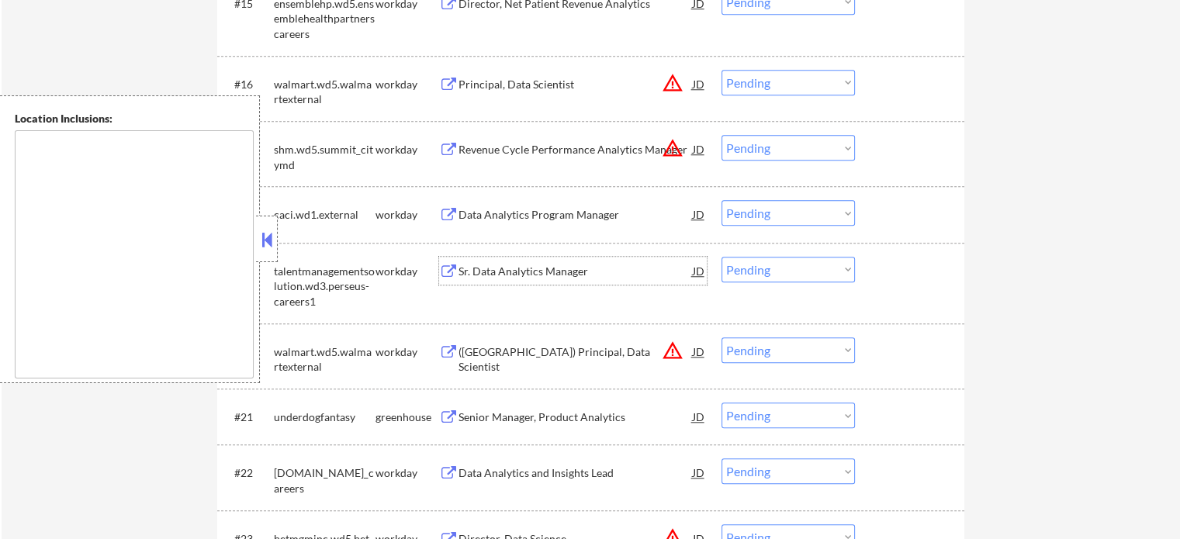
click at [531, 264] on div "Sr. Data Analytics Manager" at bounding box center [575, 272] width 234 height 16
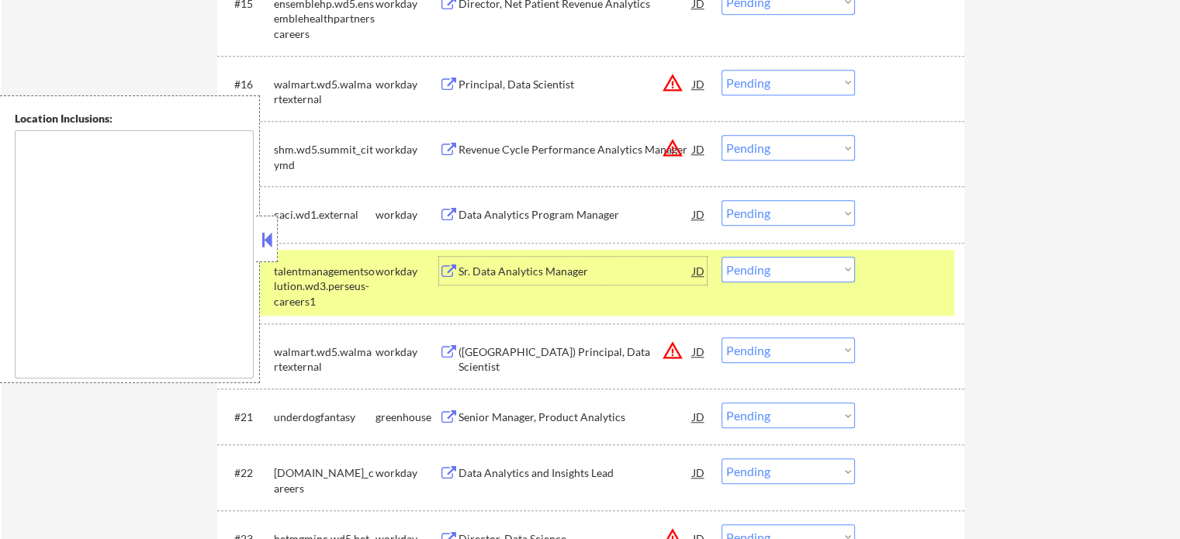
click at [881, 294] on div "#19 talentmanagementsolution.wd3.perseus-careers1 workday Sr. Data Analytics Ma…" at bounding box center [588, 283] width 732 height 67
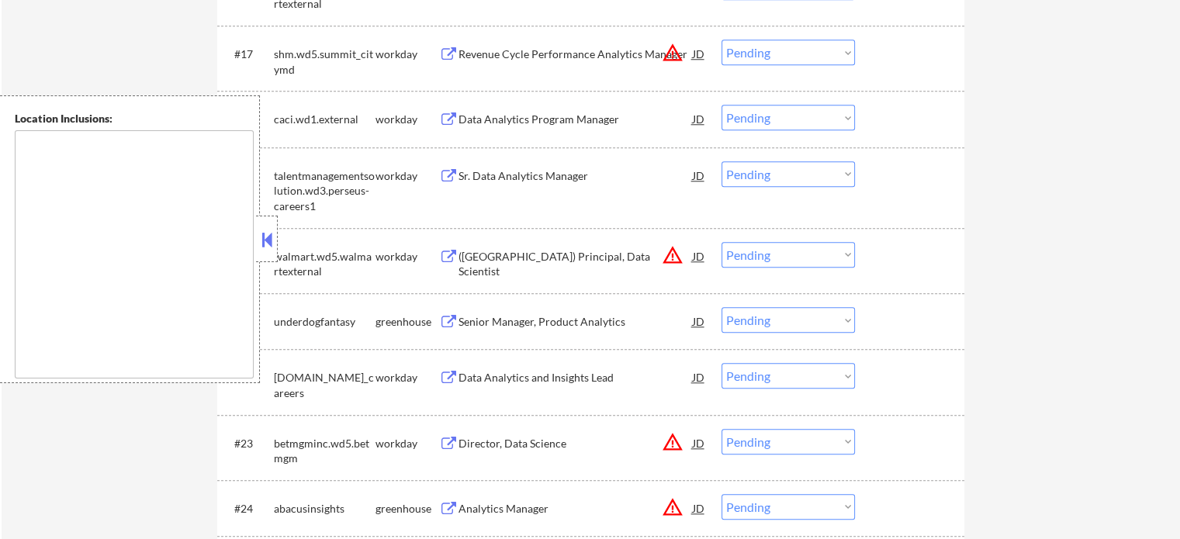
scroll to position [1551, 0]
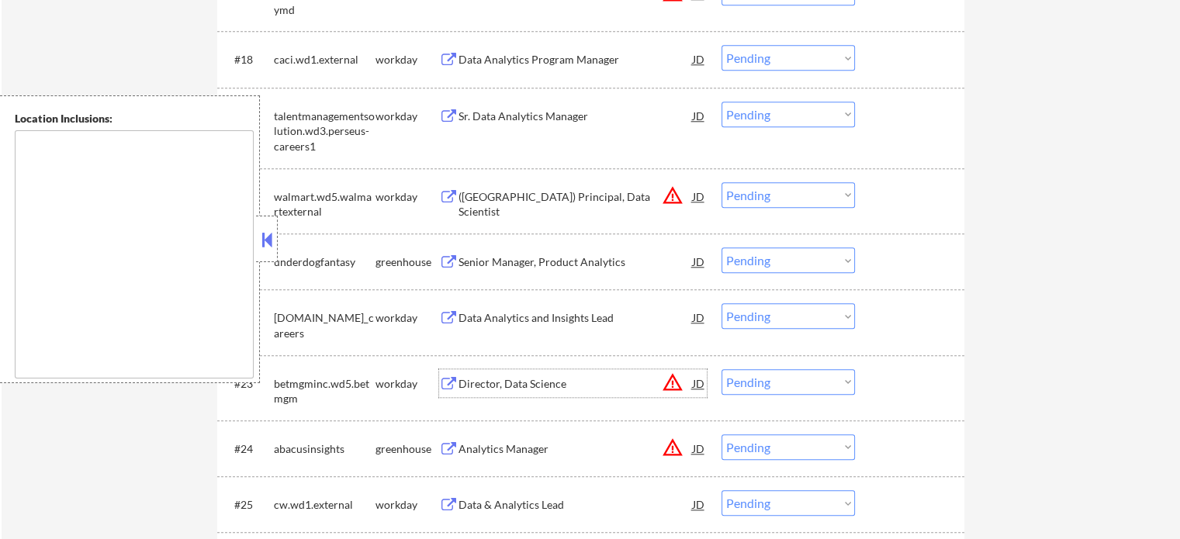
click at [472, 381] on div "Director, Data Science" at bounding box center [575, 384] width 234 height 16
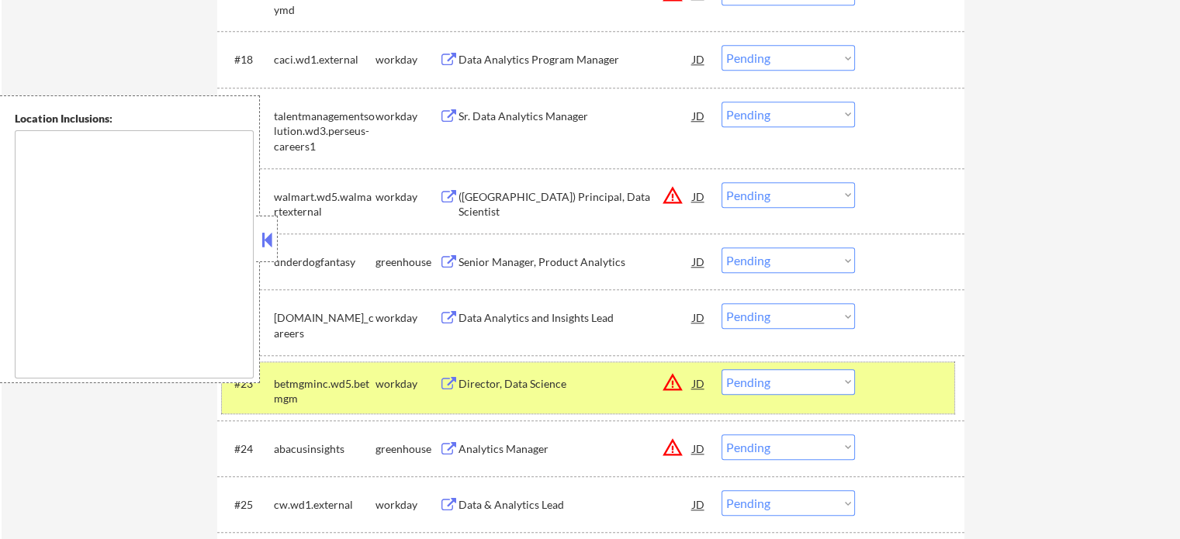
drag, startPoint x: 882, startPoint y: 373, endPoint x: 890, endPoint y: 374, distance: 7.8
click at [890, 374] on div at bounding box center [911, 383] width 68 height 28
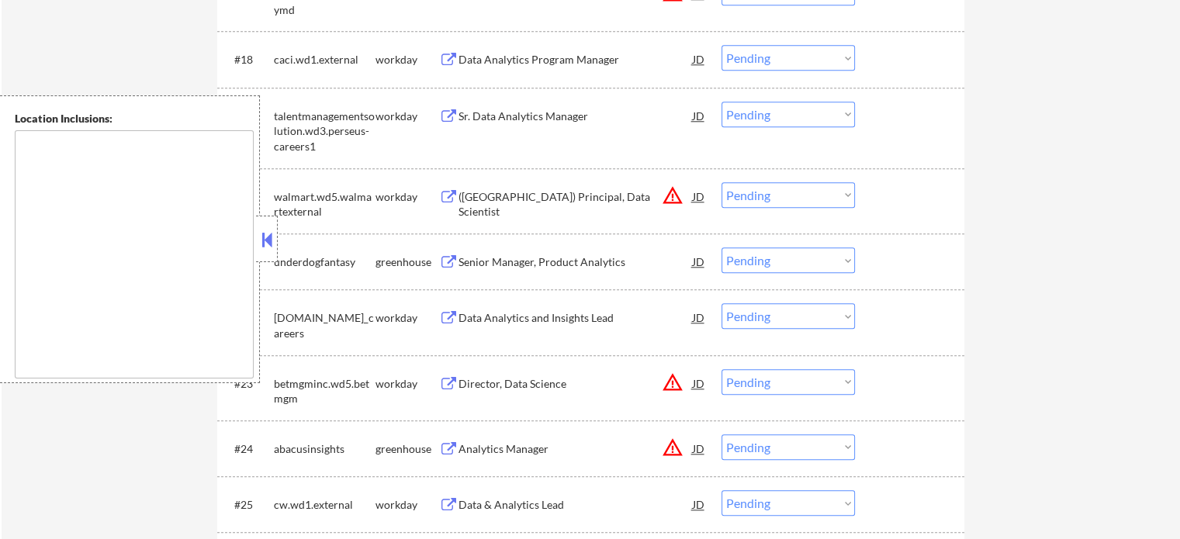
click at [482, 455] on div "Analytics Manager" at bounding box center [575, 449] width 234 height 16
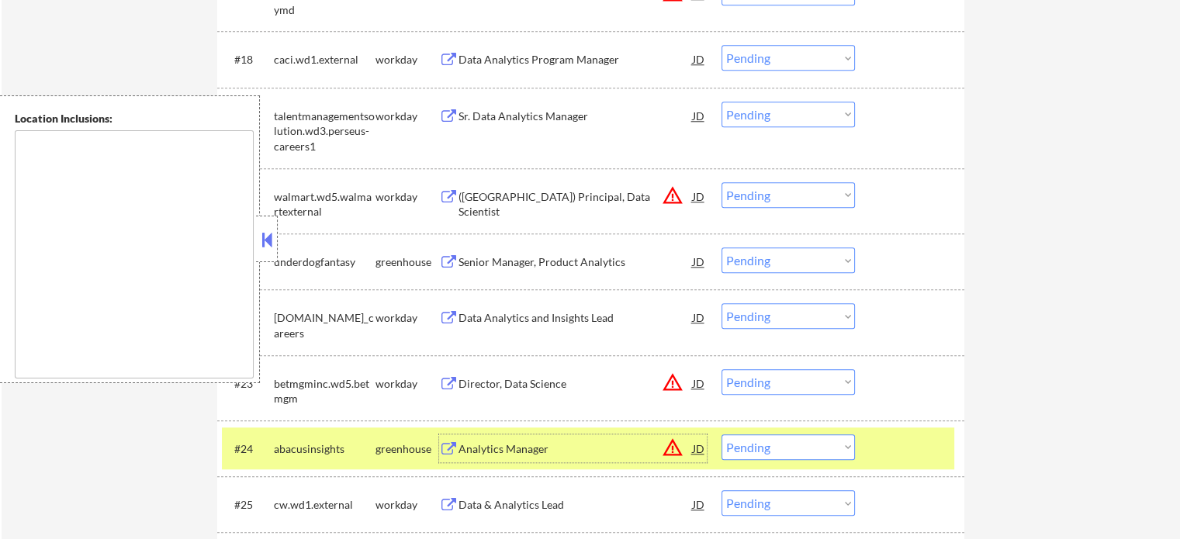
click at [894, 439] on div at bounding box center [911, 448] width 68 height 28
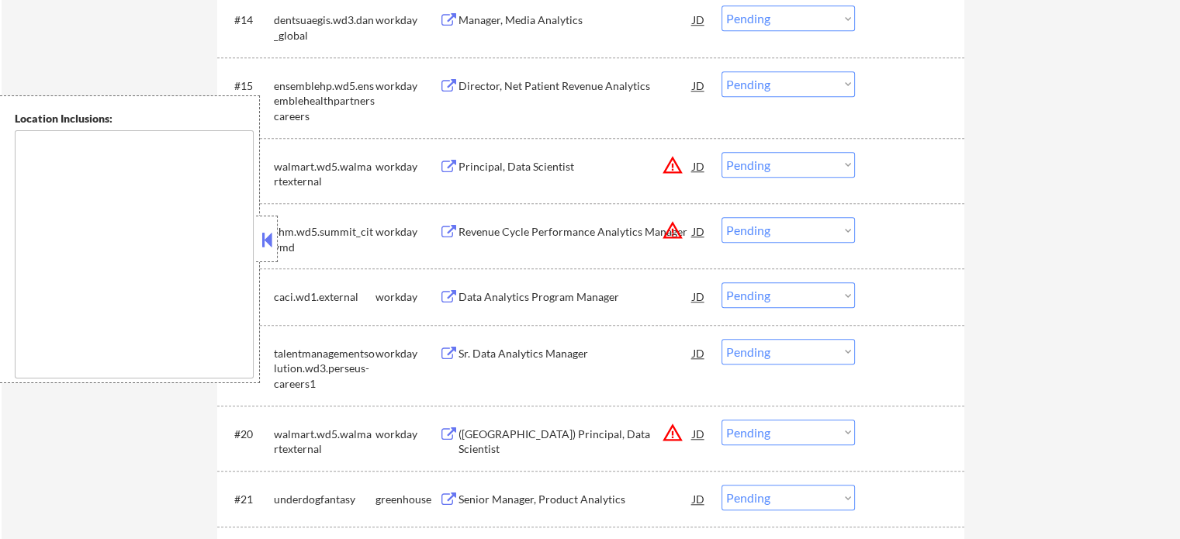
scroll to position [1241, 0]
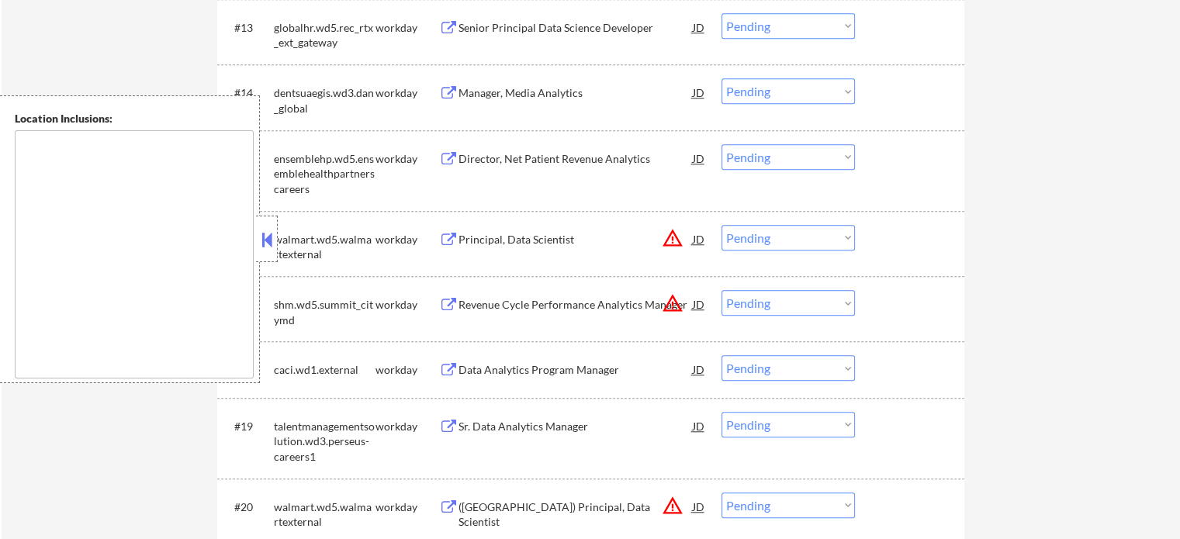
click at [560, 62] on div "#13 globalhr.wd5.rec_rtx_ext_gateway workday Senior Principal Data Science Deve…" at bounding box center [590, 31] width 747 height 65
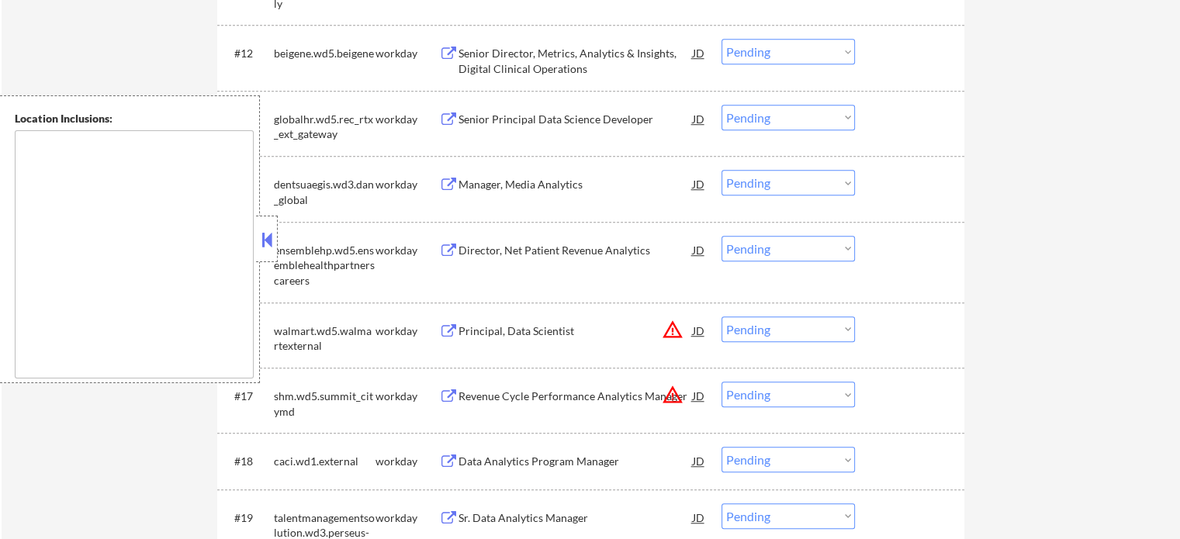
scroll to position [931, 0]
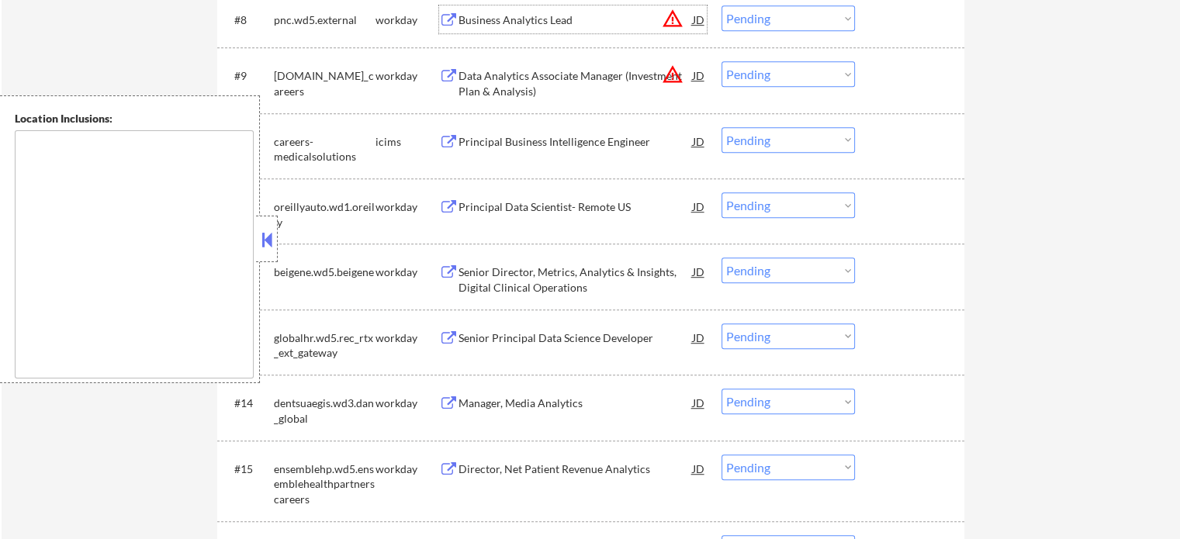
click at [501, 21] on div "Business Analytics Lead" at bounding box center [575, 20] width 234 height 16
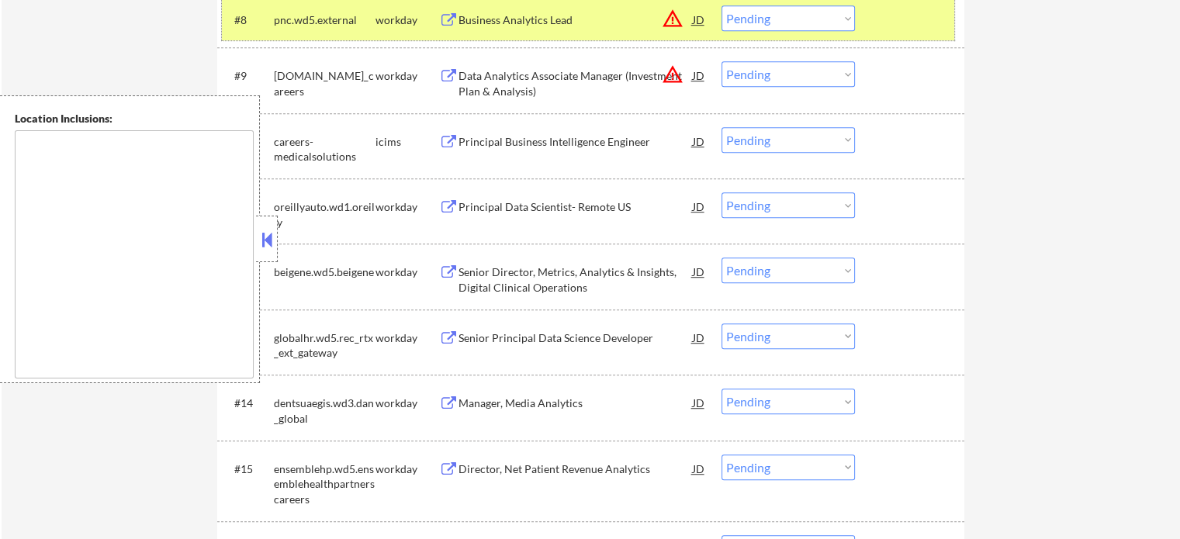
click at [875, 18] on div "#8 pnc.wd5.external workday Business Analytics Lead JD warning_amber Choose an …" at bounding box center [588, 19] width 732 height 42
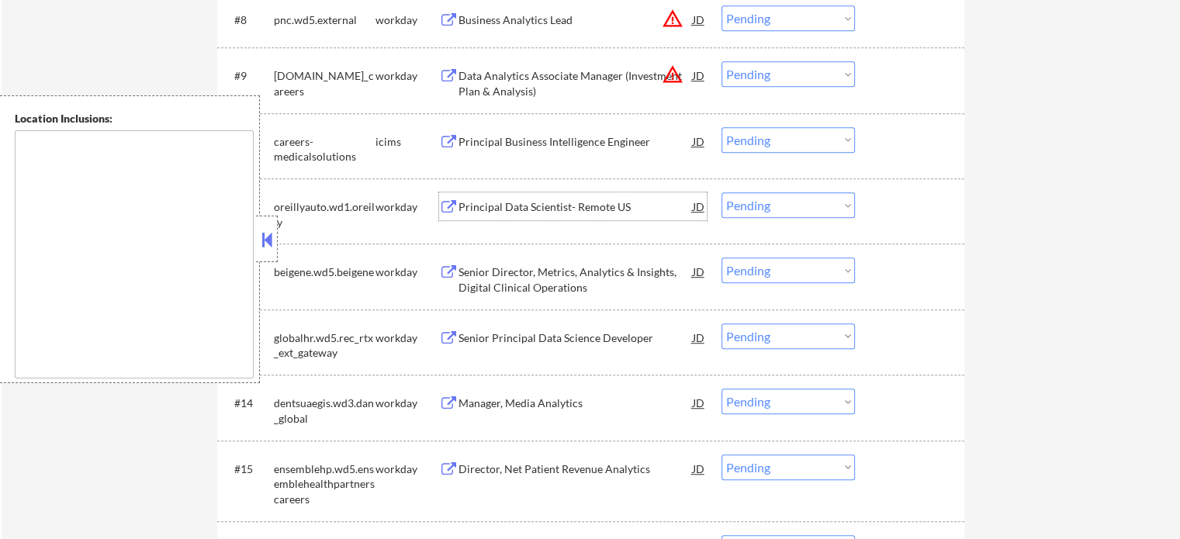
click at [526, 200] on div "Principal Data Scientist- Remote US" at bounding box center [575, 207] width 234 height 16
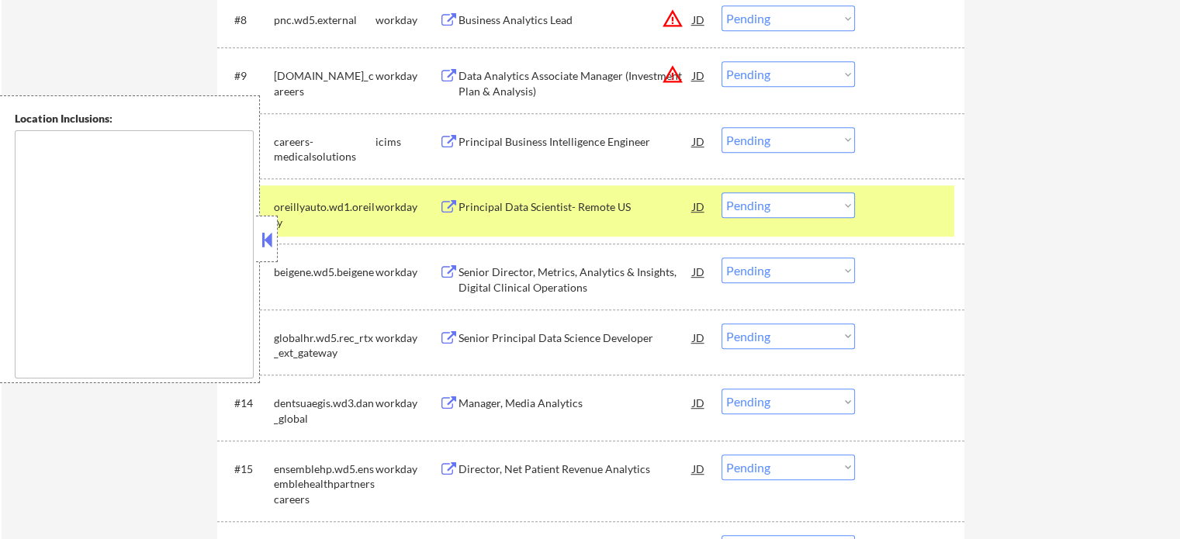
click at [903, 179] on div "#11 oreillyauto.wd1.oreilly workday Principal Data Scientist- Remote US JD Choo…" at bounding box center [590, 210] width 747 height 65
click at [887, 189] on div "#11 oreillyauto.wd1.oreilly workday Principal Data Scientist- Remote US JD Choo…" at bounding box center [588, 210] width 732 height 51
